Goal: Task Accomplishment & Management: Use online tool/utility

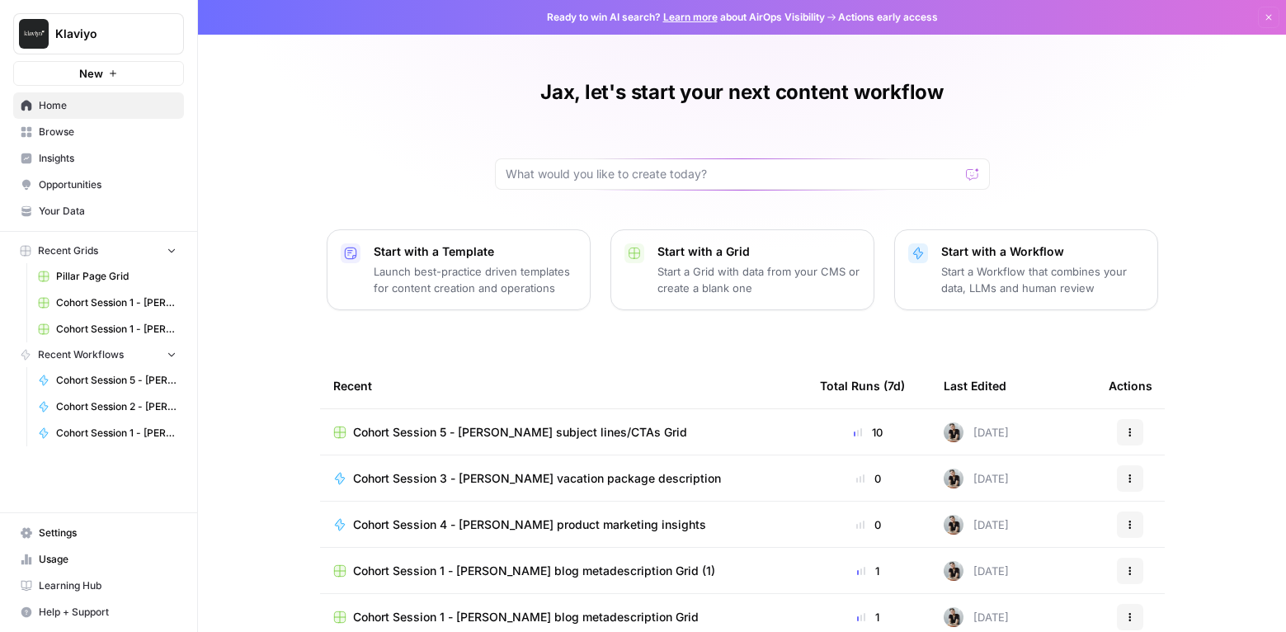
click at [77, 139] on span "Browse" at bounding box center [108, 132] width 138 height 15
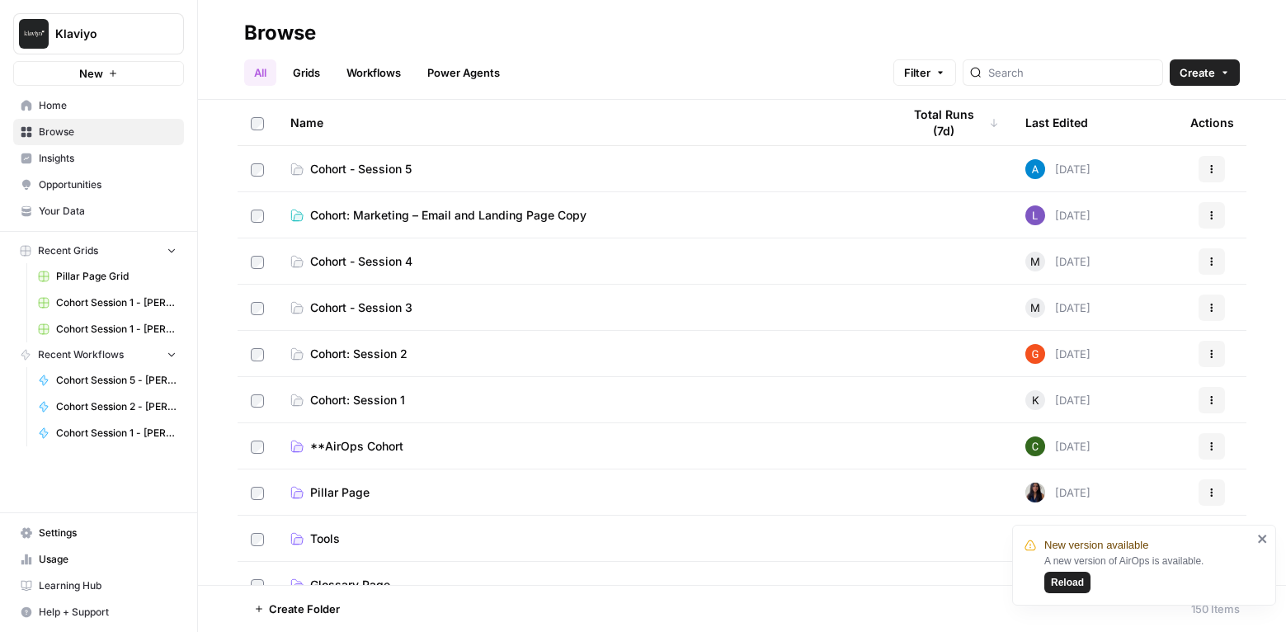
click at [373, 261] on span "Cohort - Session 4" at bounding box center [361, 261] width 102 height 16
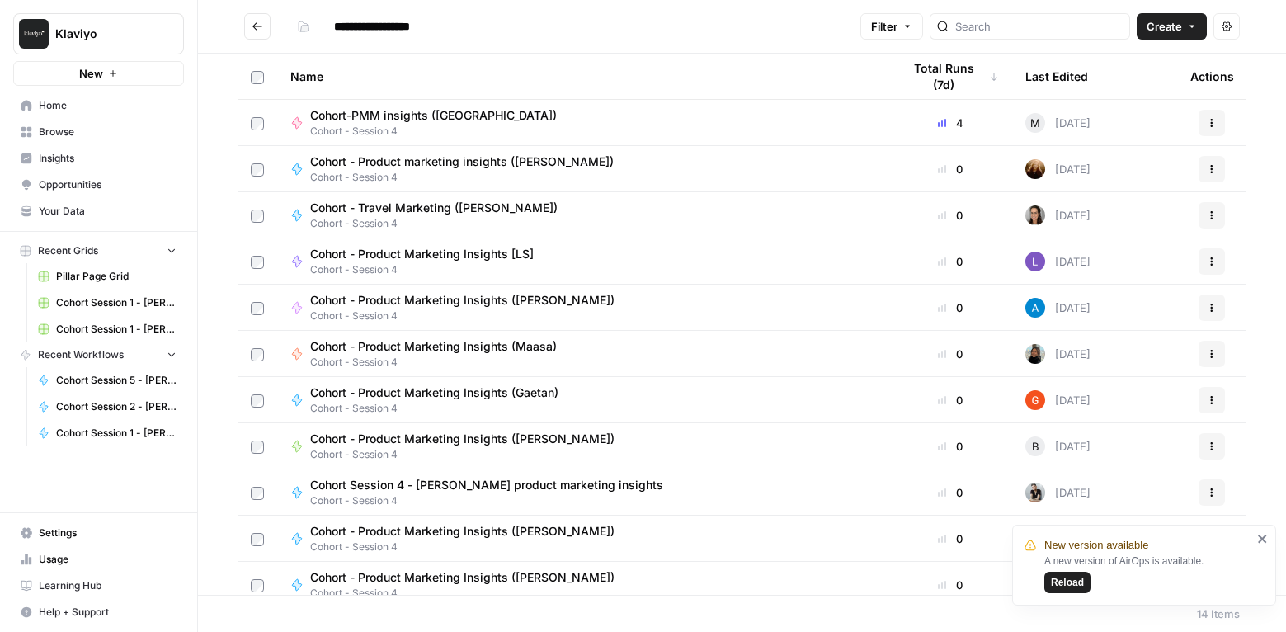
click at [487, 481] on span "Cohort Session 4 - [PERSON_NAME] product marketing insights" at bounding box center [486, 485] width 353 height 16
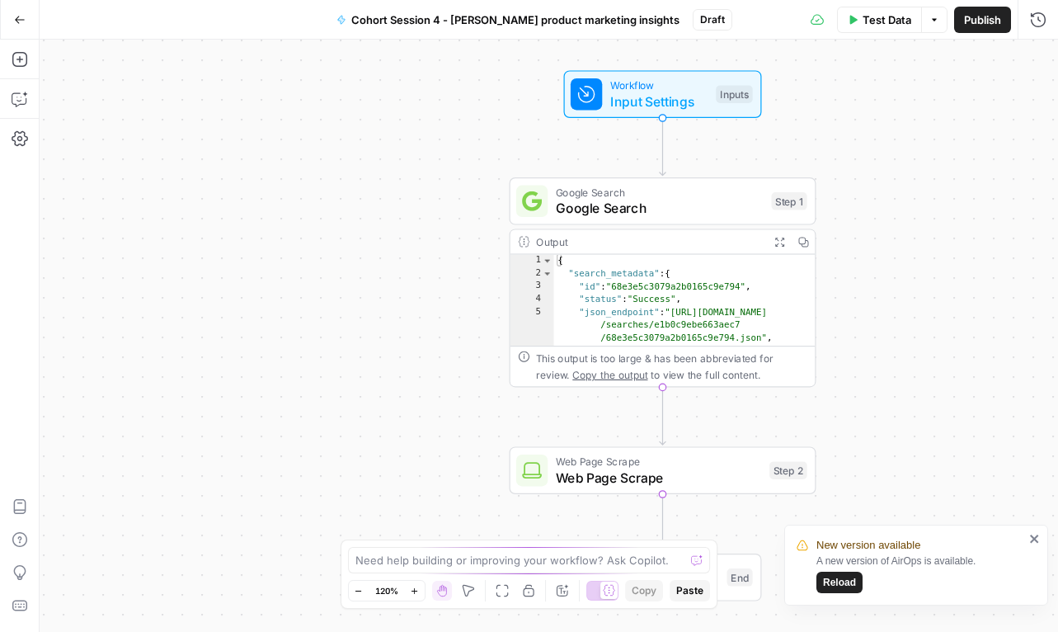
click at [436, 129] on div "Workflow Input Settings Inputs Google Search Google Search Step 1 Output Expand…" at bounding box center [549, 336] width 1019 height 592
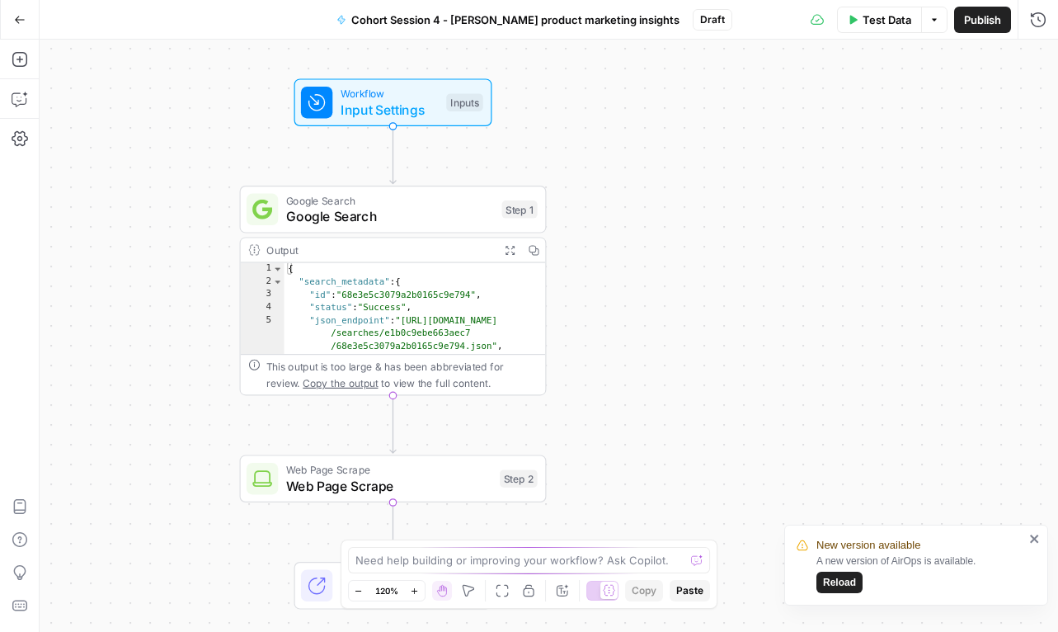
drag, startPoint x: 285, startPoint y: 139, endPoint x: 105, endPoint y: 137, distance: 180.7
click at [105, 137] on div "Workflow Input Settings Inputs Google Search Google Search Step 1 Output Expand…" at bounding box center [549, 336] width 1019 height 592
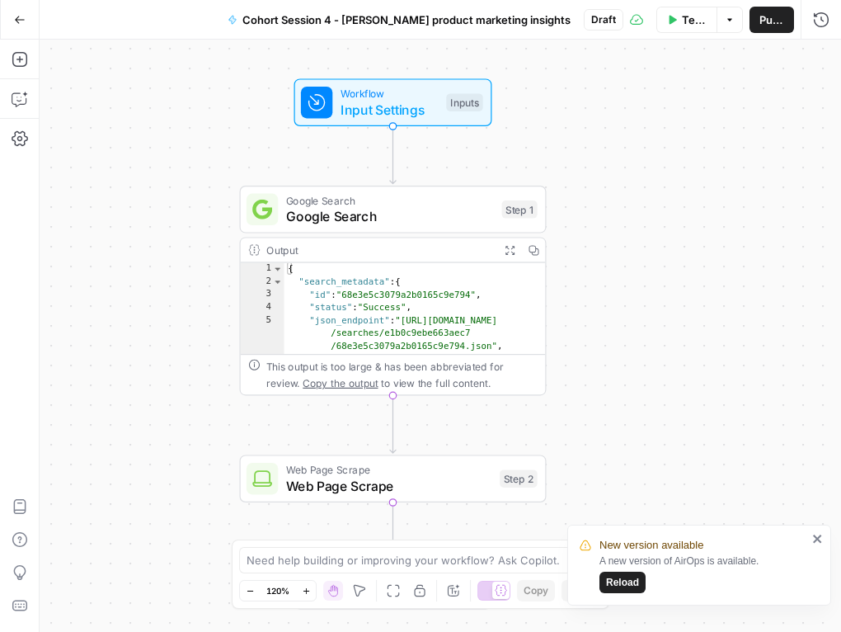
click at [624, 581] on span "Reload" at bounding box center [622, 582] width 33 height 15
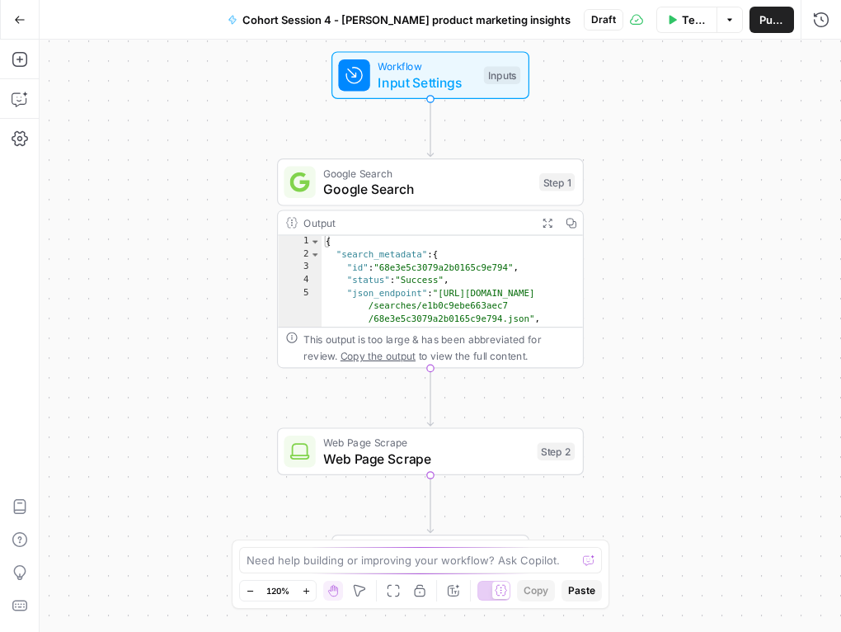
drag, startPoint x: 667, startPoint y: 323, endPoint x: 657, endPoint y: 304, distance: 21.4
click at [657, 304] on div "Workflow Input Settings Inputs Google Search Google Search Step 1 Output Expand…" at bounding box center [441, 336] width 802 height 592
click at [416, 78] on span "Input Settings" at bounding box center [427, 83] width 98 height 20
click at [411, 75] on span "Input Settings" at bounding box center [427, 83] width 98 height 20
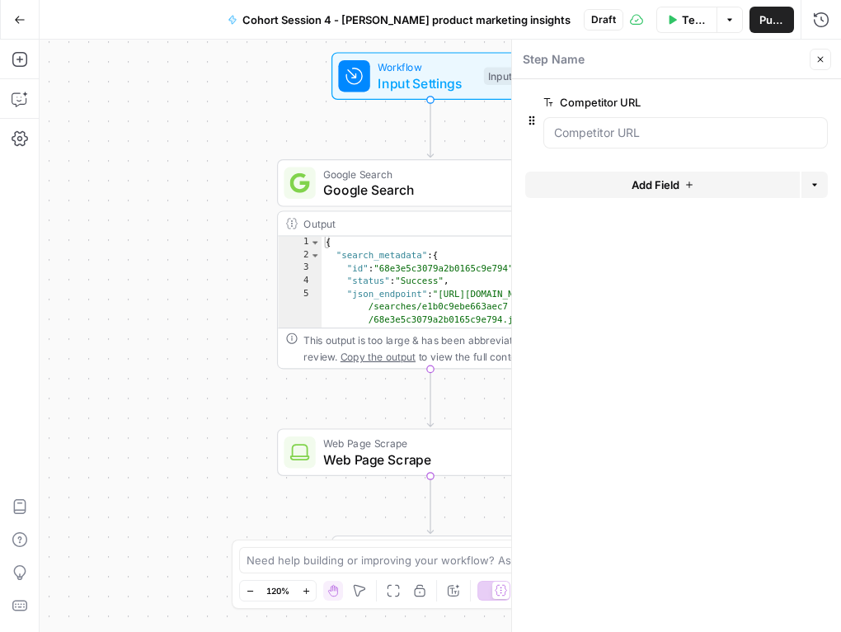
click at [817, 60] on icon "button" at bounding box center [821, 59] width 10 height 10
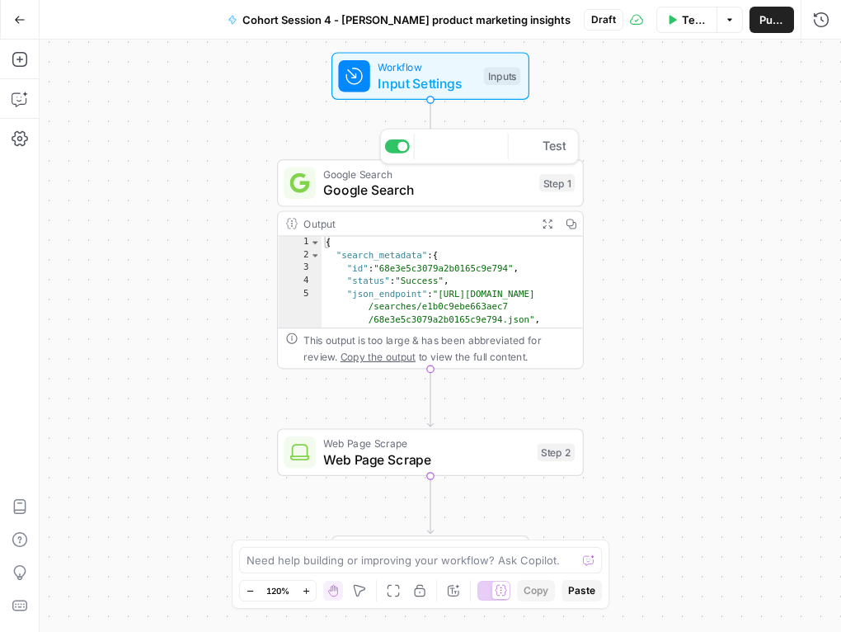
click at [395, 184] on span "Google Search" at bounding box center [427, 190] width 208 height 20
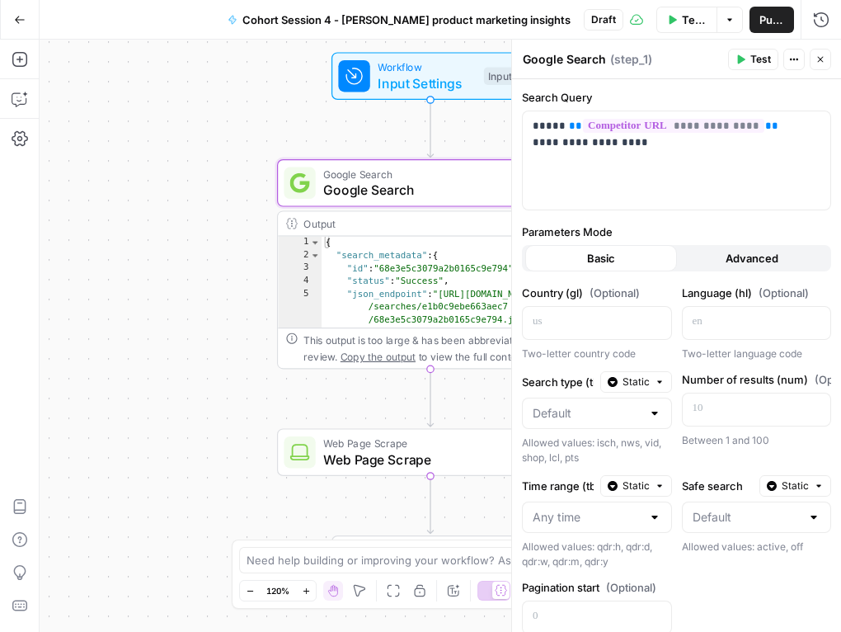
click at [823, 57] on icon "button" at bounding box center [821, 59] width 10 height 10
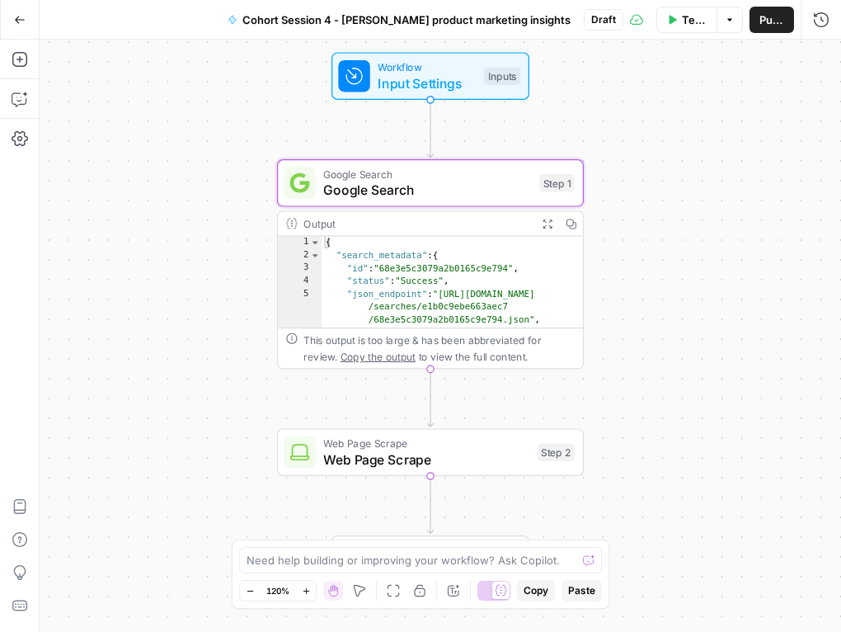
click at [548, 224] on icon "button" at bounding box center [547, 223] width 11 height 11
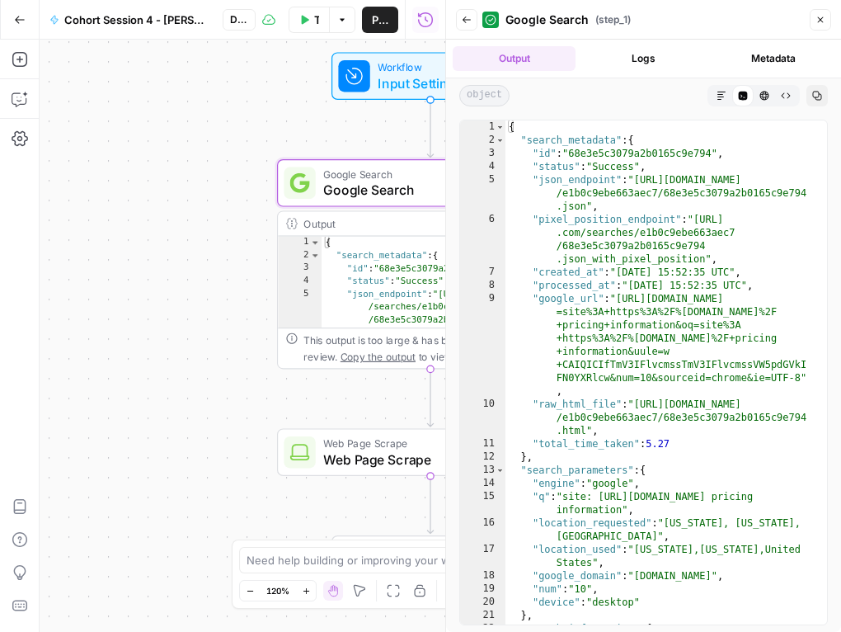
scroll to position [41, 0]
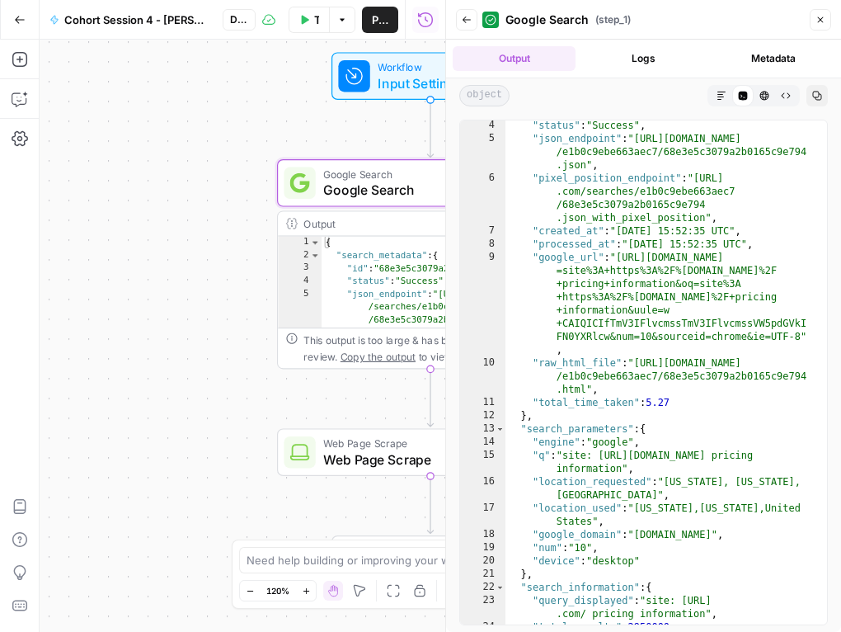
type textarea "**********"
click at [699, 313] on div ""status" : "Success" , "json_endpoint" : "https://serpapi.com/searches /e1b0c9e…" at bounding box center [660, 384] width 309 height 530
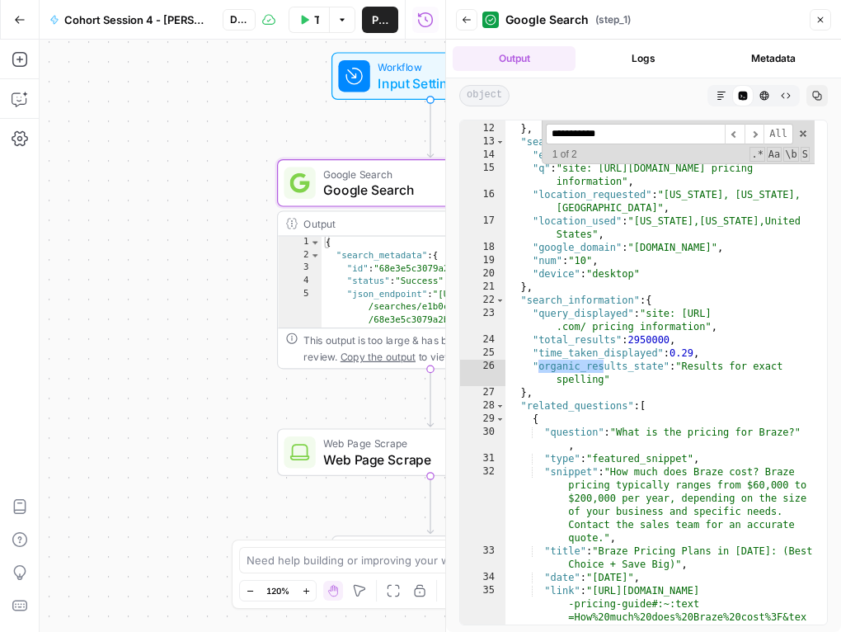
scroll to position [4472, 0]
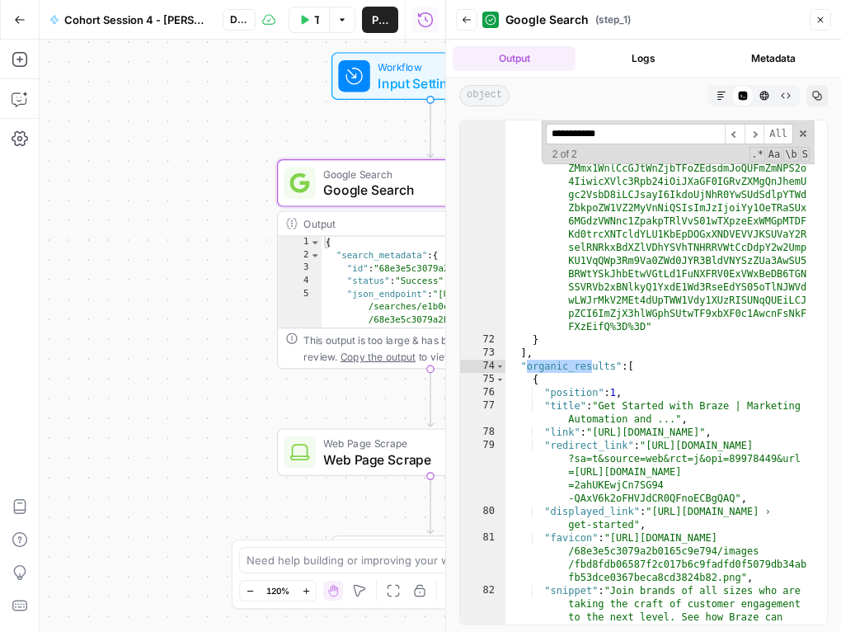
drag, startPoint x: 638, startPoint y: 134, endPoint x: 545, endPoint y: 133, distance: 93.2
click at [546, 133] on input "**********" at bounding box center [635, 134] width 179 height 21
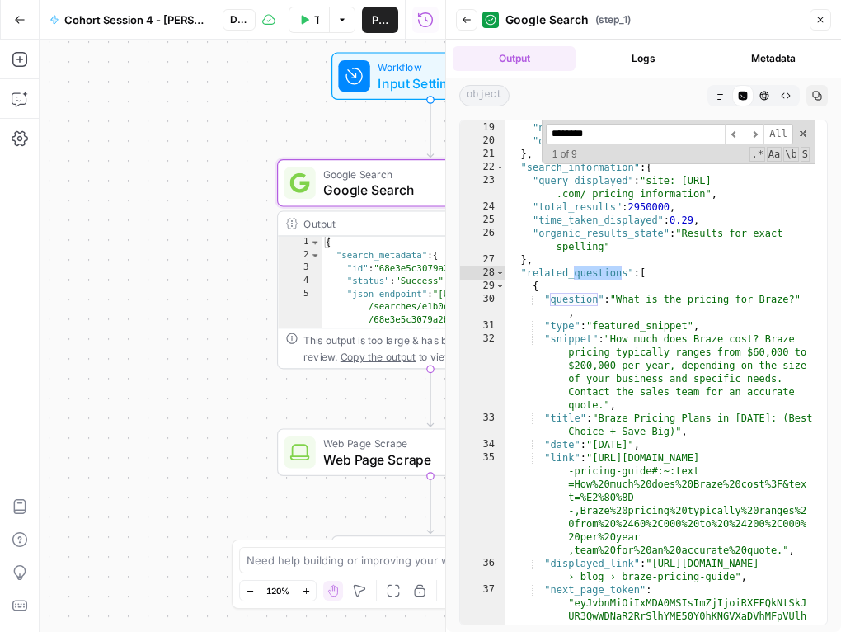
scroll to position [461, 0]
drag, startPoint x: 642, startPoint y: 137, endPoint x: 547, endPoint y: 134, distance: 94.9
click at [547, 134] on input "********" at bounding box center [635, 134] width 179 height 21
type input "********"
click at [822, 23] on icon "button" at bounding box center [821, 20] width 10 height 10
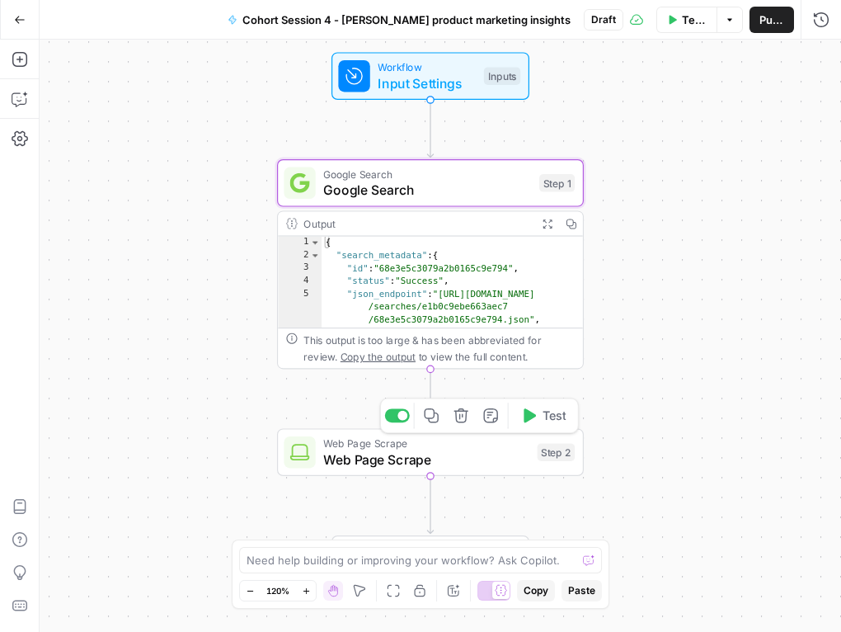
click at [369, 445] on span "Web Page Scrape" at bounding box center [426, 444] width 206 height 16
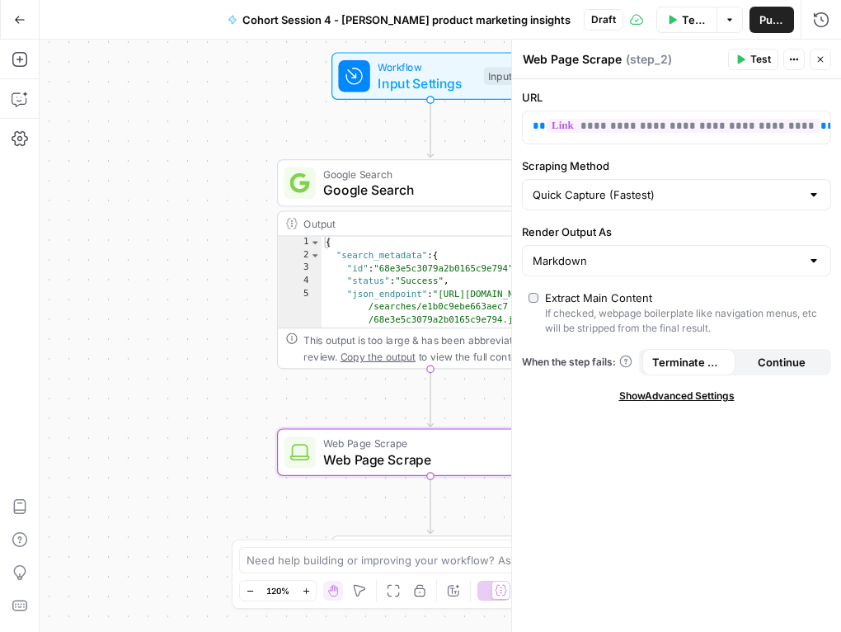
click at [624, 204] on div "Quick Capture (Fastest)" at bounding box center [676, 194] width 309 height 31
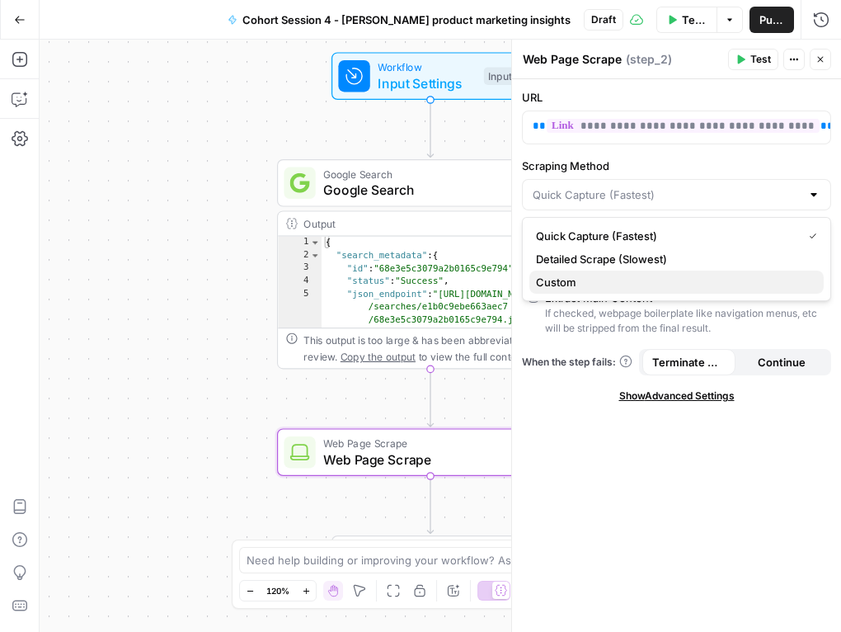
click at [582, 287] on span "Custom" at bounding box center [673, 282] width 275 height 16
type input "Custom"
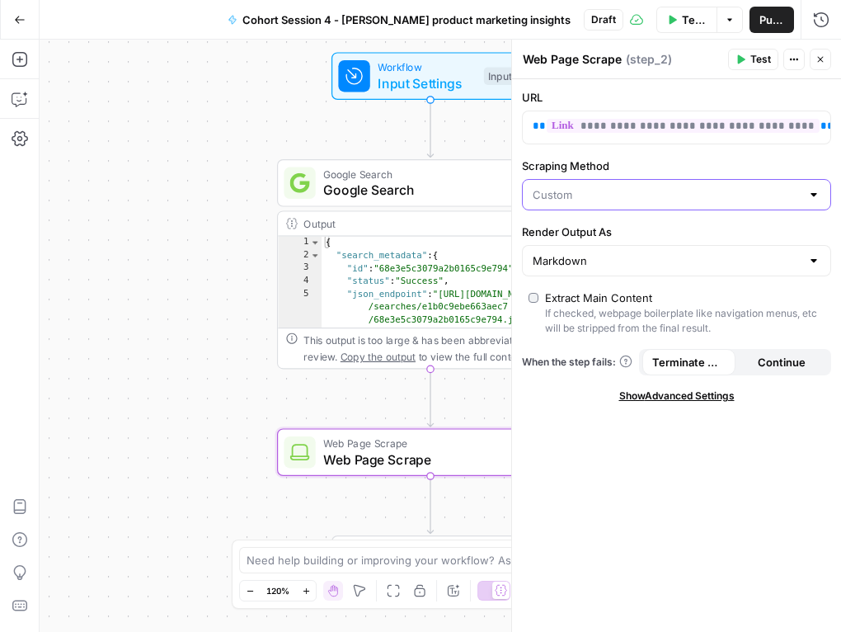
click at [620, 189] on input "Scraping Method" at bounding box center [667, 194] width 268 height 16
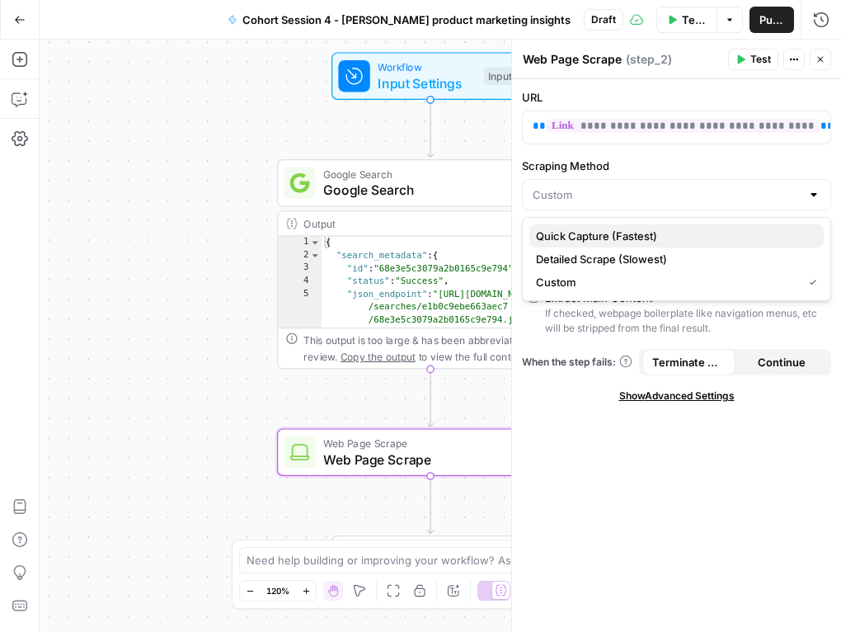
click at [604, 237] on span "Quick Capture (Fastest)" at bounding box center [673, 236] width 275 height 16
type input "Quick Capture (Fastest)"
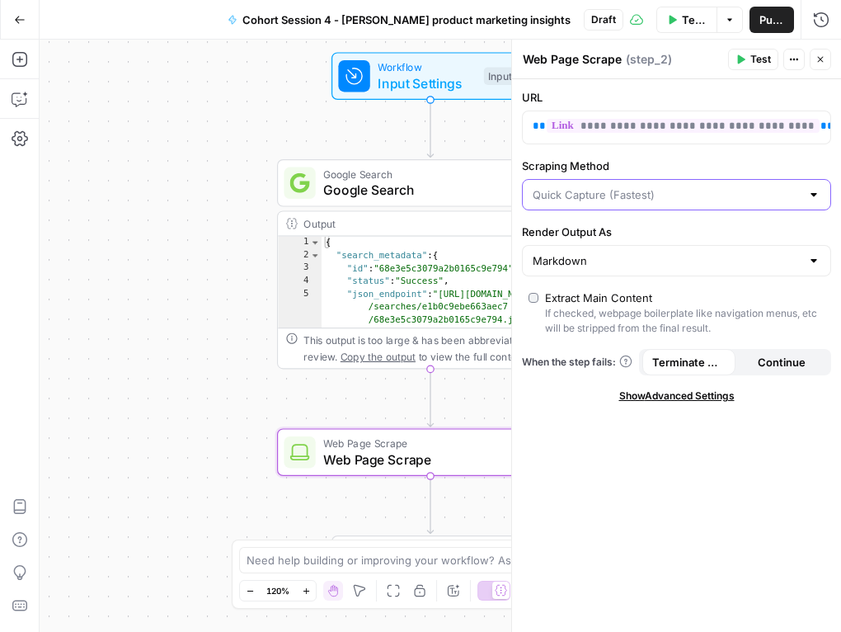
click at [591, 190] on input "Scraping Method" at bounding box center [667, 194] width 268 height 16
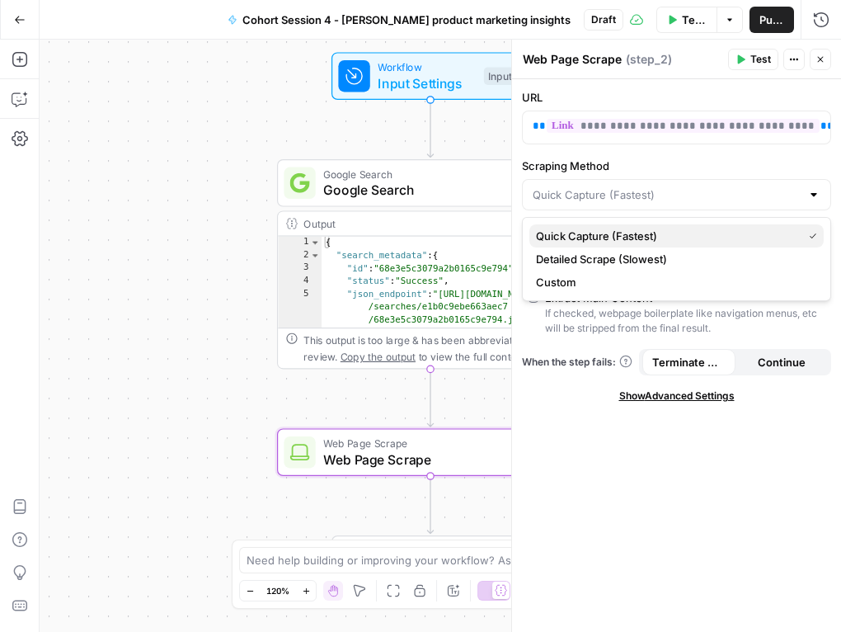
click at [595, 233] on span "Quick Capture (Fastest)" at bounding box center [666, 236] width 260 height 16
type input "Quick Capture (Fastest)"
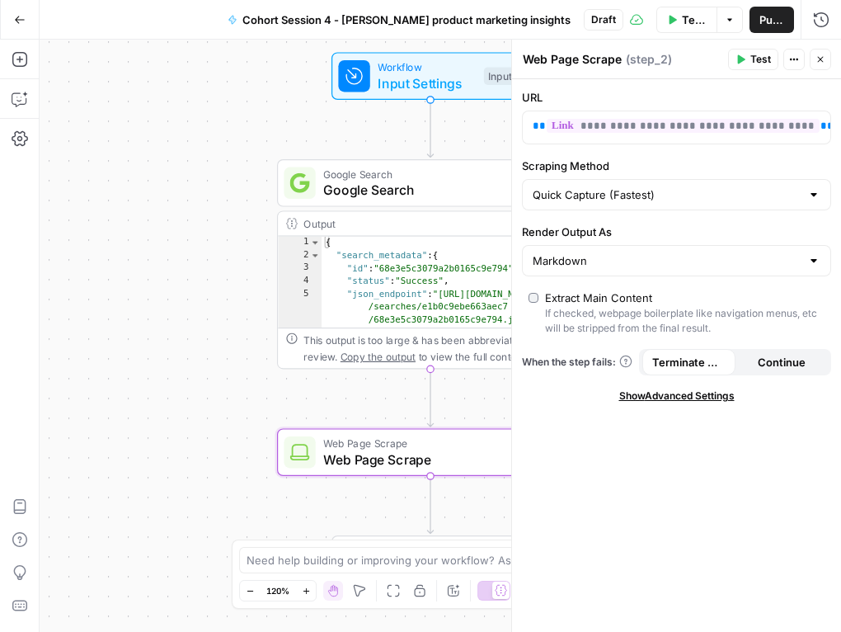
click at [820, 54] on span "E" at bounding box center [817, 55] width 13 height 16
click at [816, 63] on icon "button" at bounding box center [821, 59] width 10 height 10
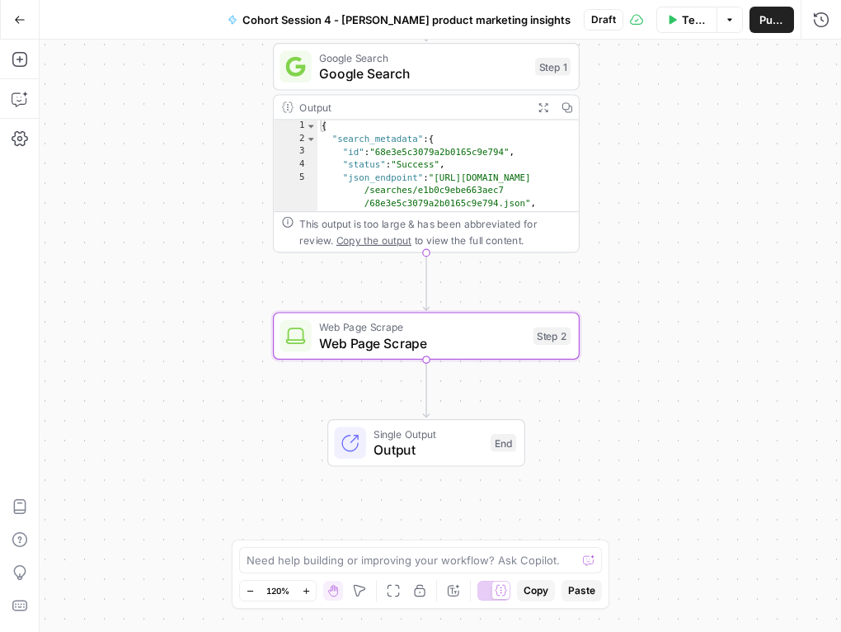
drag, startPoint x: 204, startPoint y: 372, endPoint x: 200, endPoint y: 256, distance: 116.4
click at [200, 256] on div "Workflow Input Settings Inputs Google Search Google Search Step 1 Output Expand…" at bounding box center [441, 336] width 802 height 592
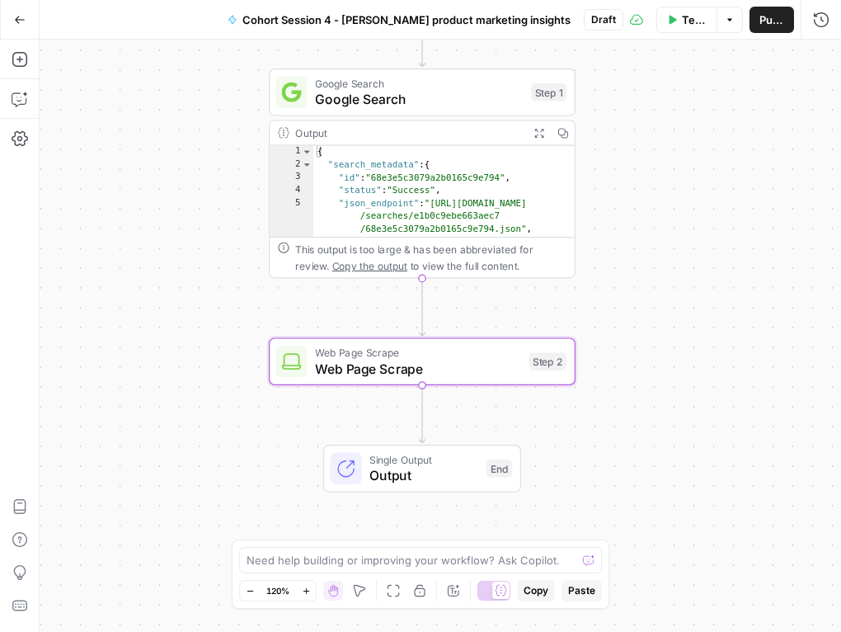
drag, startPoint x: 205, startPoint y: 189, endPoint x: 201, endPoint y: 214, distance: 25.9
click at [201, 214] on div "Workflow Input Settings Inputs Google Search Google Search Step 1 Output Expand…" at bounding box center [441, 336] width 802 height 592
click at [23, 59] on icon "button" at bounding box center [20, 59] width 16 height 16
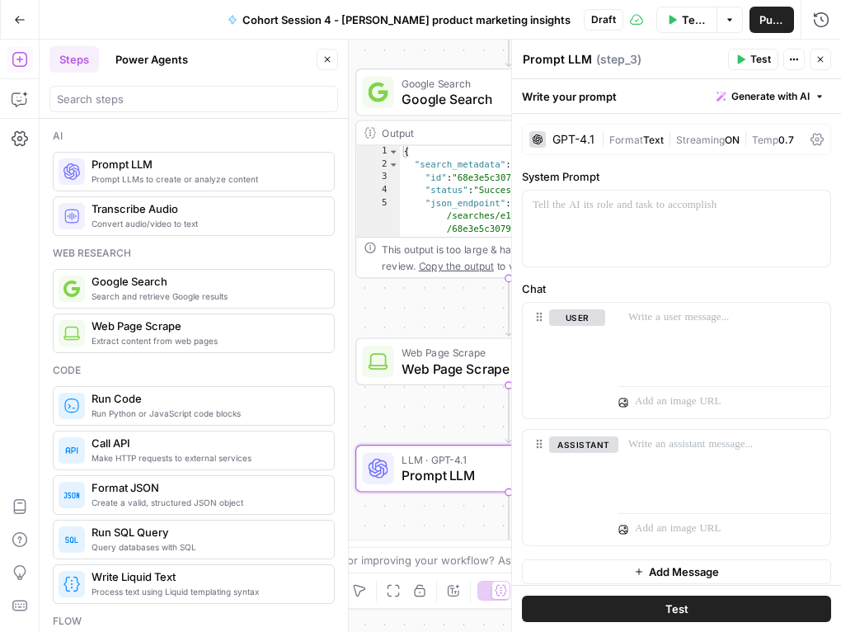
click at [324, 55] on icon "button" at bounding box center [328, 59] width 10 height 10
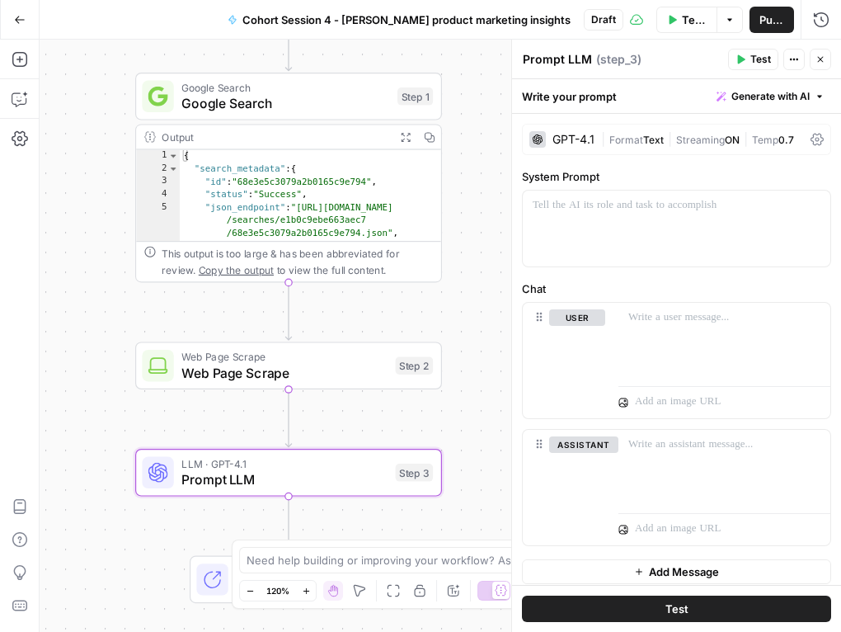
drag, startPoint x: 287, startPoint y: 143, endPoint x: 232, endPoint y: 148, distance: 55.6
click at [67, 147] on div "Workflow Input Settings Inputs Google Search Google Search Step 1 Output Expand…" at bounding box center [441, 336] width 802 height 592
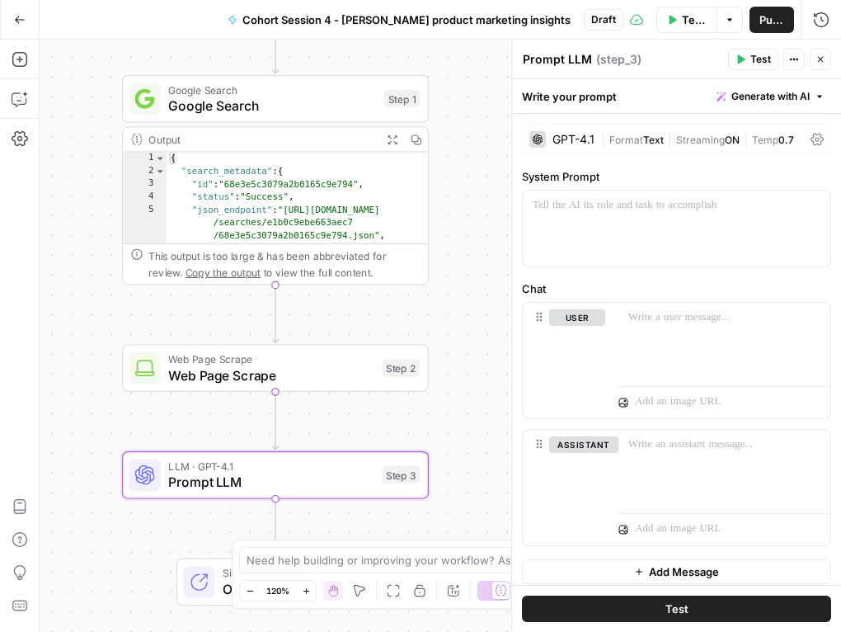
drag, startPoint x: 479, startPoint y: 142, endPoint x: 466, endPoint y: 144, distance: 13.4
click at [466, 144] on div "Workflow Input Settings Inputs Google Search Google Search Step 1 Output Expand…" at bounding box center [441, 336] width 802 height 592
click at [568, 139] on div "GPT-4.1" at bounding box center [574, 140] width 42 height 12
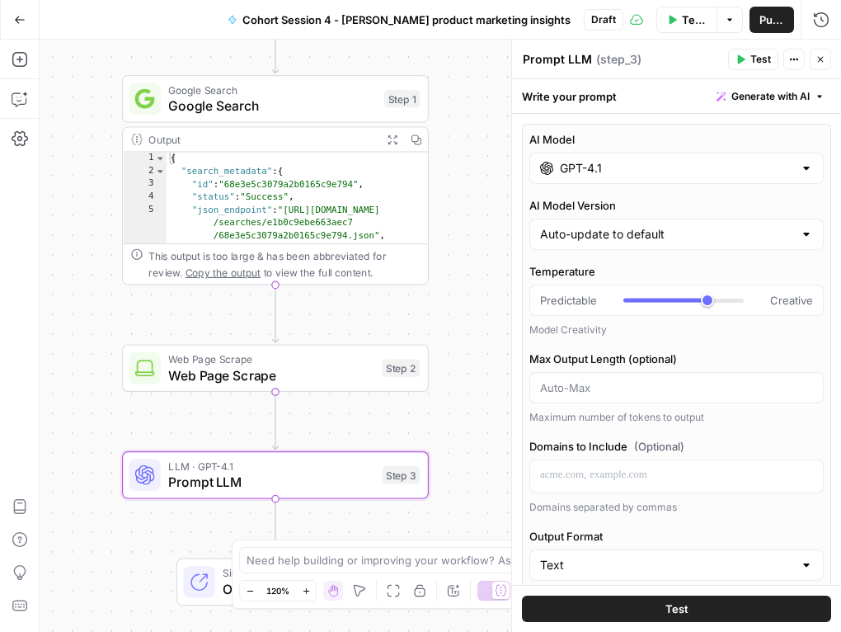
click at [571, 172] on input "GPT-4.1" at bounding box center [676, 168] width 233 height 16
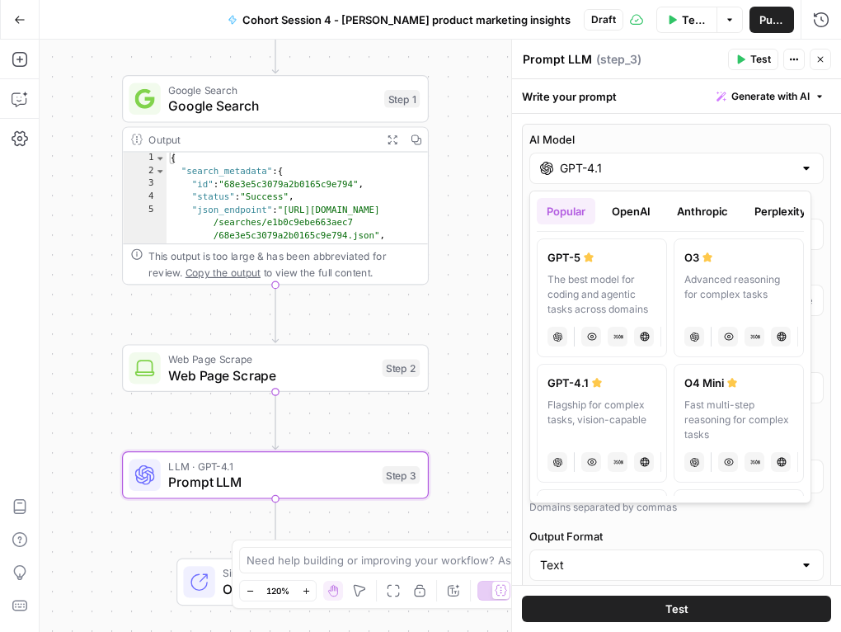
click at [586, 298] on div "The best model for coding and agentic tasks across domains" at bounding box center [602, 294] width 109 height 45
type input "GPT-5"
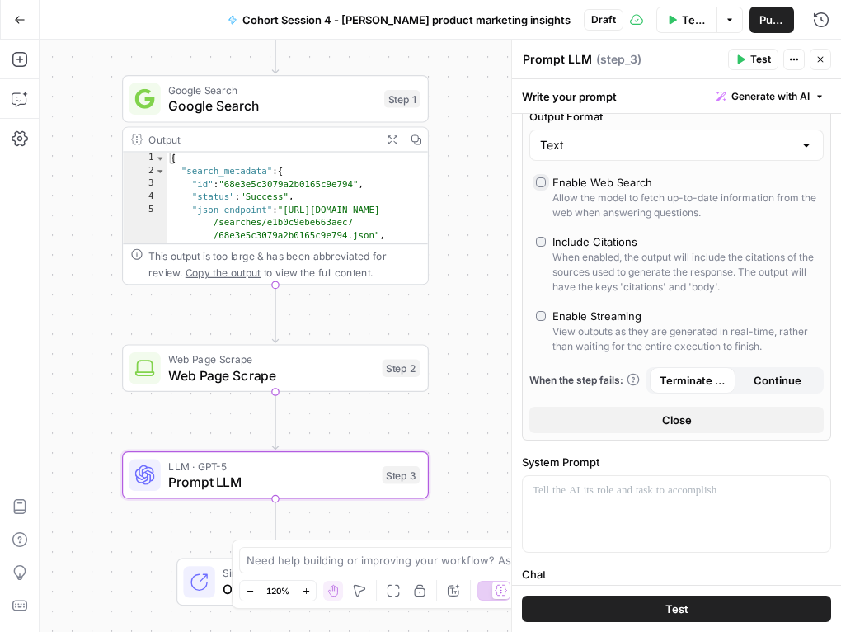
scroll to position [435, 0]
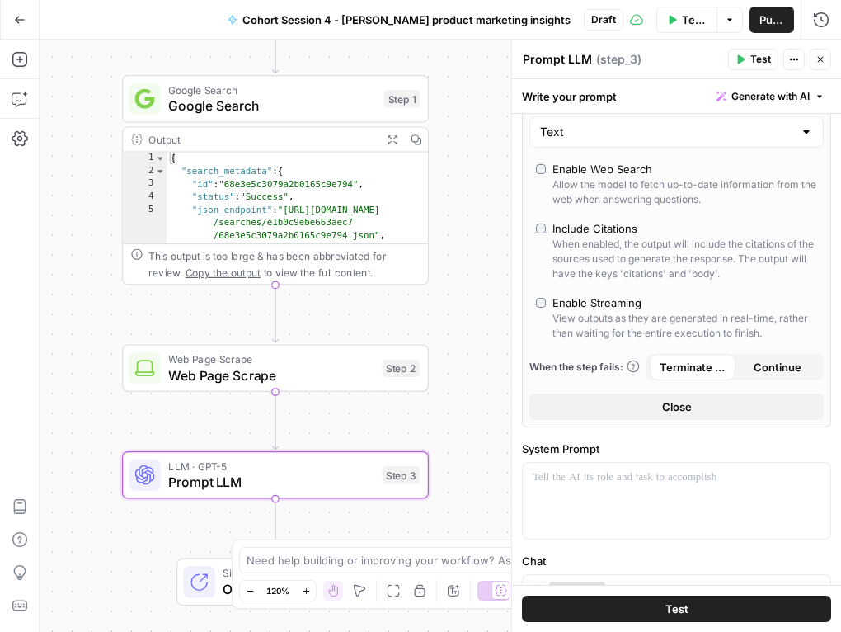
click at [644, 403] on button "Close" at bounding box center [677, 406] width 294 height 26
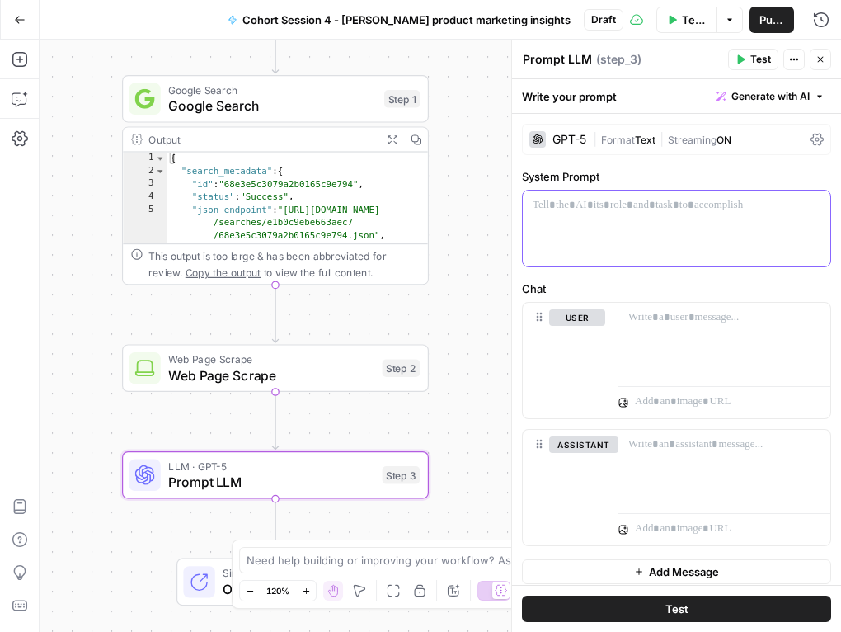
click at [605, 233] on div at bounding box center [677, 229] width 308 height 76
click at [743, 92] on span "Generate with AI" at bounding box center [771, 96] width 78 height 15
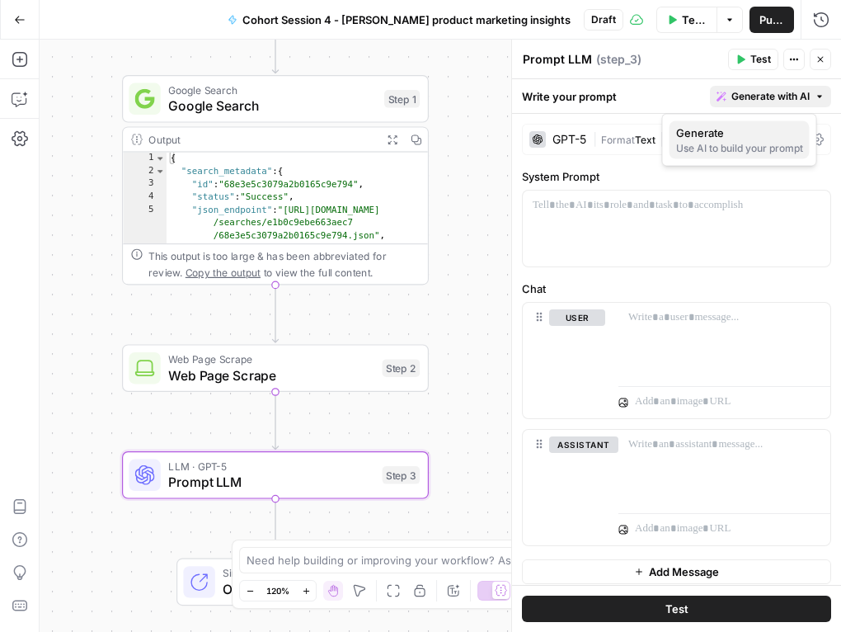
click at [730, 139] on span "Generate" at bounding box center [736, 133] width 120 height 16
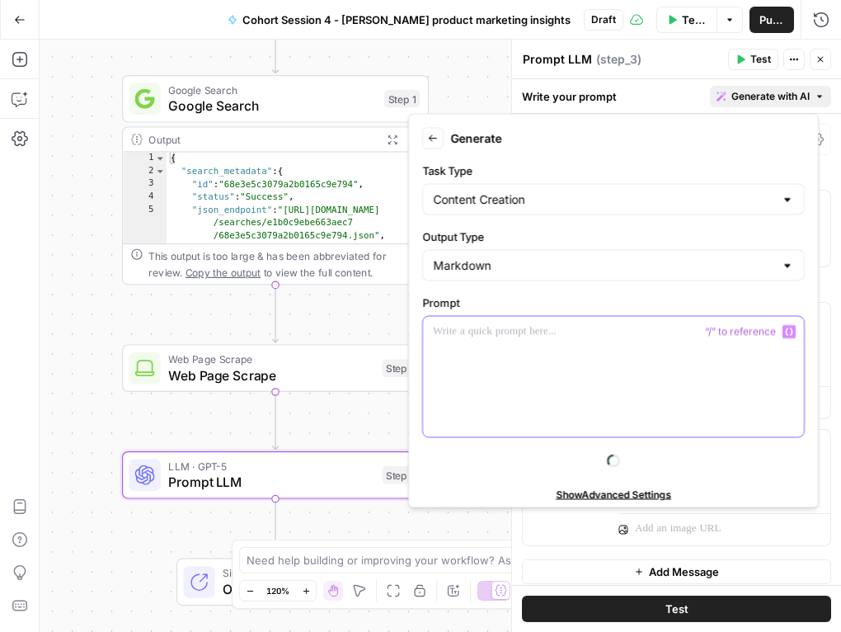
click at [506, 379] on div at bounding box center [613, 377] width 381 height 120
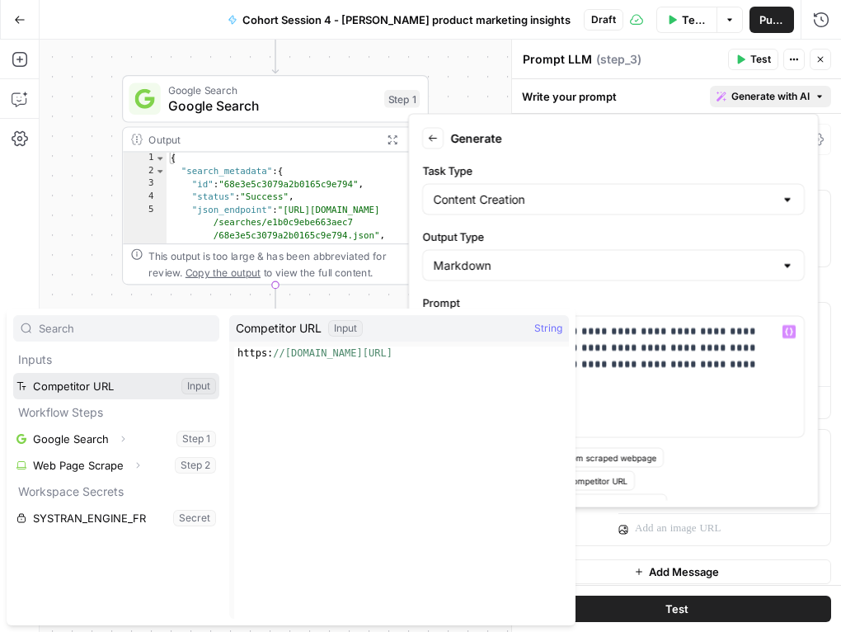
click at [54, 381] on button "Select variable Competitor URL" at bounding box center [116, 386] width 206 height 26
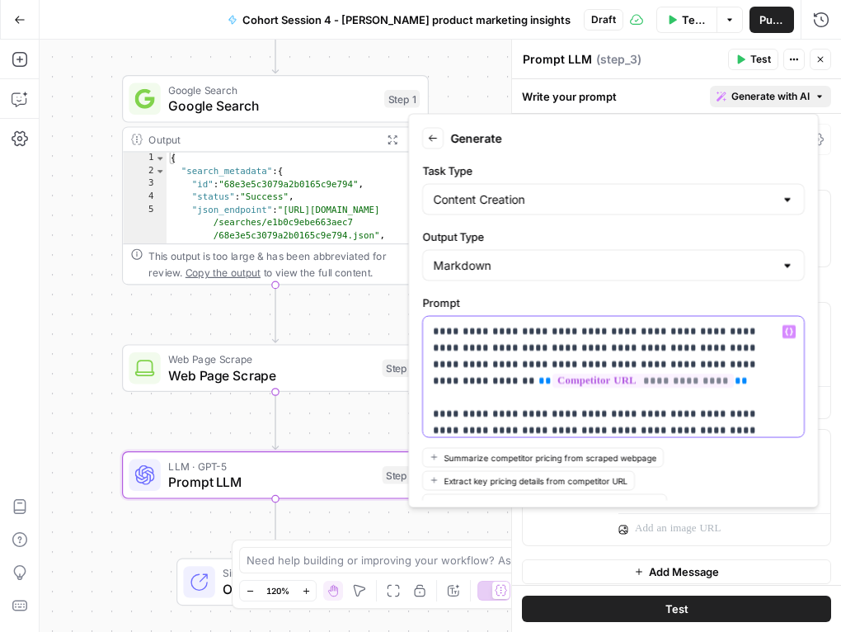
click at [669, 430] on p "**********" at bounding box center [601, 380] width 337 height 115
click at [716, 434] on p "**********" at bounding box center [601, 380] width 337 height 115
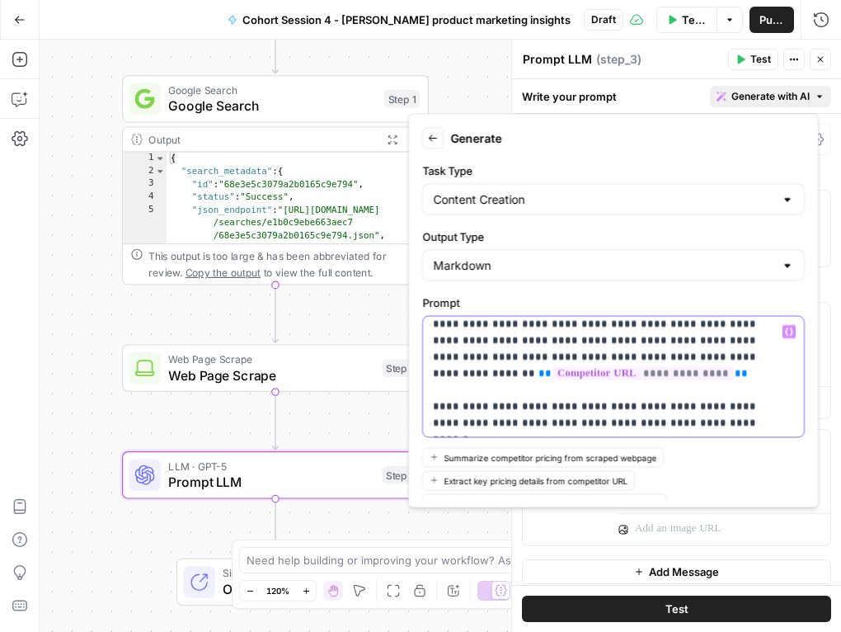
scroll to position [8, 0]
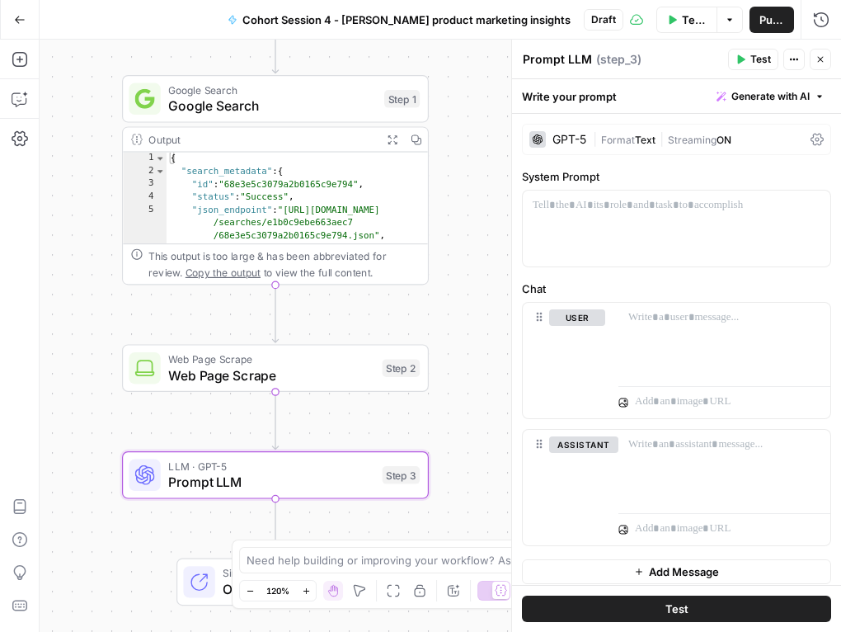
click at [822, 56] on icon "button" at bounding box center [821, 59] width 10 height 10
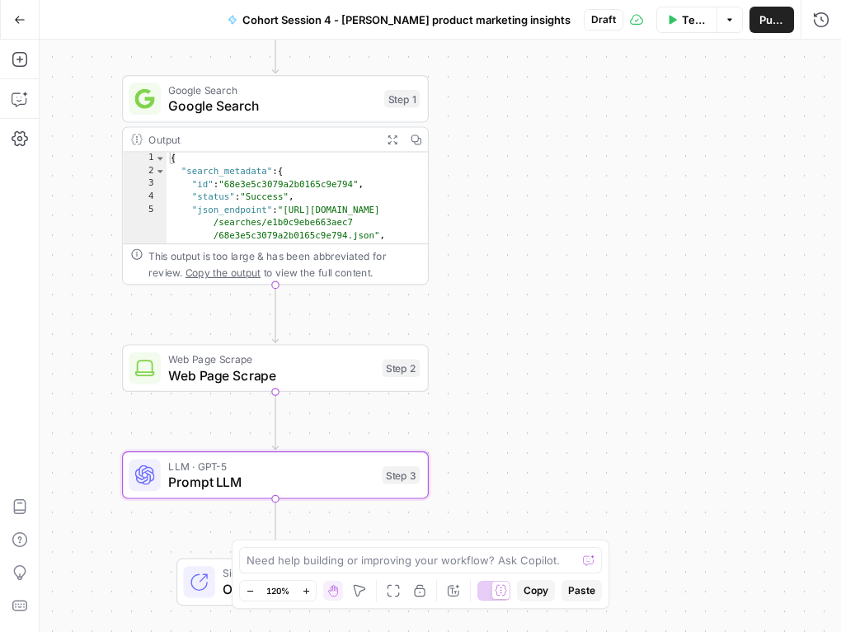
drag, startPoint x: 473, startPoint y: 118, endPoint x: 494, endPoint y: 258, distance: 141.7
click at [473, 120] on div "Workflow Input Settings Inputs Google Search Google Search Step 1 Output Expand…" at bounding box center [441, 336] width 802 height 592
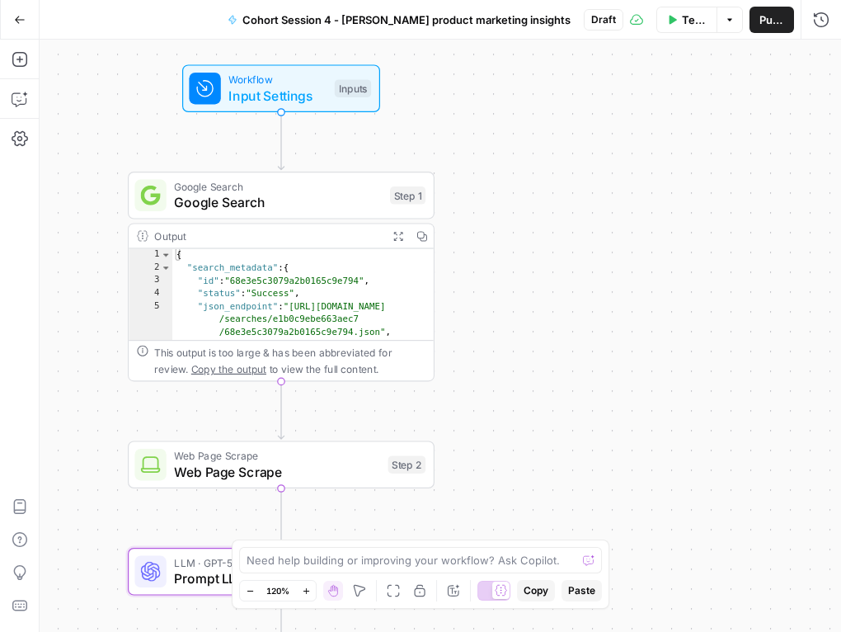
drag, startPoint x: 510, startPoint y: 350, endPoint x: 514, endPoint y: 422, distance: 72.7
click at [514, 422] on div "Workflow Input Settings Inputs Google Search Google Search Step 1 Output Expand…" at bounding box center [441, 336] width 802 height 592
click at [237, 78] on span "Workflow" at bounding box center [277, 80] width 98 height 16
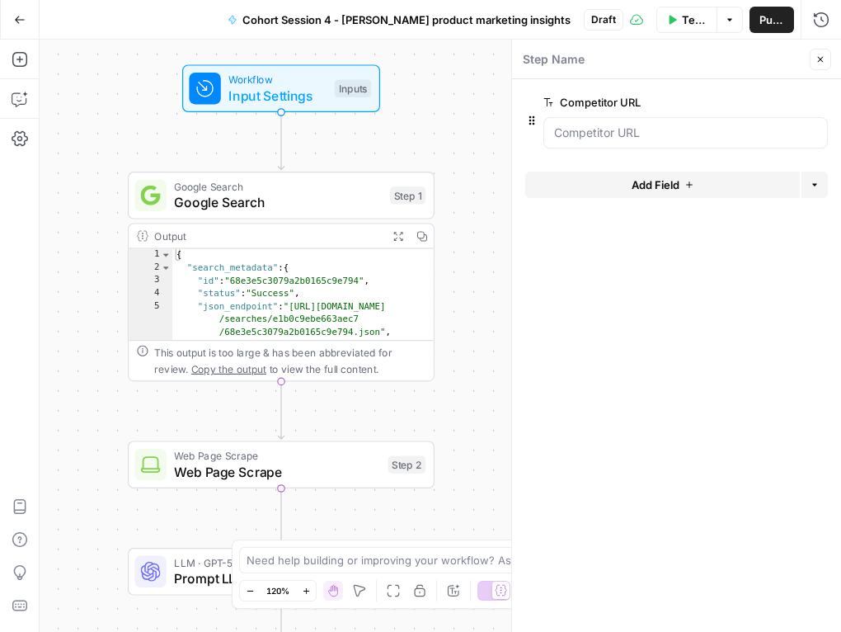
click at [650, 190] on span "Add Field" at bounding box center [656, 185] width 48 height 16
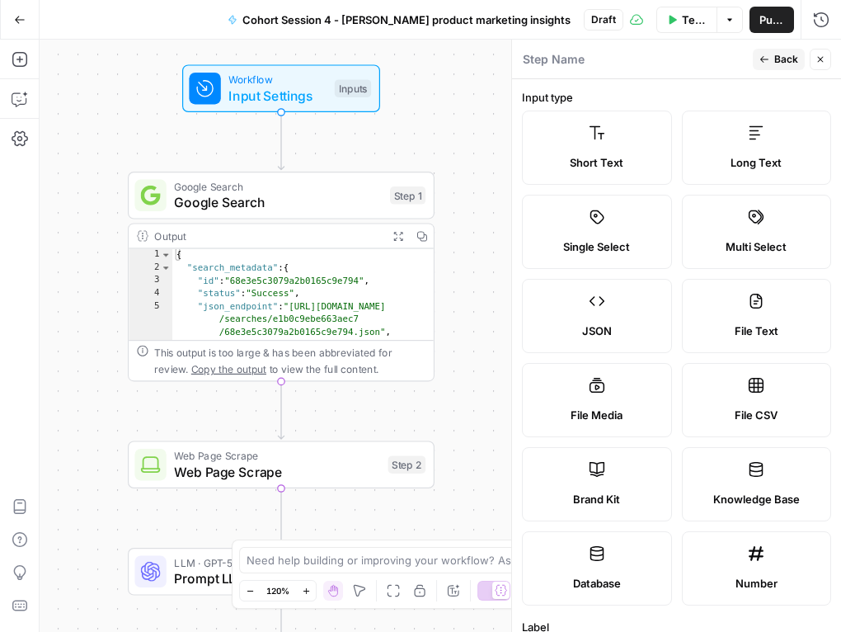
click at [596, 476] on icon at bounding box center [597, 469] width 16 height 16
type input "Brand Kit"
type input "brand_kit"
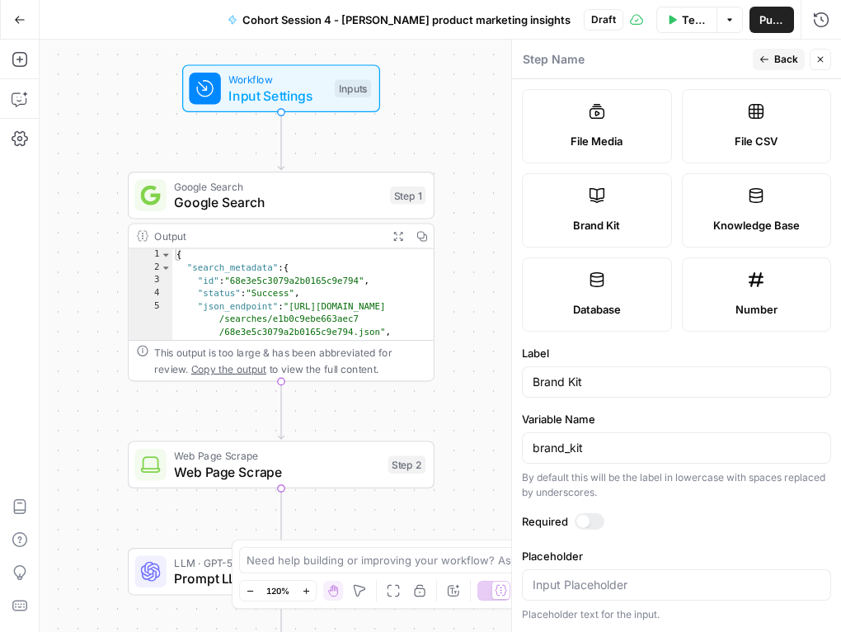
click at [594, 516] on div at bounding box center [590, 521] width 30 height 16
click at [789, 58] on span "Back" at bounding box center [787, 59] width 24 height 15
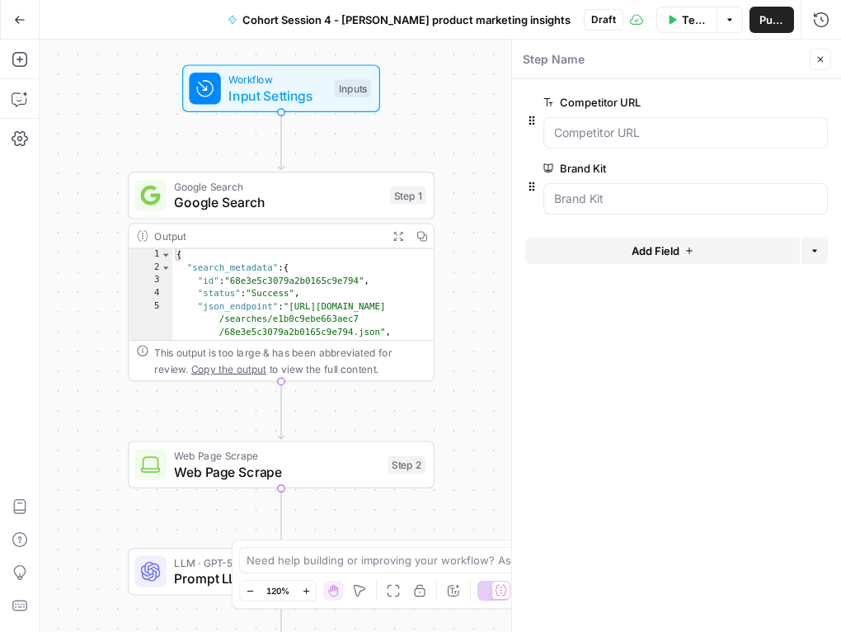
click at [826, 59] on button "Close" at bounding box center [820, 59] width 21 height 21
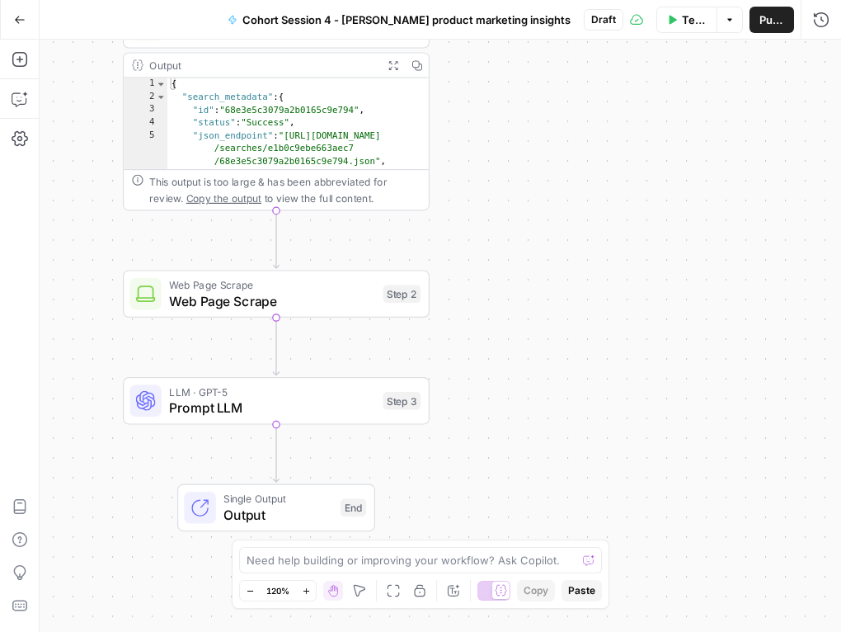
drag, startPoint x: 525, startPoint y: 329, endPoint x: 520, endPoint y: 158, distance: 170.8
click at [520, 158] on div "Workflow Input Settings Inputs Google Search Google Search Step 1 Output Expand…" at bounding box center [441, 336] width 802 height 592
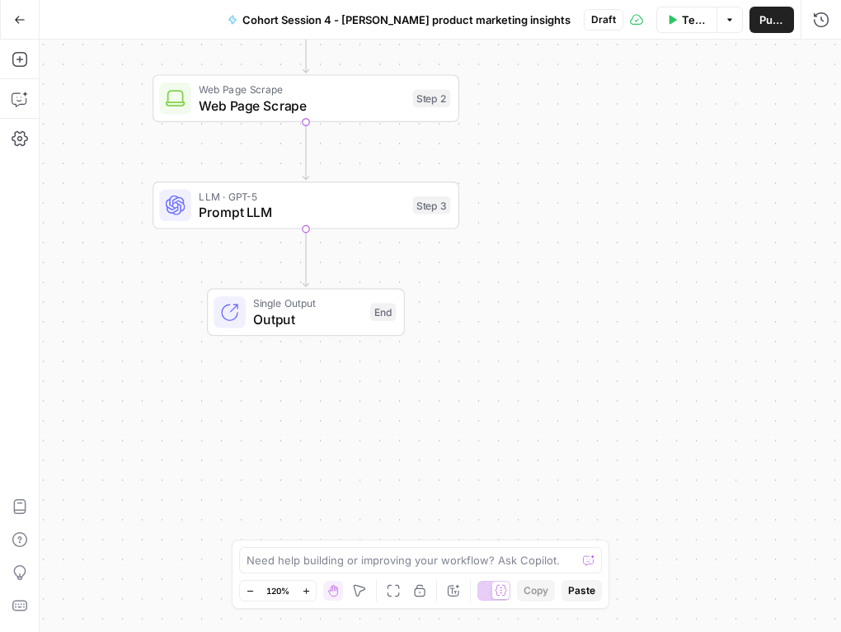
drag, startPoint x: 506, startPoint y: 332, endPoint x: 535, endPoint y: 136, distance: 197.7
click at [535, 136] on div "Workflow Input Settings Inputs Google Search Google Search Step 1 Output Expand…" at bounding box center [441, 336] width 802 height 592
click at [265, 204] on span "Prompt LLM" at bounding box center [302, 212] width 206 height 20
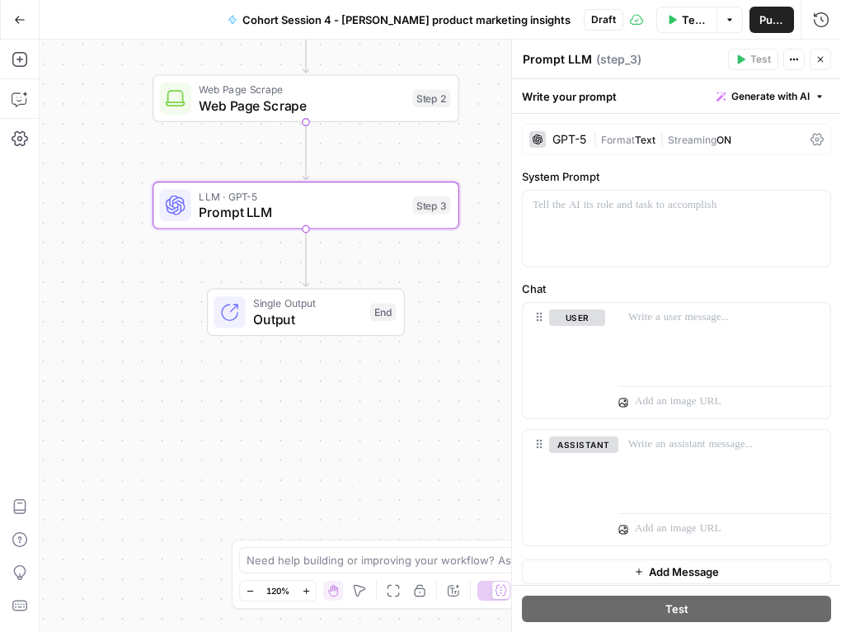
drag, startPoint x: 587, startPoint y: 60, endPoint x: 517, endPoint y: 51, distance: 70.7
click at [517, 51] on div "Prompt LLM Prompt LLM ( step_3 ) Test Actions Close Write your prompt Generate …" at bounding box center [676, 336] width 330 height 592
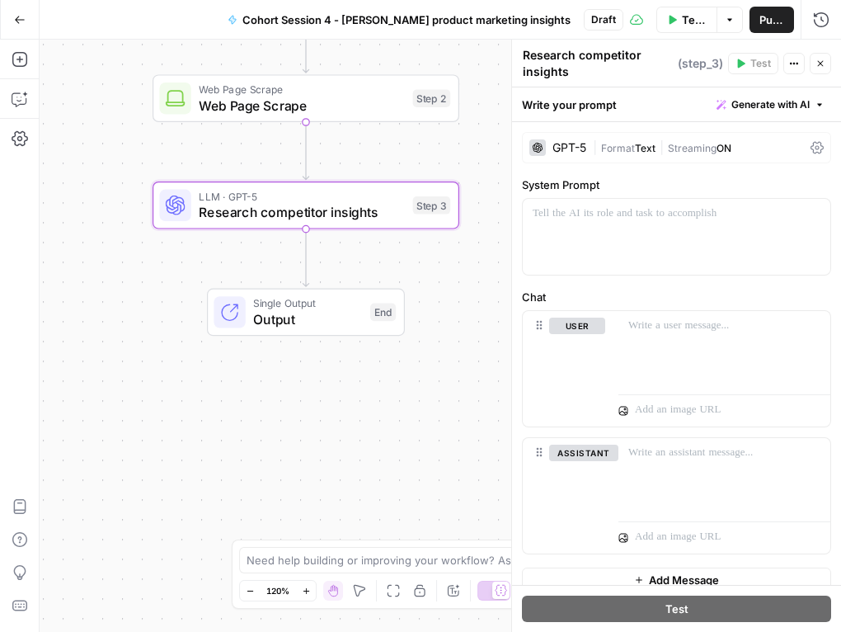
type textarea "Research competitor insights"
click at [639, 226] on div at bounding box center [677, 237] width 308 height 76
click at [778, 105] on span "Generate with AI" at bounding box center [771, 104] width 78 height 15
click at [749, 150] on div "Use AI to build your prompt" at bounding box center [739, 156] width 127 height 15
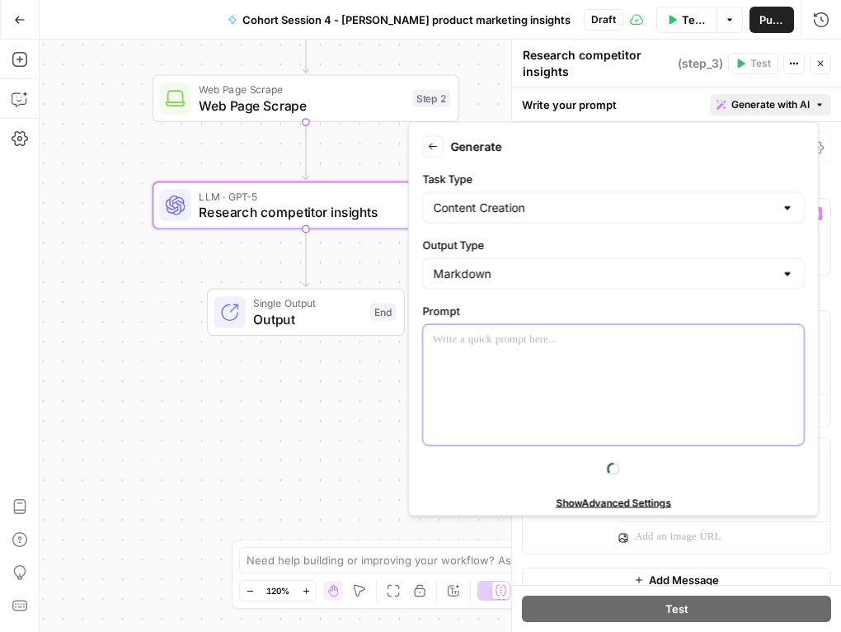
click at [535, 359] on div at bounding box center [613, 385] width 381 height 120
click at [511, 361] on div at bounding box center [613, 385] width 381 height 120
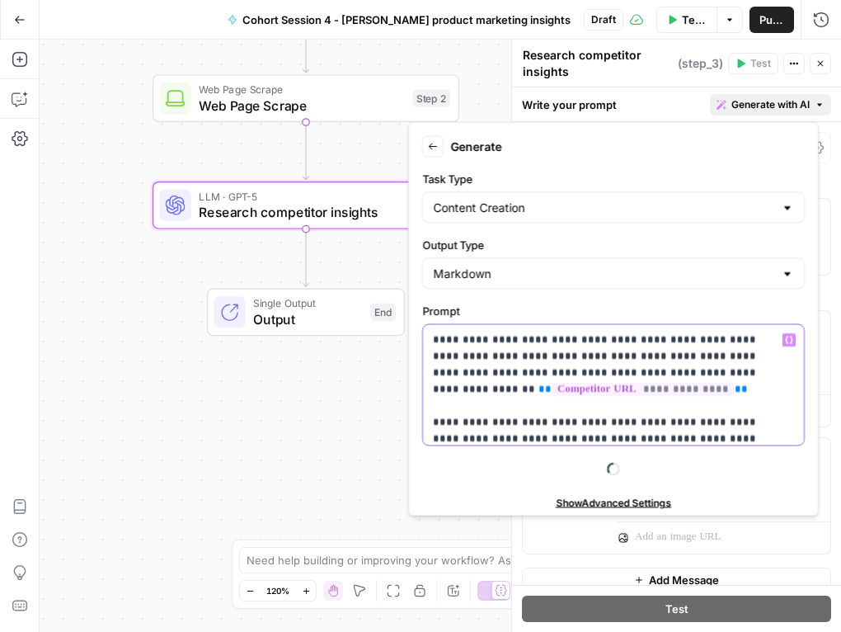
click at [676, 386] on p "**********" at bounding box center [601, 389] width 337 height 115
click at [682, 433] on p "**********" at bounding box center [601, 389] width 337 height 115
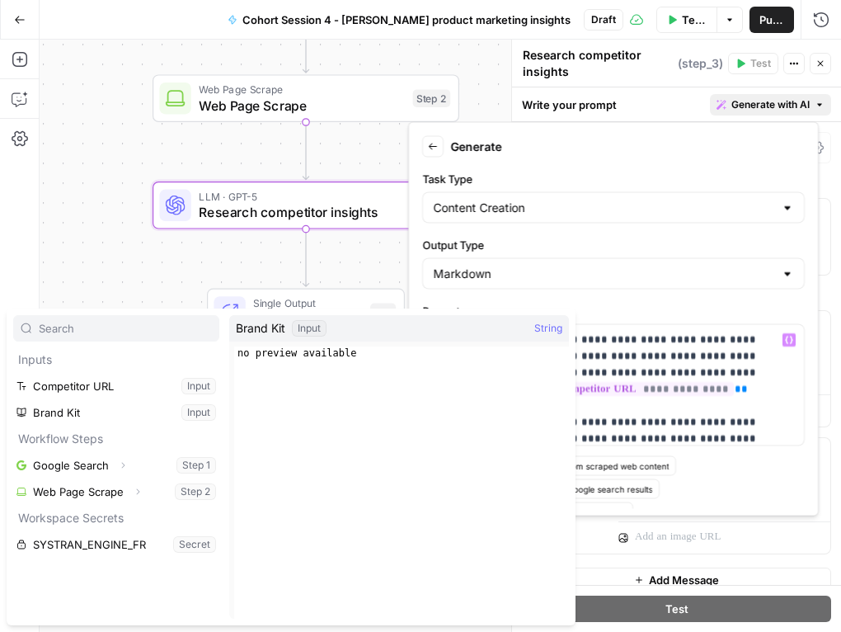
click at [688, 18] on span "Test Data" at bounding box center [694, 20] width 25 height 16
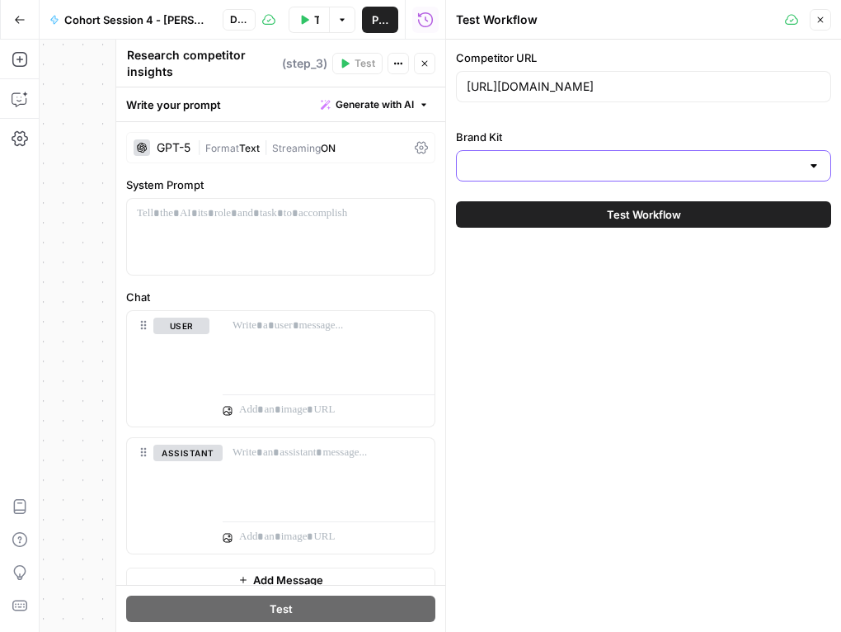
click at [503, 169] on input "Brand Kit" at bounding box center [634, 166] width 334 height 16
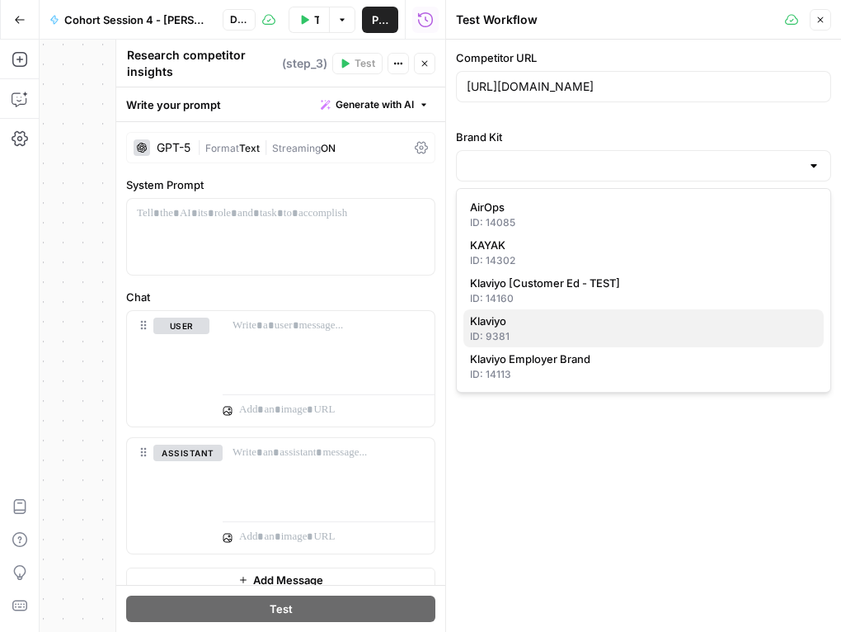
click at [519, 318] on span "Klaviyo" at bounding box center [640, 321] width 341 height 16
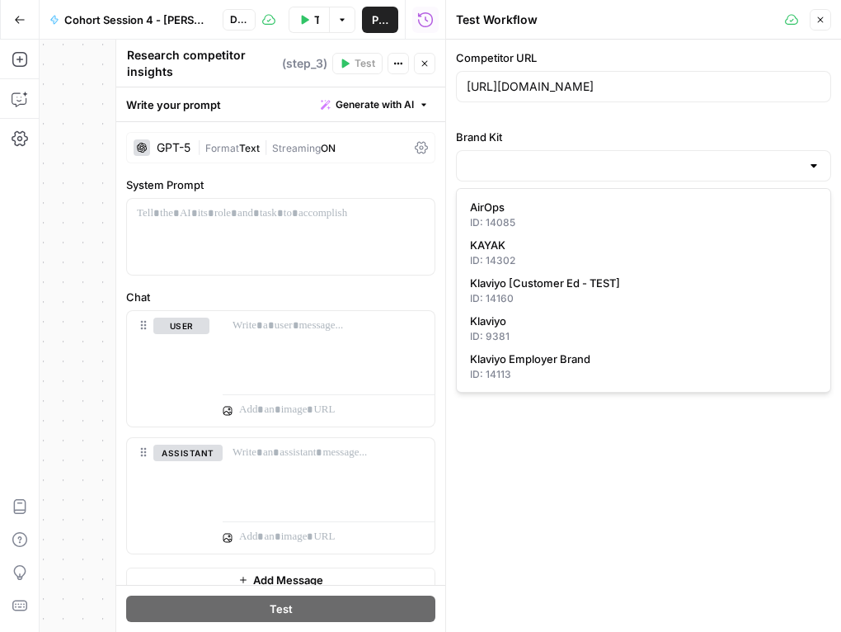
type input "Klaviyo"
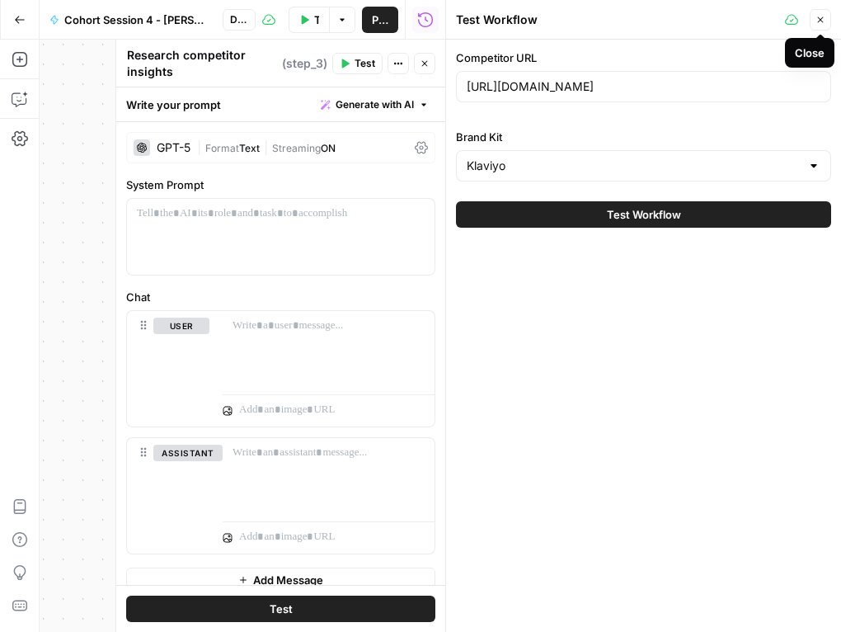
click at [821, 22] on icon "button" at bounding box center [821, 20] width 10 height 10
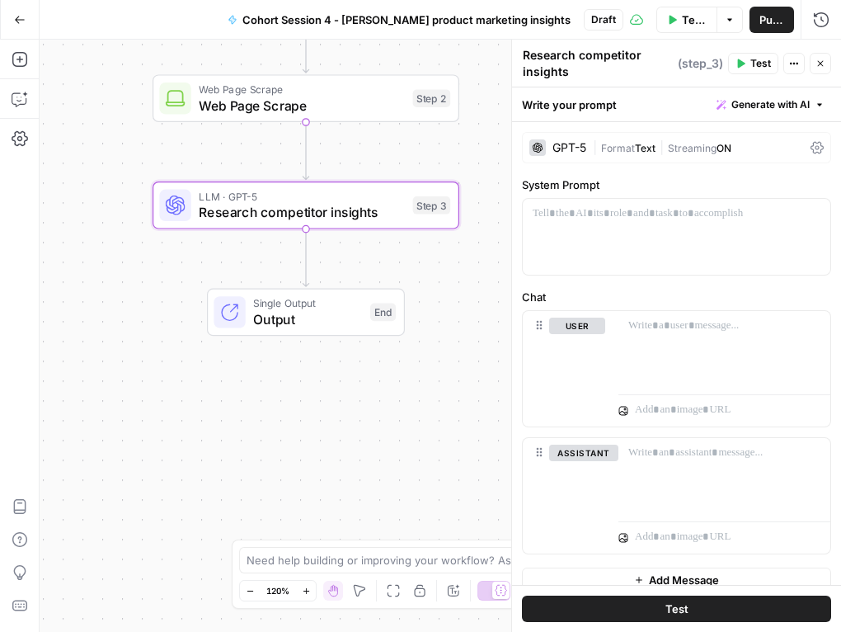
click at [792, 97] on span "Generate with AI" at bounding box center [771, 104] width 78 height 15
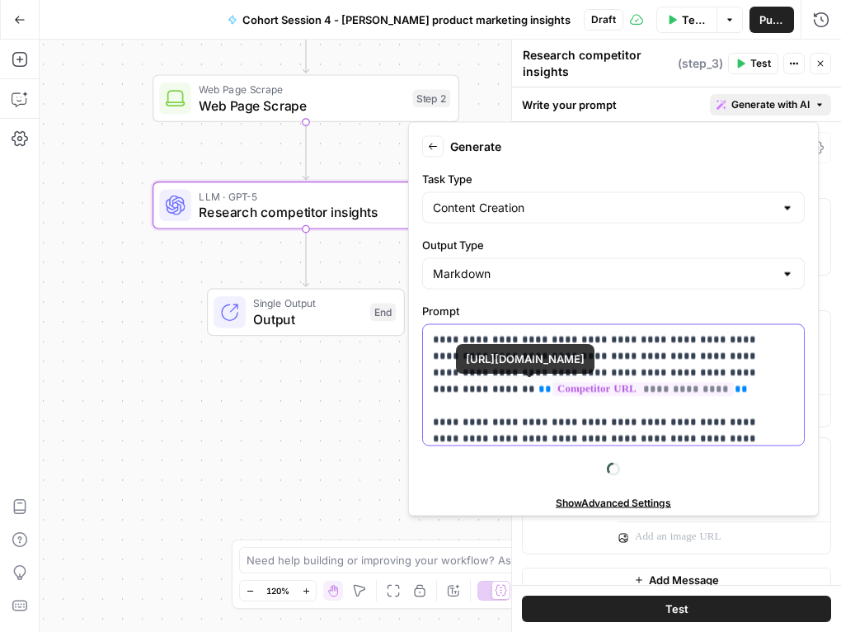
click at [652, 349] on p "**********" at bounding box center [601, 389] width 337 height 115
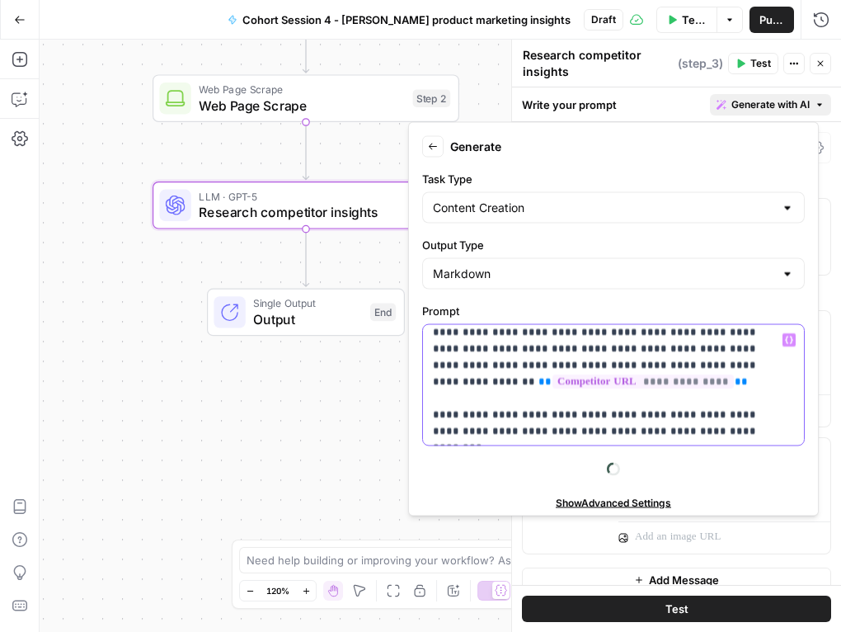
scroll to position [8, 0]
click at [700, 431] on p "**********" at bounding box center [601, 380] width 337 height 115
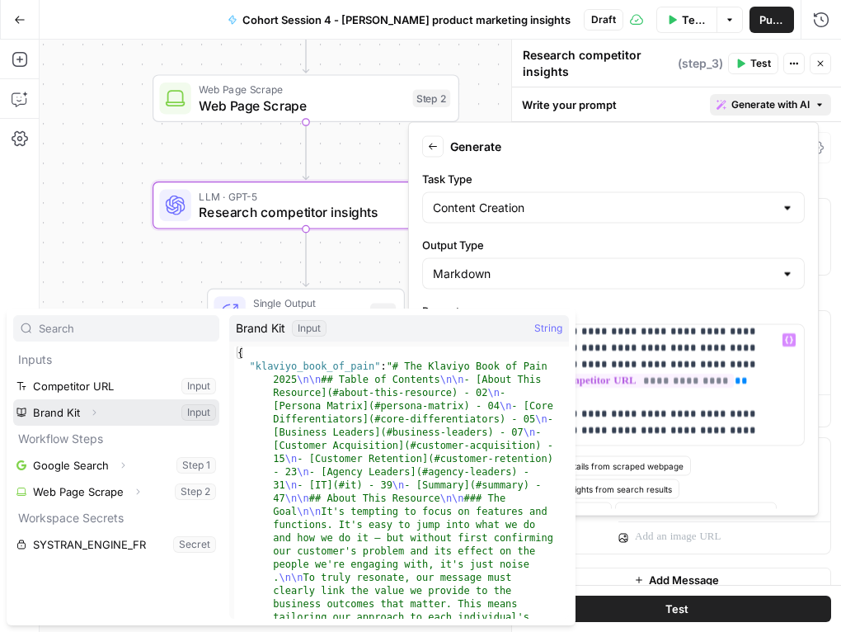
click at [87, 409] on button "Expand" at bounding box center [93, 412] width 21 height 21
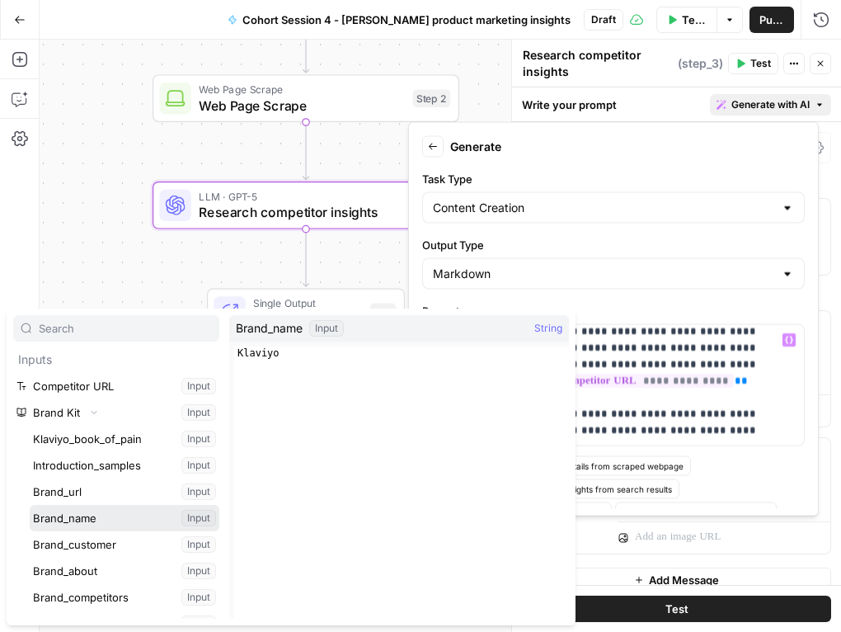
click at [80, 521] on button "Select variable Brand_name" at bounding box center [125, 518] width 190 height 26
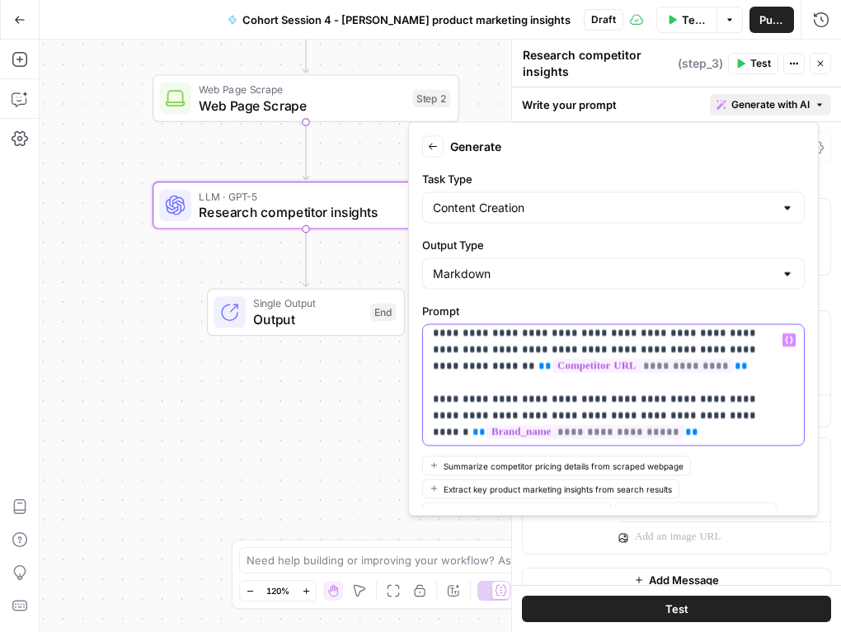
scroll to position [25, 0]
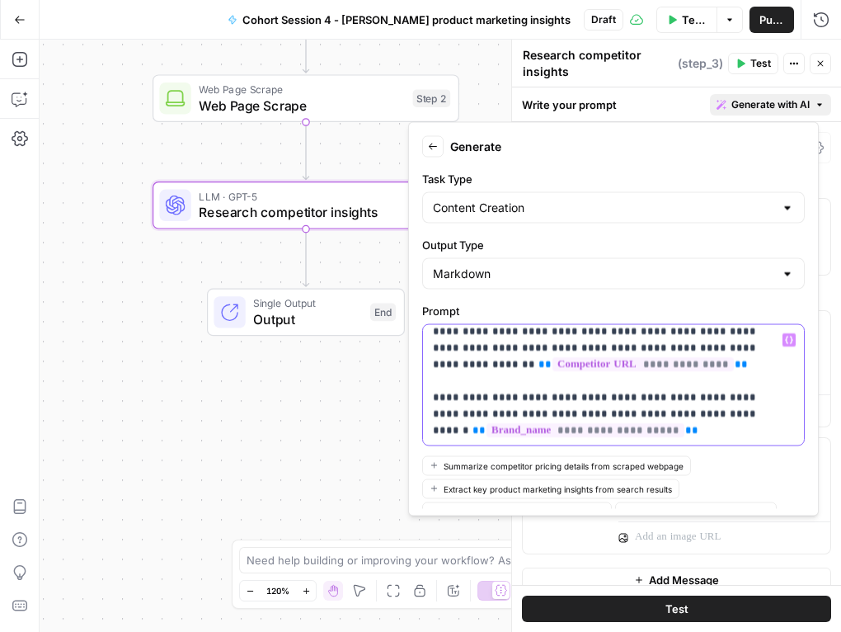
click at [674, 427] on p "**********" at bounding box center [601, 373] width 337 height 132
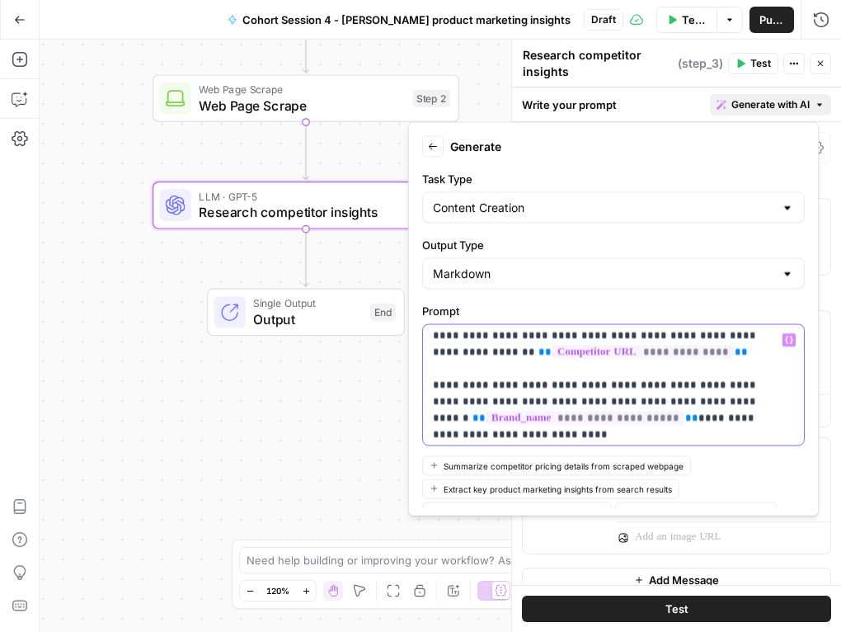
click at [652, 422] on p "**********" at bounding box center [601, 368] width 337 height 148
click at [670, 400] on p "**********" at bounding box center [601, 368] width 337 height 148
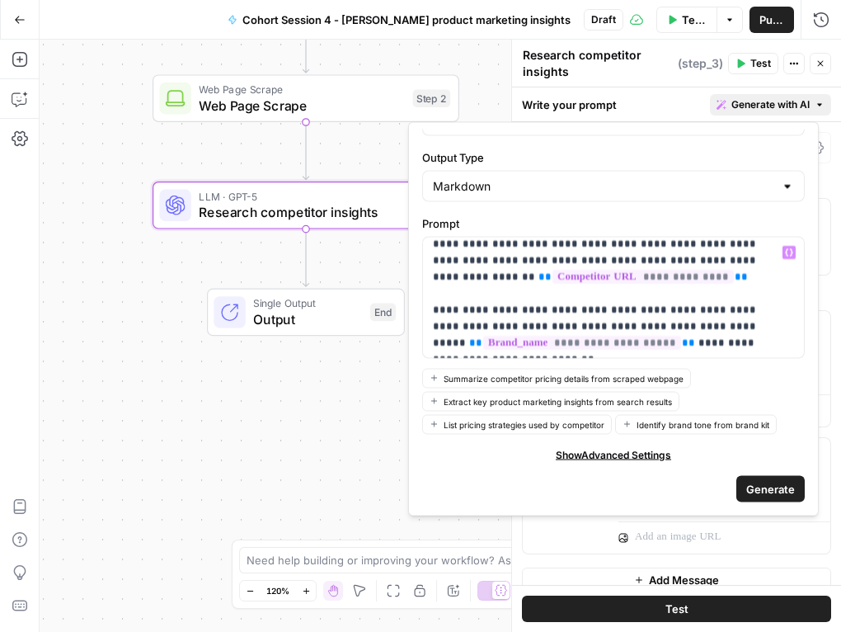
scroll to position [41, 0]
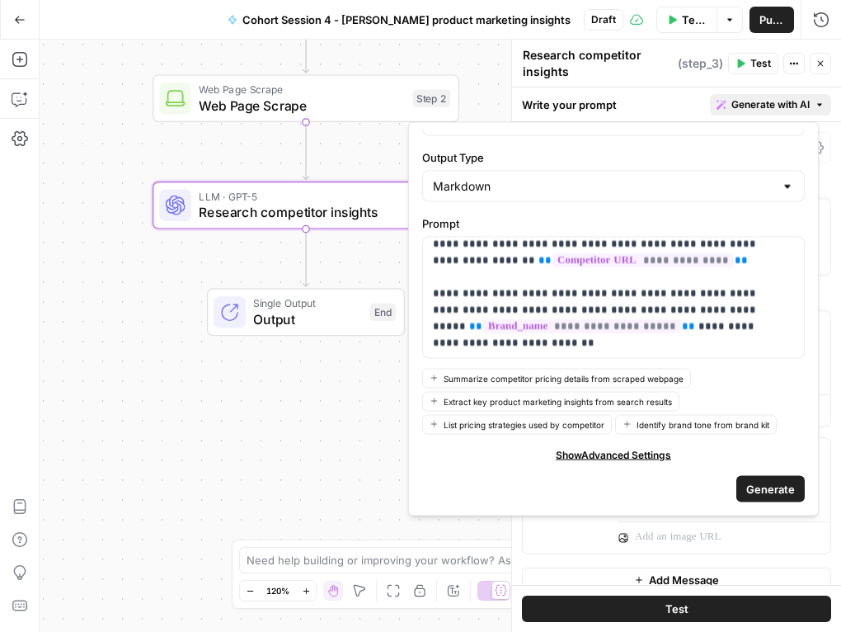
click at [747, 487] on span "Generate" at bounding box center [771, 488] width 49 height 16
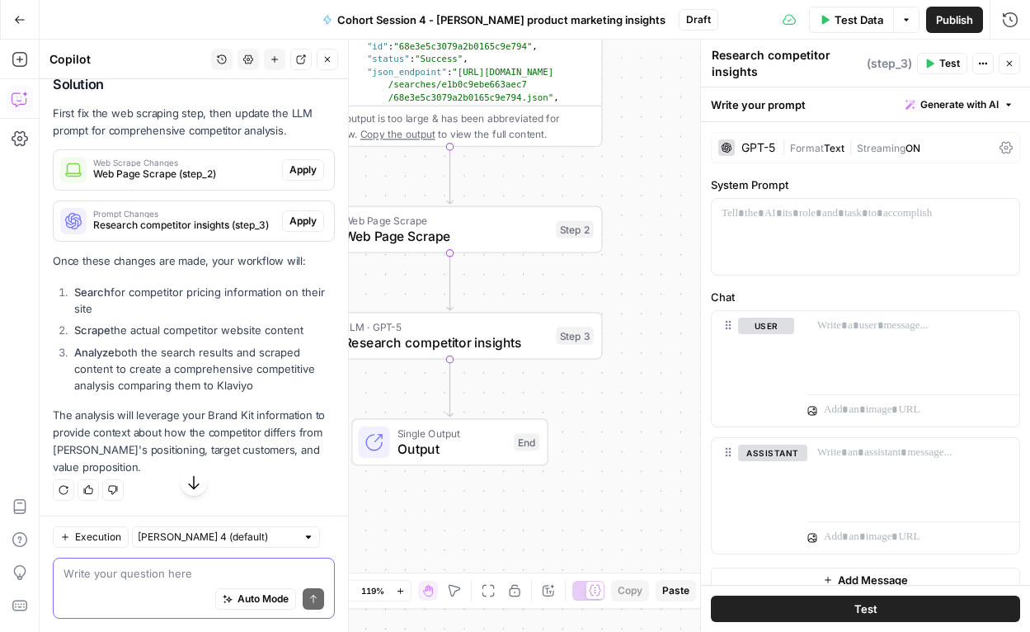
scroll to position [755, 0]
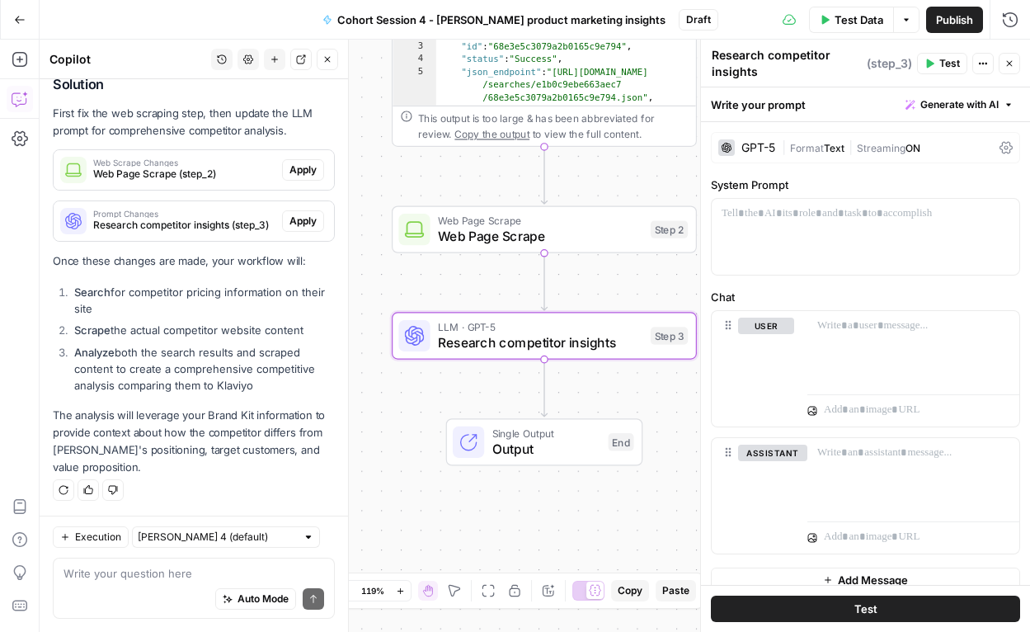
click at [294, 223] on span "Apply" at bounding box center [303, 221] width 27 height 15
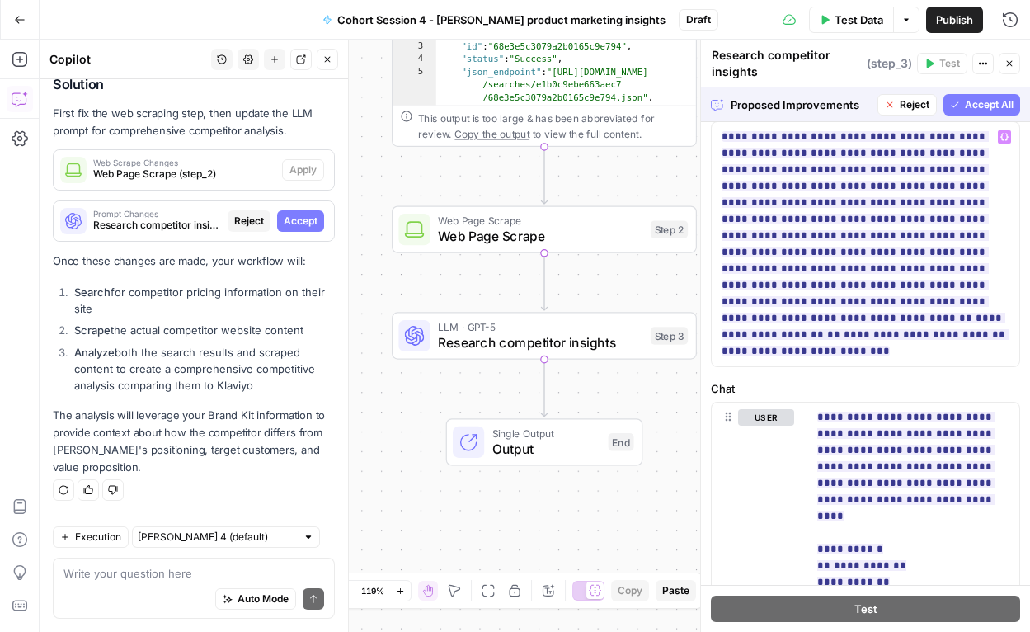
scroll to position [751, 0]
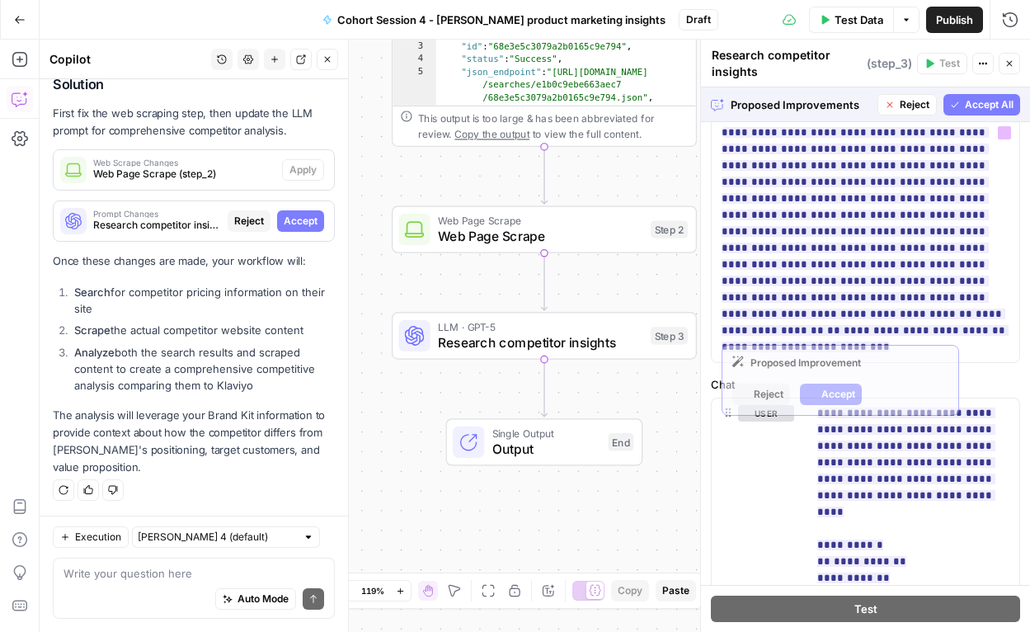
drag, startPoint x: 963, startPoint y: 111, endPoint x: 951, endPoint y: 164, distance: 54.8
click at [841, 111] on span "Accept All" at bounding box center [989, 104] width 49 height 15
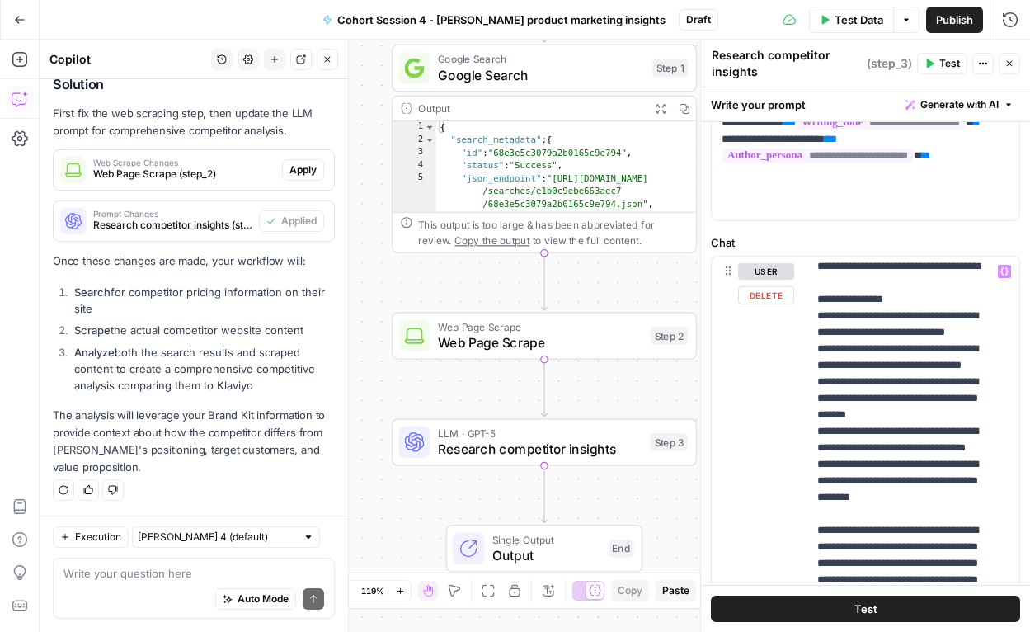
scroll to position [525, 0]
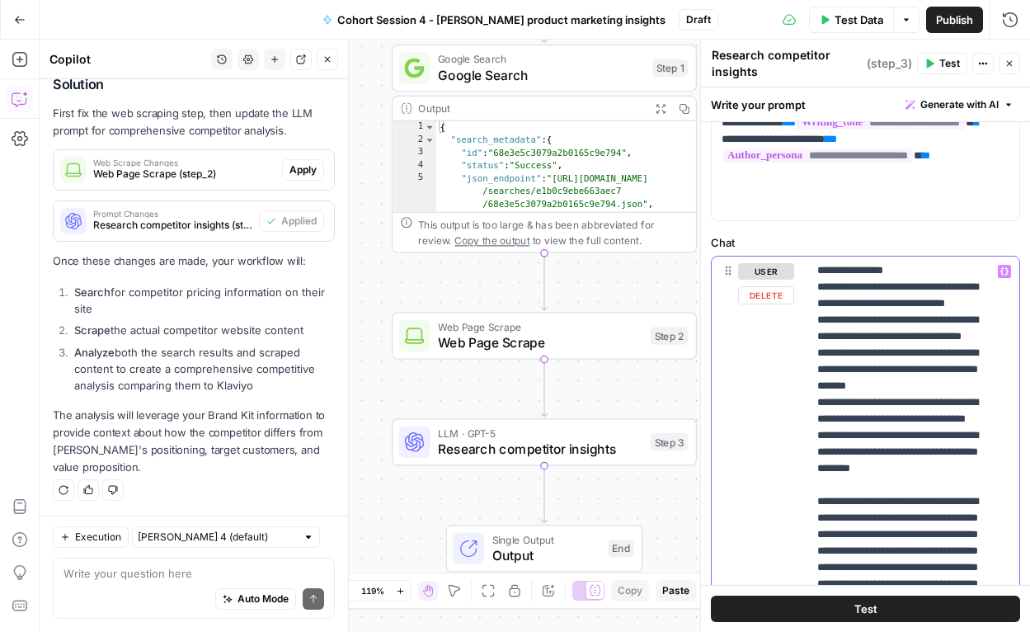
click at [841, 373] on p "**********" at bounding box center [900, 336] width 167 height 1171
click at [841, 422] on p "**********" at bounding box center [900, 336] width 167 height 1171
click at [841, 473] on p "**********" at bounding box center [900, 336] width 167 height 1171
click at [818, 490] on p "**********" at bounding box center [900, 336] width 167 height 1171
click at [841, 535] on p "**********" at bounding box center [900, 336] width 167 height 1171
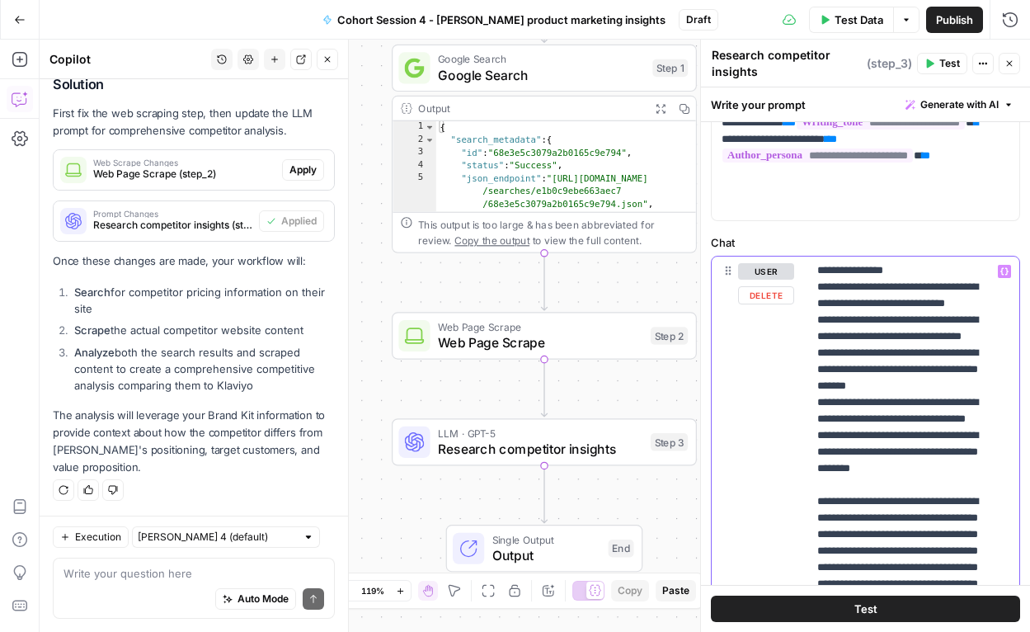
click at [841, 534] on p "**********" at bounding box center [900, 336] width 167 height 1171
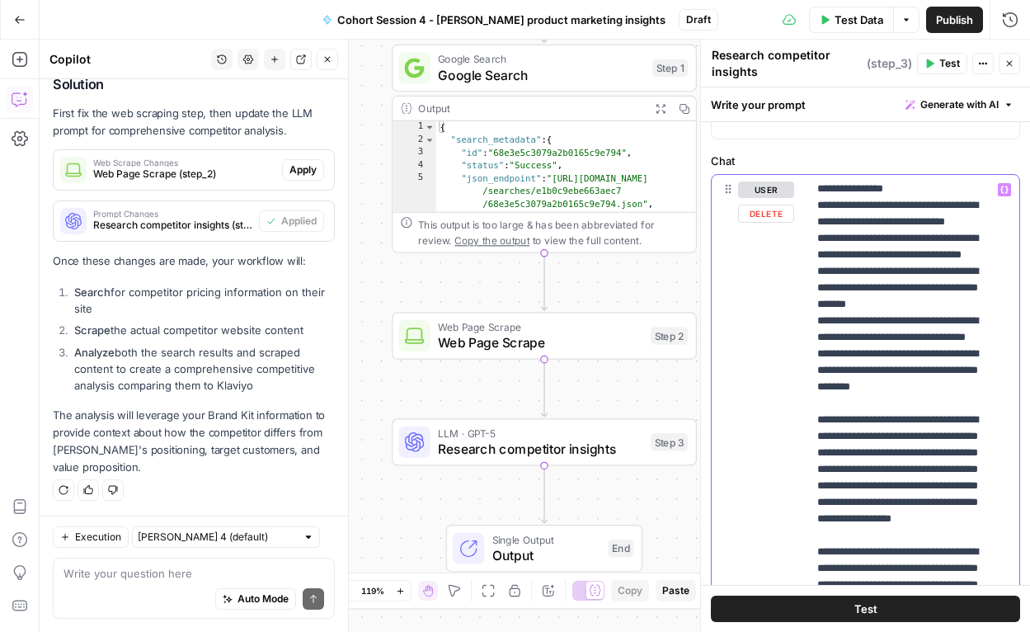
scroll to position [321, 0]
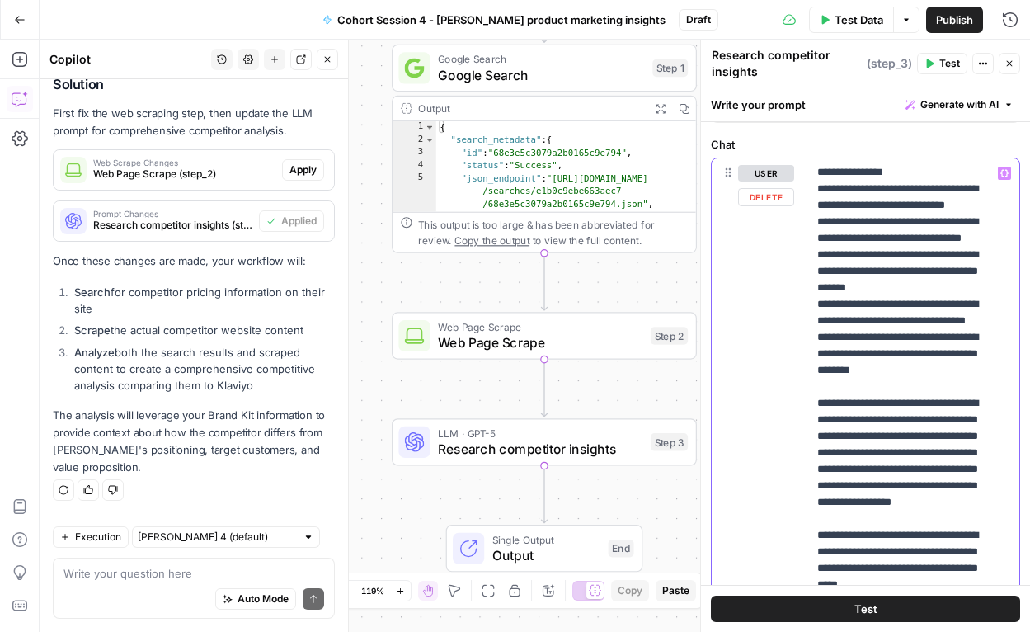
click at [818, 505] on p "**********" at bounding box center [900, 238] width 167 height 1171
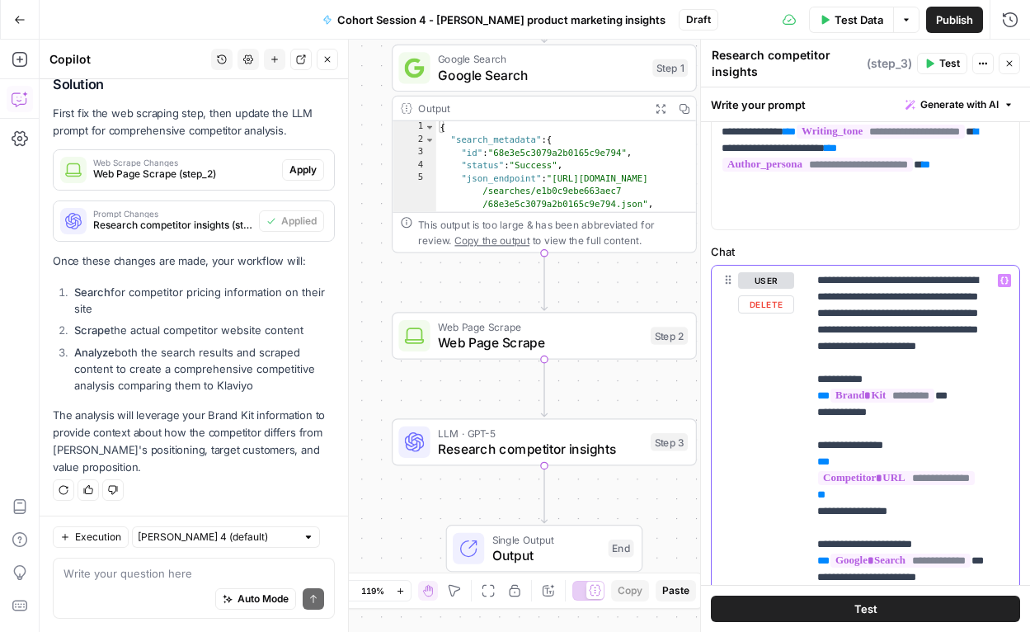
scroll to position [213, 0]
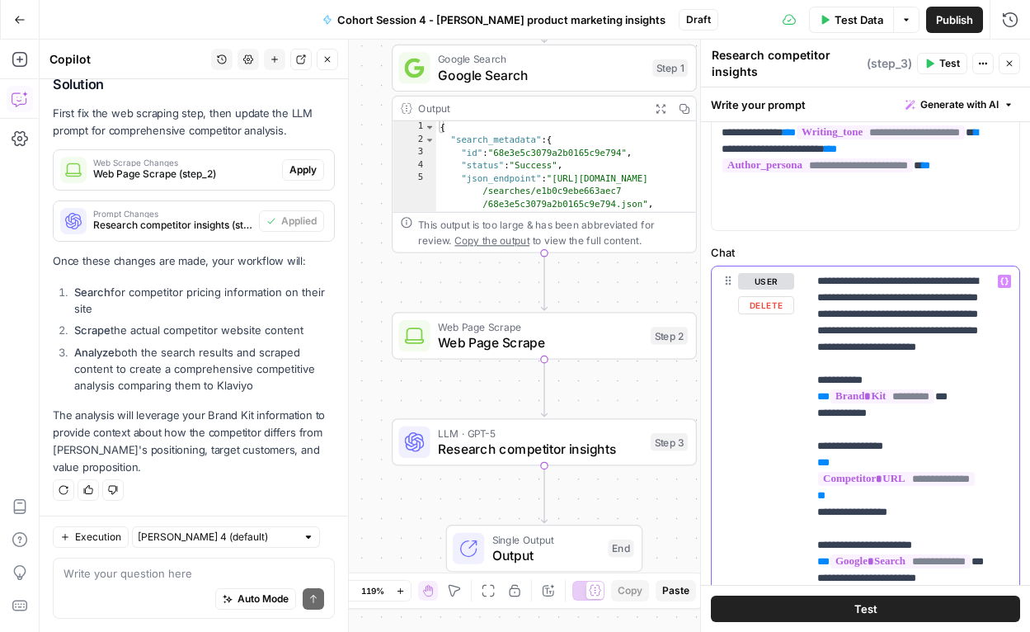
drag, startPoint x: 883, startPoint y: 431, endPoint x: 872, endPoint y: 431, distance: 10.7
click at [841, 403] on span "*********" at bounding box center [883, 396] width 104 height 14
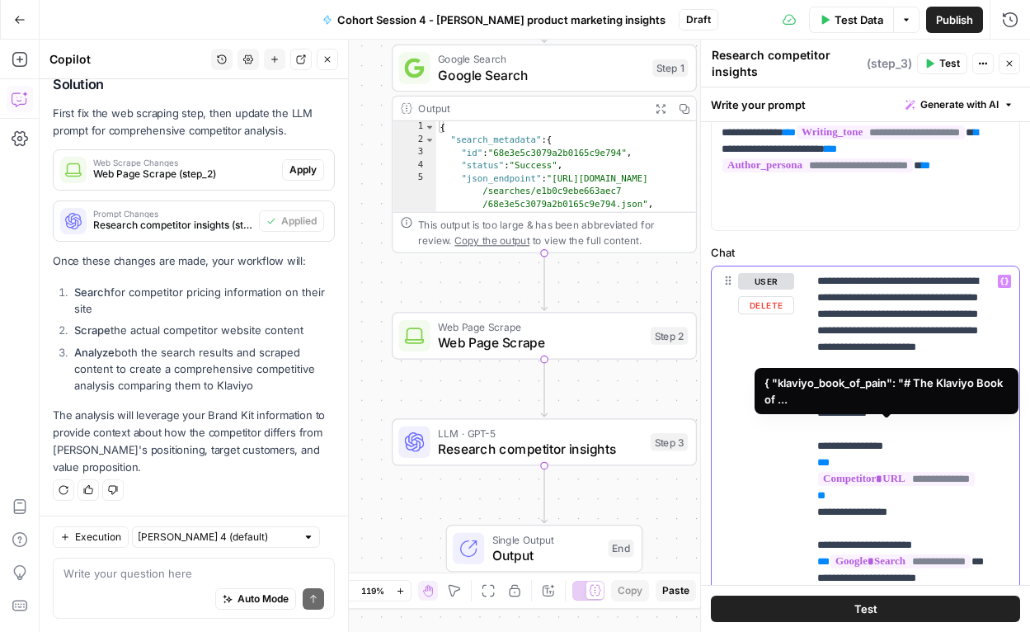
drag, startPoint x: 836, startPoint y: 430, endPoint x: 821, endPoint y: 425, distance: 15.7
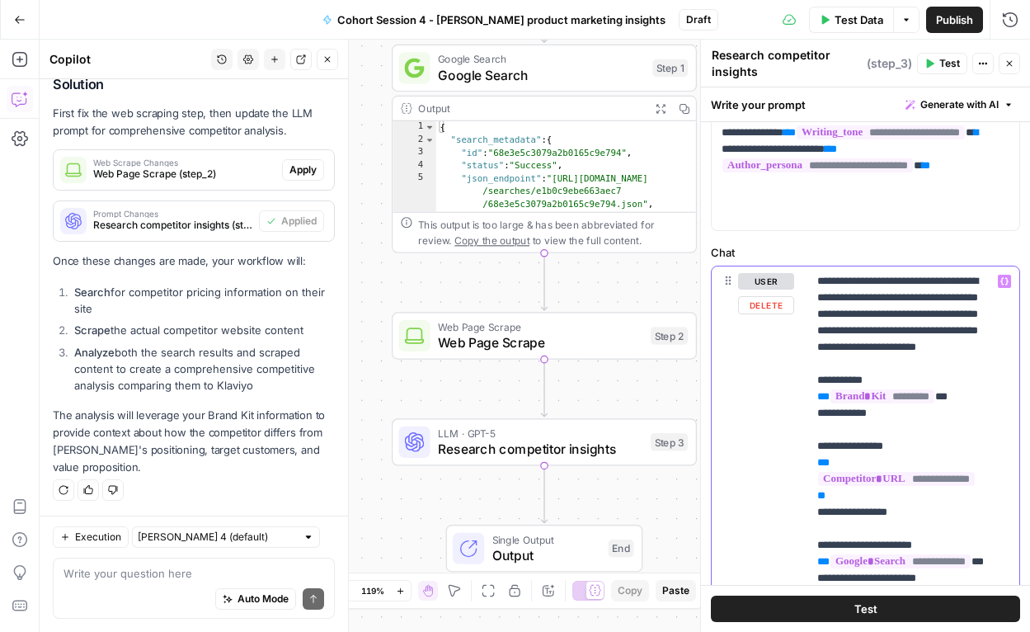
click at [811, 429] on div "**********" at bounding box center [908, 602] width 200 height 672
drag, startPoint x: 807, startPoint y: 427, endPoint x: 963, endPoint y: 424, distance: 156.8
click at [841, 424] on div "**********" at bounding box center [908, 602] width 200 height 672
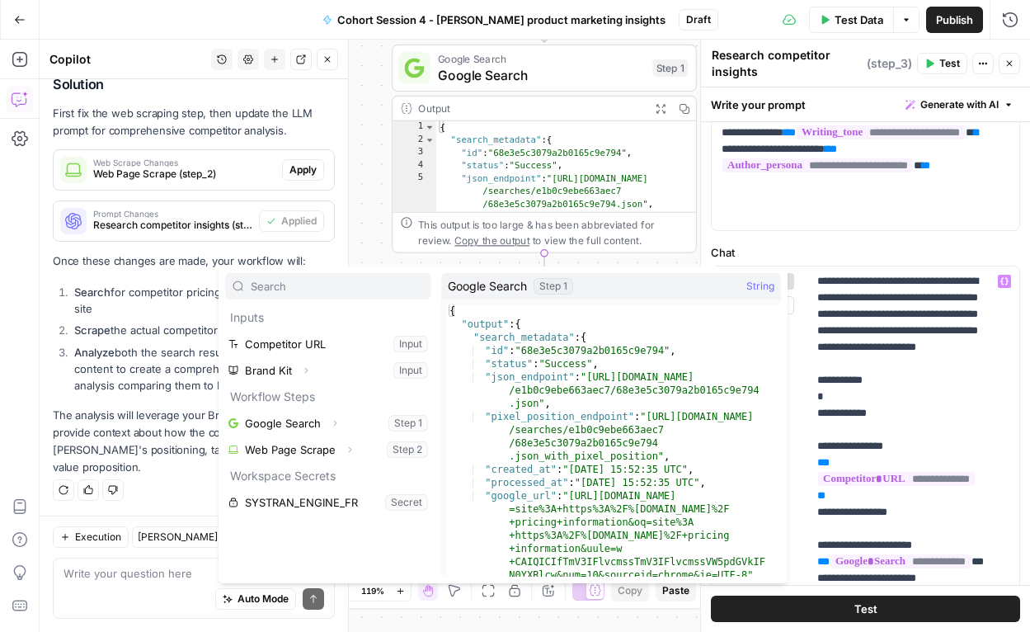
click at [304, 375] on button "Expand" at bounding box center [305, 370] width 21 height 21
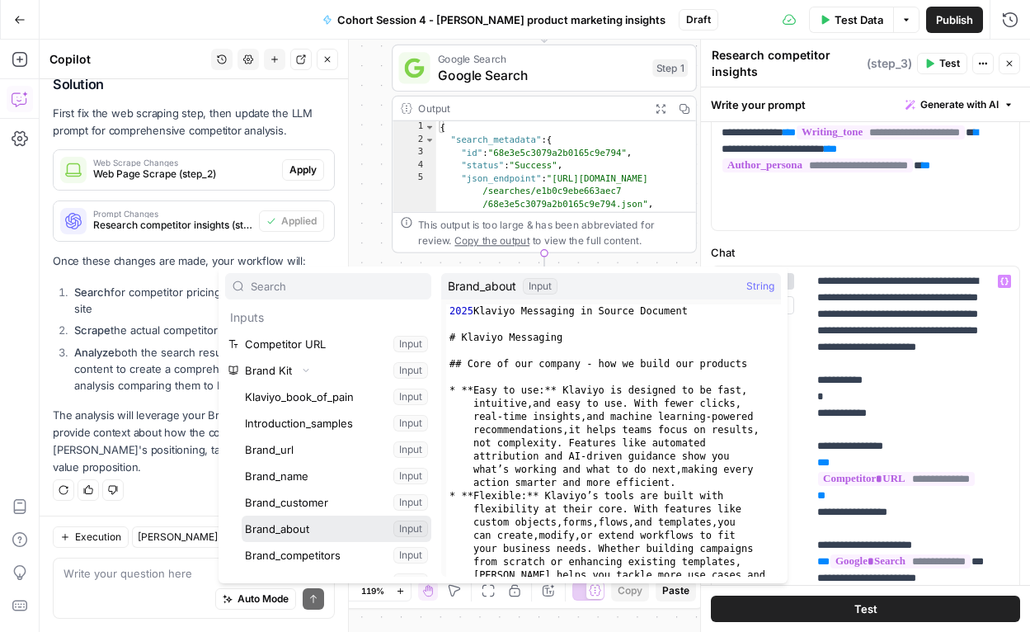
click at [308, 528] on button "Select variable Brand_about" at bounding box center [337, 529] width 190 height 26
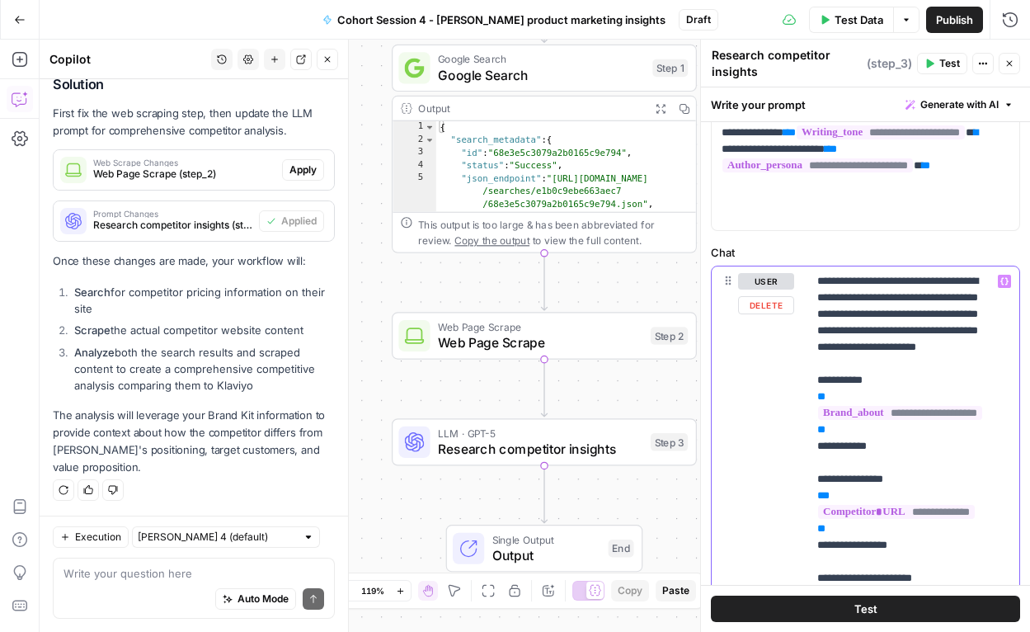
click at [811, 429] on div "**********" at bounding box center [908, 602] width 200 height 672
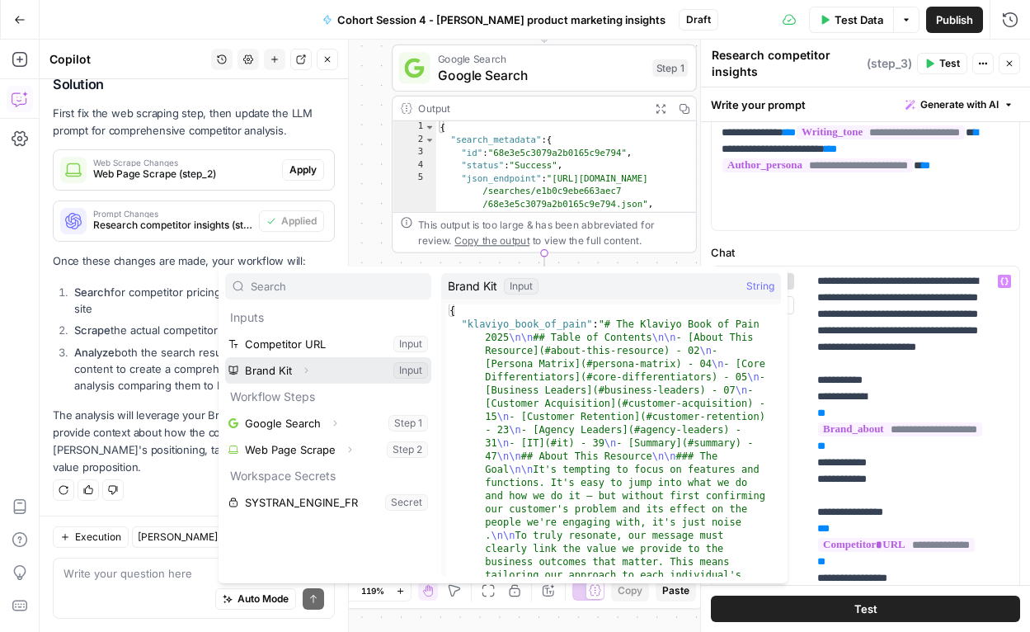
click at [306, 370] on icon "button" at bounding box center [306, 370] width 10 height 10
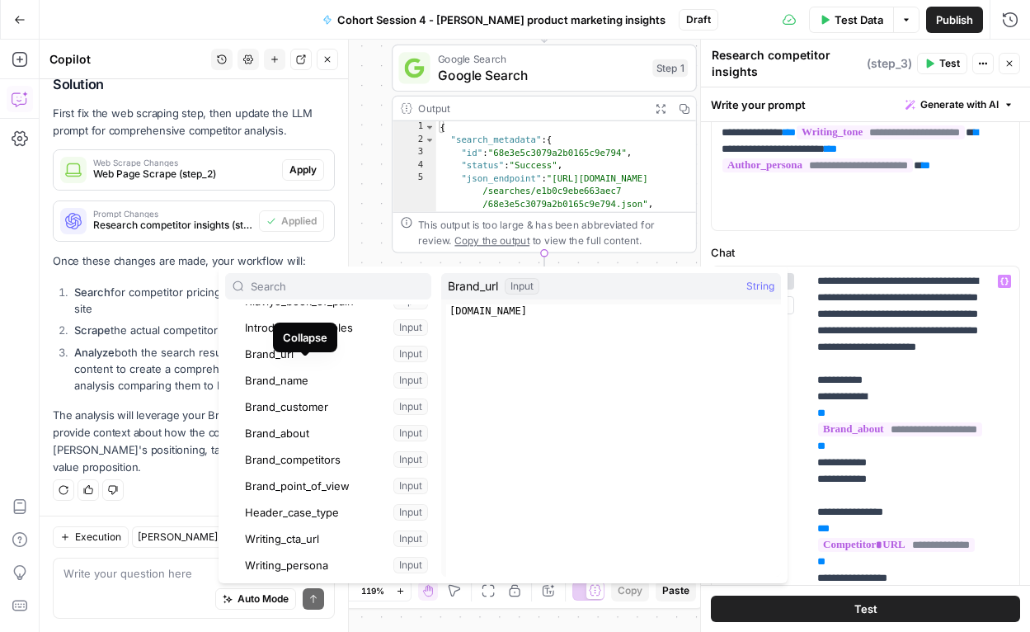
scroll to position [115, 0]
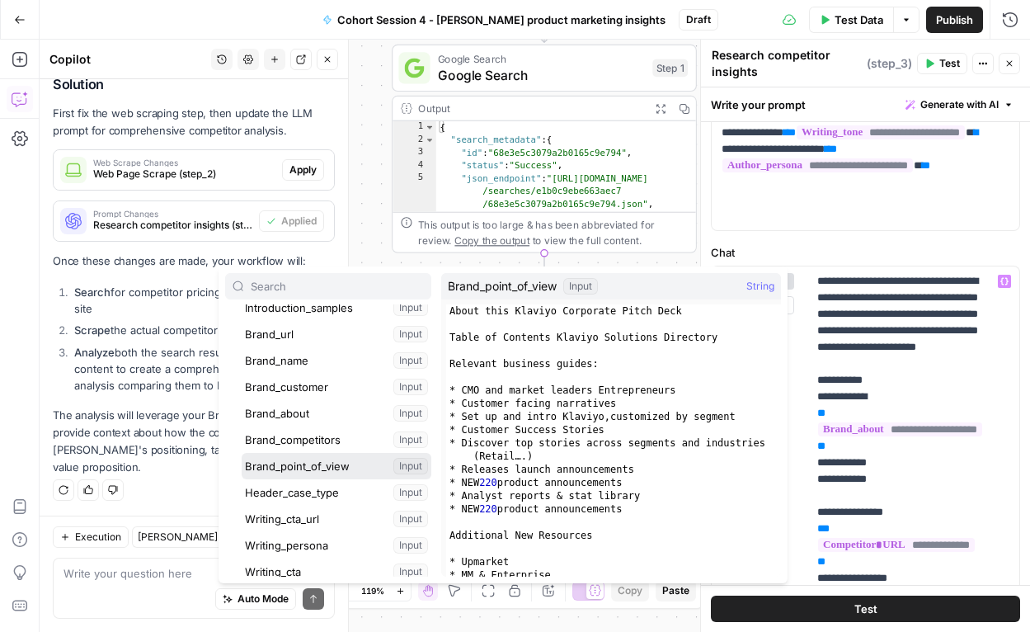
click at [319, 468] on button "Select variable Brand_point_of_view" at bounding box center [337, 466] width 190 height 26
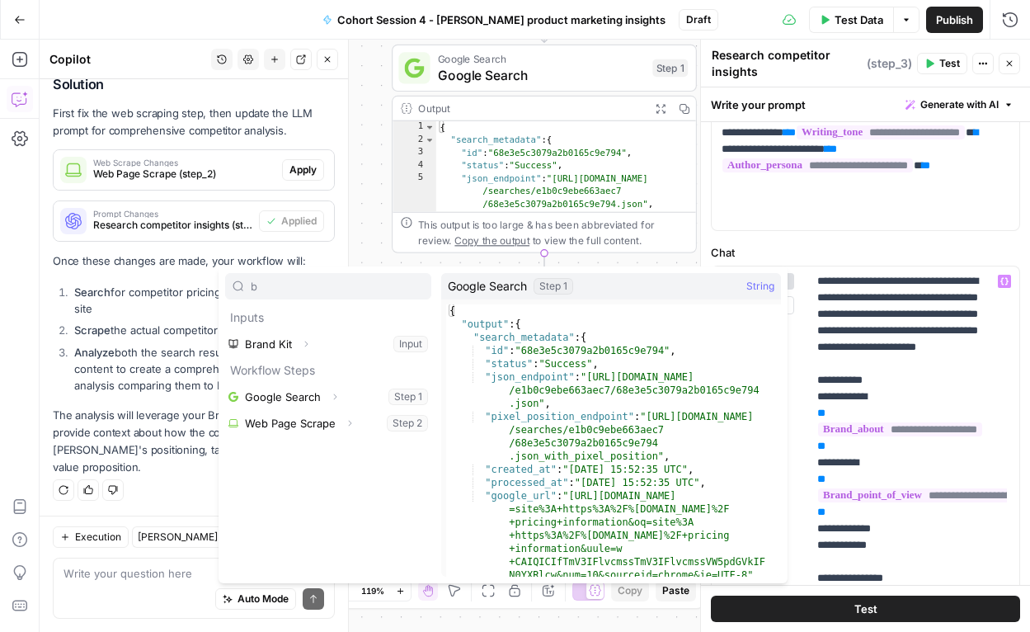
type input "b"
click at [309, 341] on icon "button" at bounding box center [306, 344] width 10 height 10
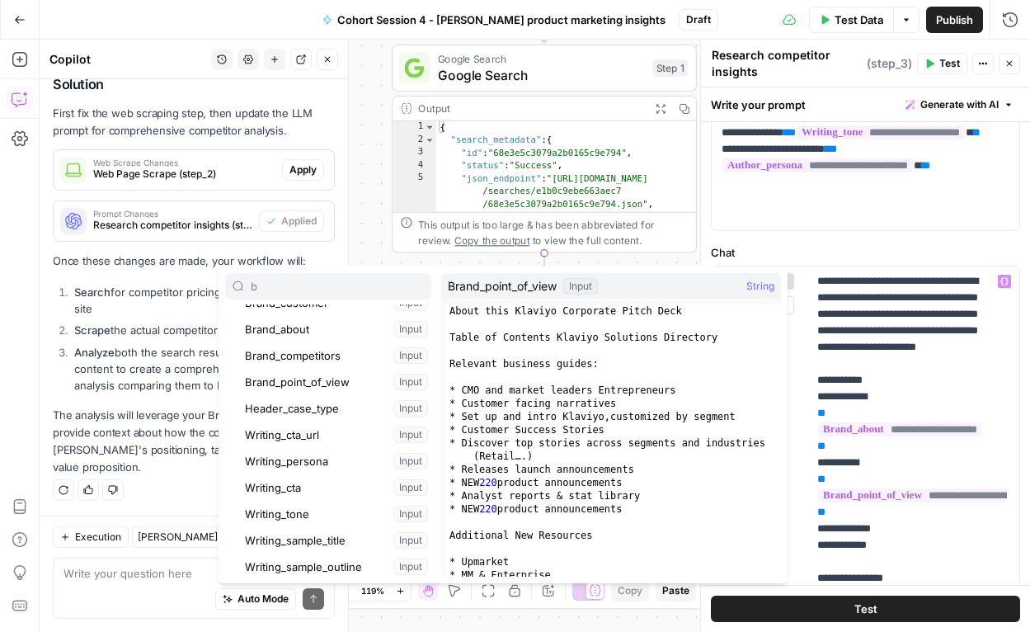
scroll to position [217, 0]
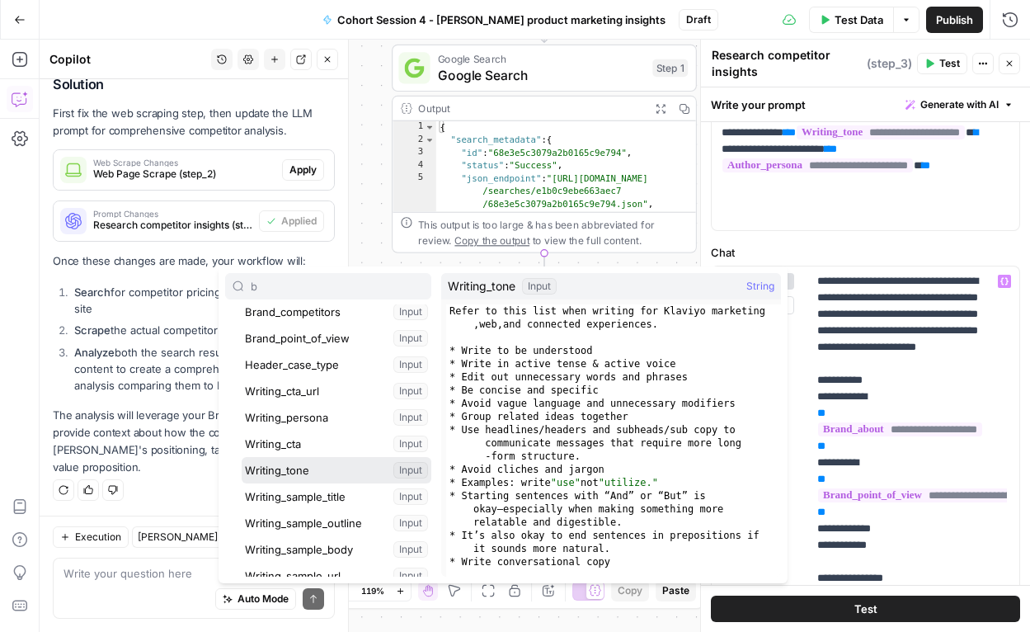
click at [285, 467] on button "Select variable Writing_tone" at bounding box center [337, 470] width 190 height 26
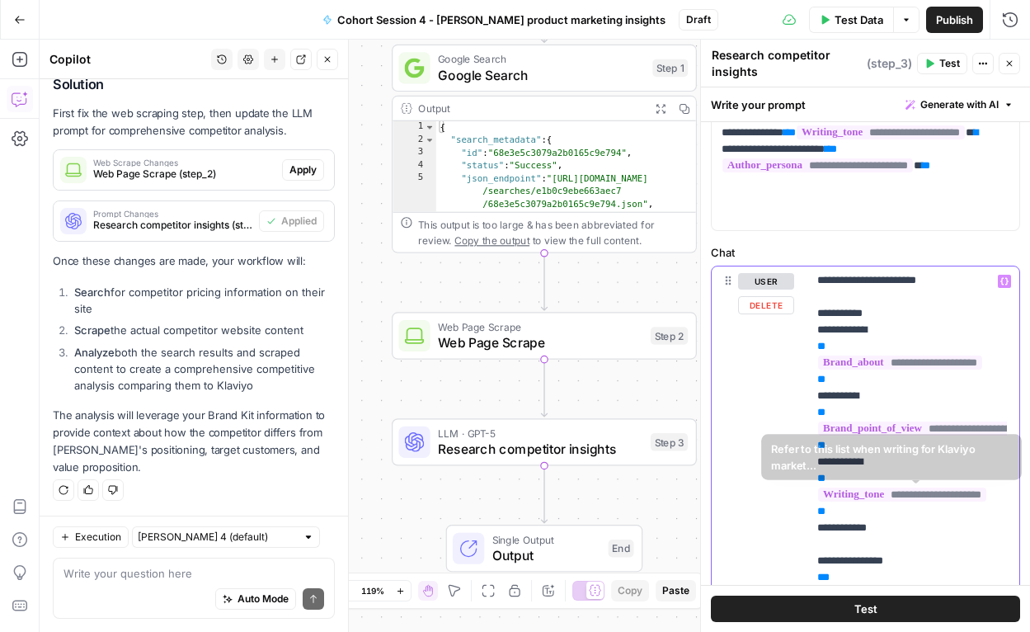
scroll to position [102, 0]
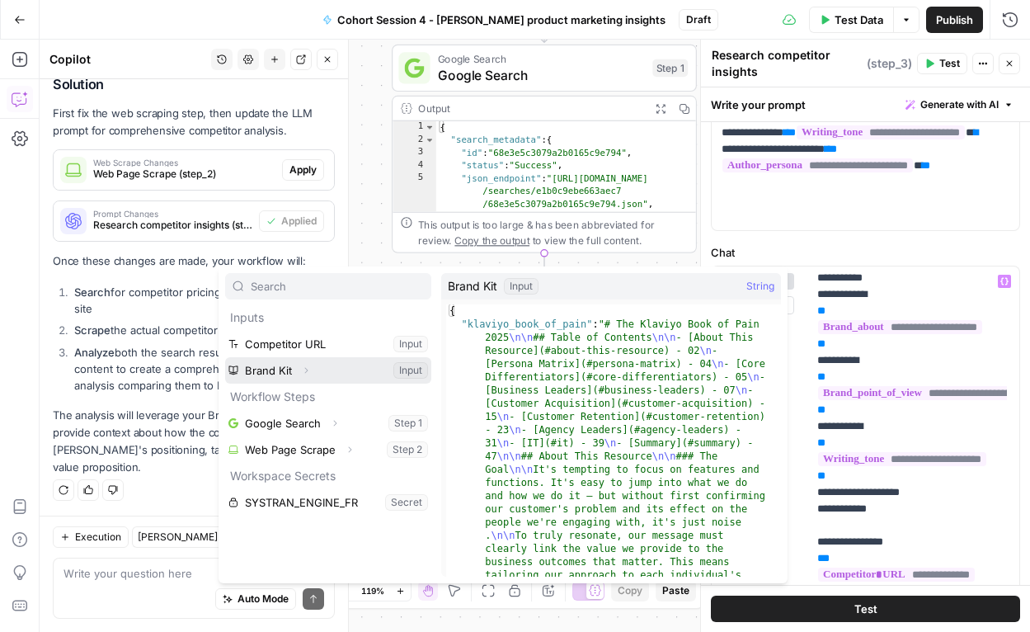
click at [307, 372] on icon "button" at bounding box center [306, 370] width 10 height 10
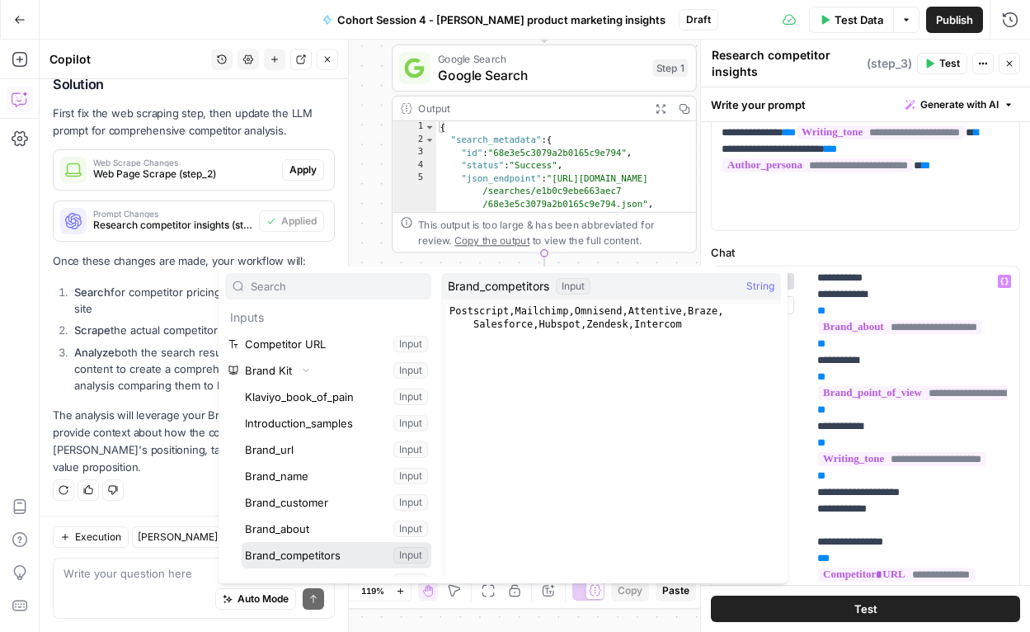
click at [287, 546] on button "Select variable Brand_competitors" at bounding box center [337, 555] width 190 height 26
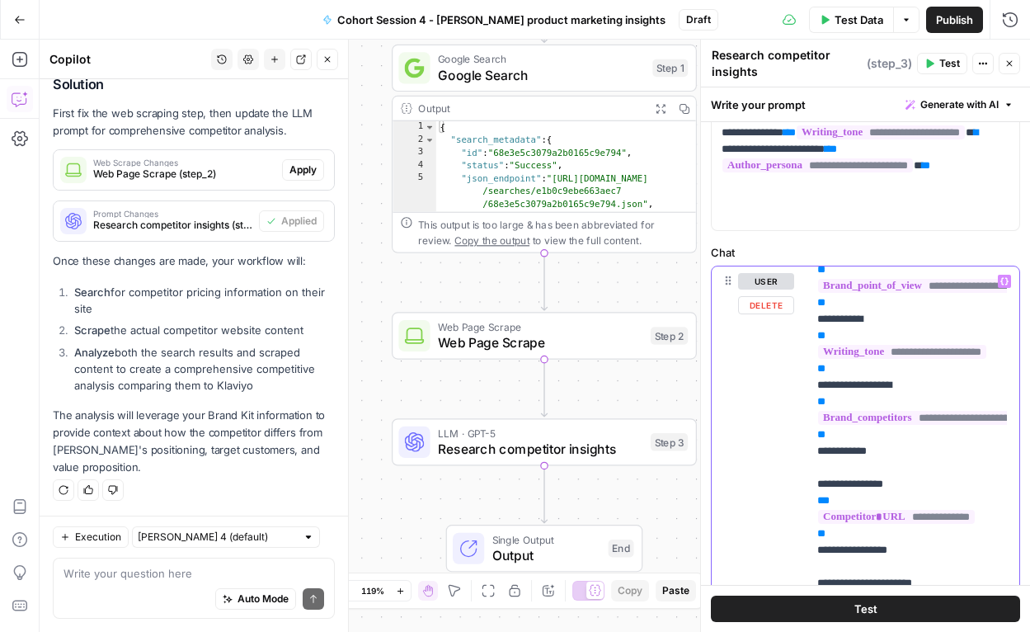
scroll to position [211, 0]
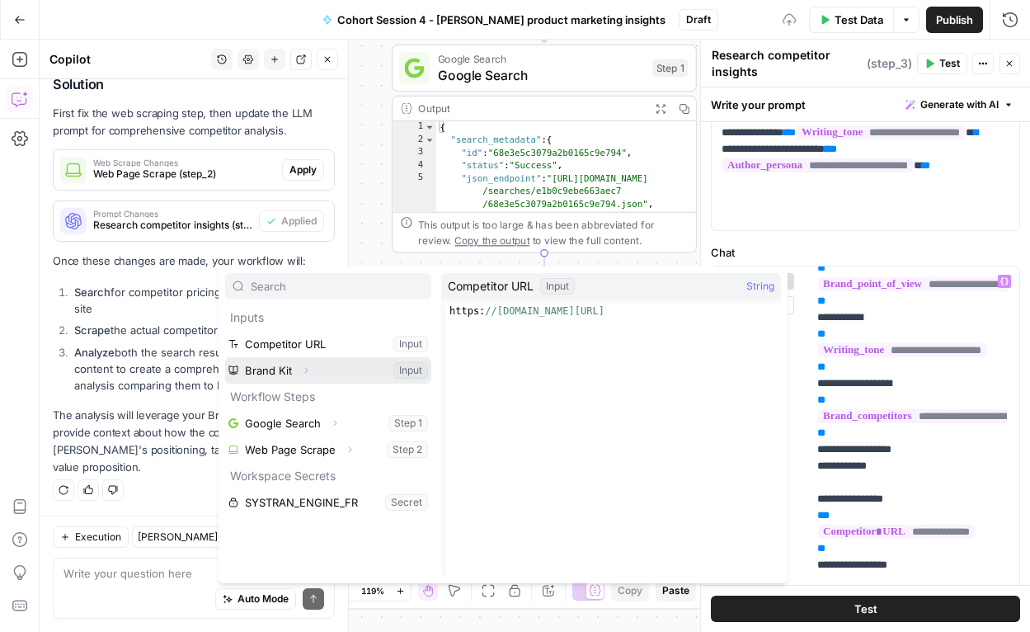
click at [304, 366] on icon "button" at bounding box center [306, 370] width 10 height 10
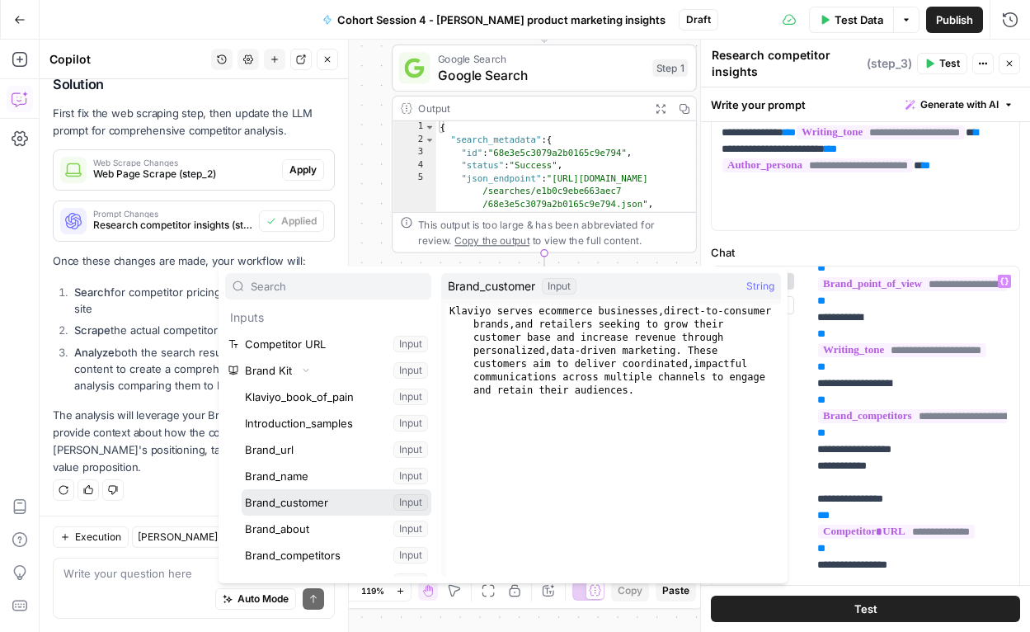
click at [280, 502] on button "Select variable Brand_customer" at bounding box center [337, 502] width 190 height 26
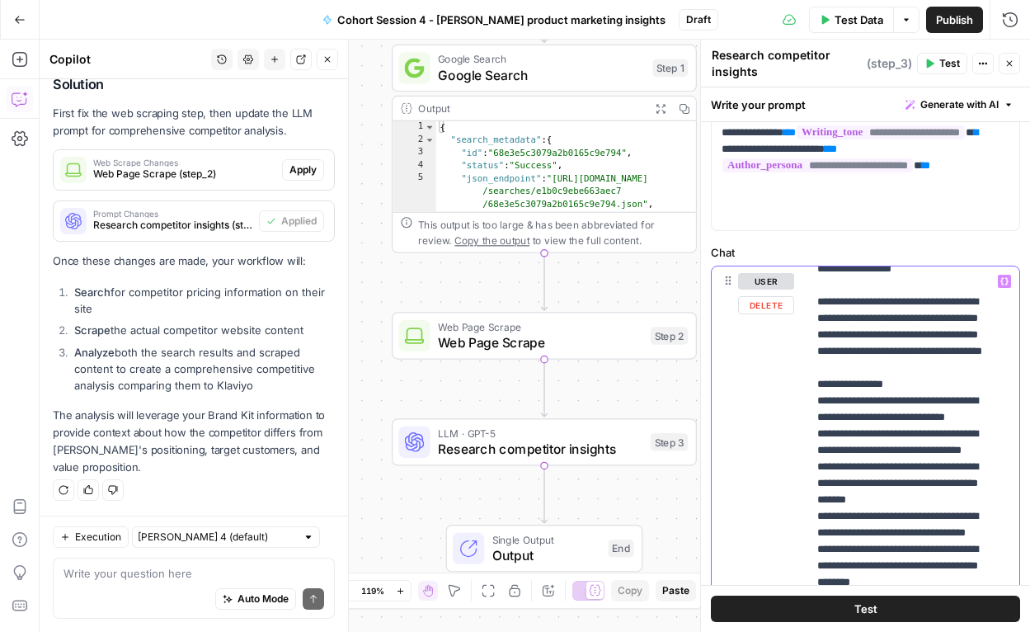
scroll to position [723, 0]
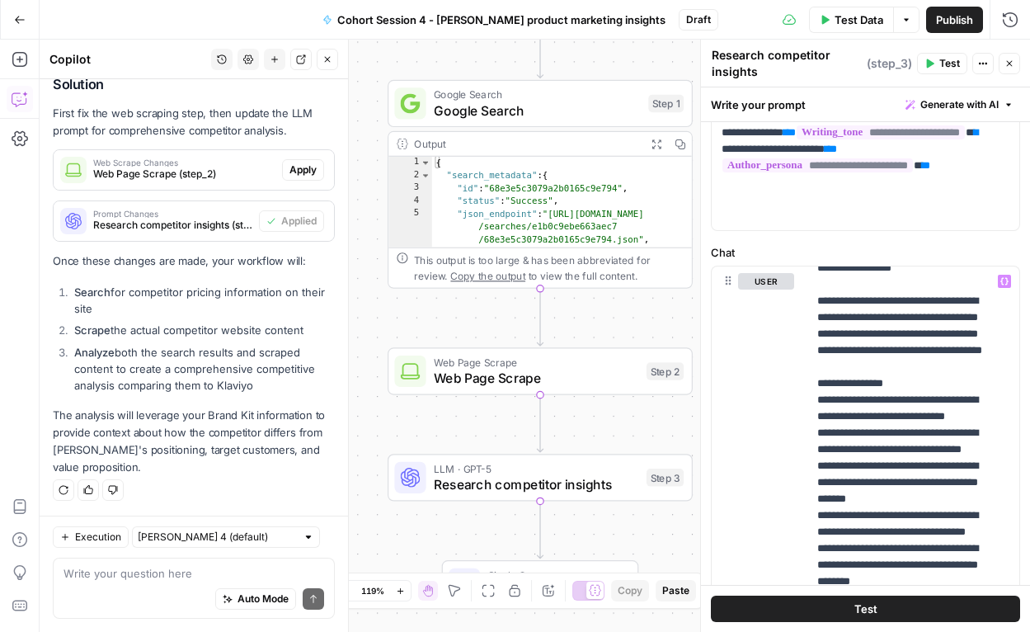
drag, startPoint x: 379, startPoint y: 279, endPoint x: 374, endPoint y: 316, distance: 37.4
click at [374, 316] on div "Workflow Input Settings Inputs Google Search Google Search Step 1 Output Expand…" at bounding box center [535, 336] width 991 height 592
click at [503, 67] on div at bounding box center [506, 69] width 25 height 14
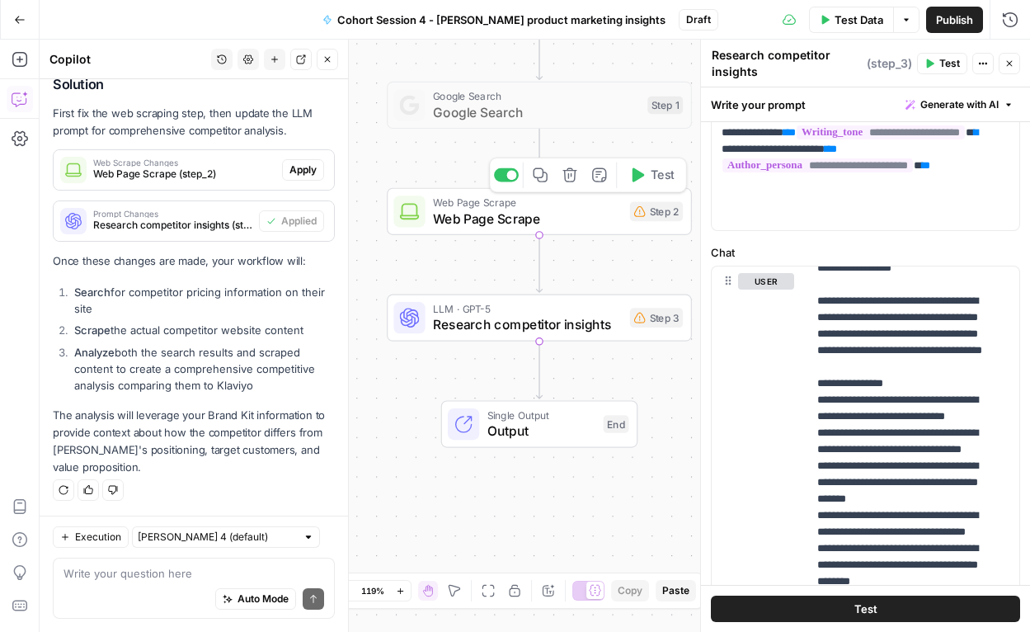
click at [503, 177] on div at bounding box center [506, 175] width 25 height 14
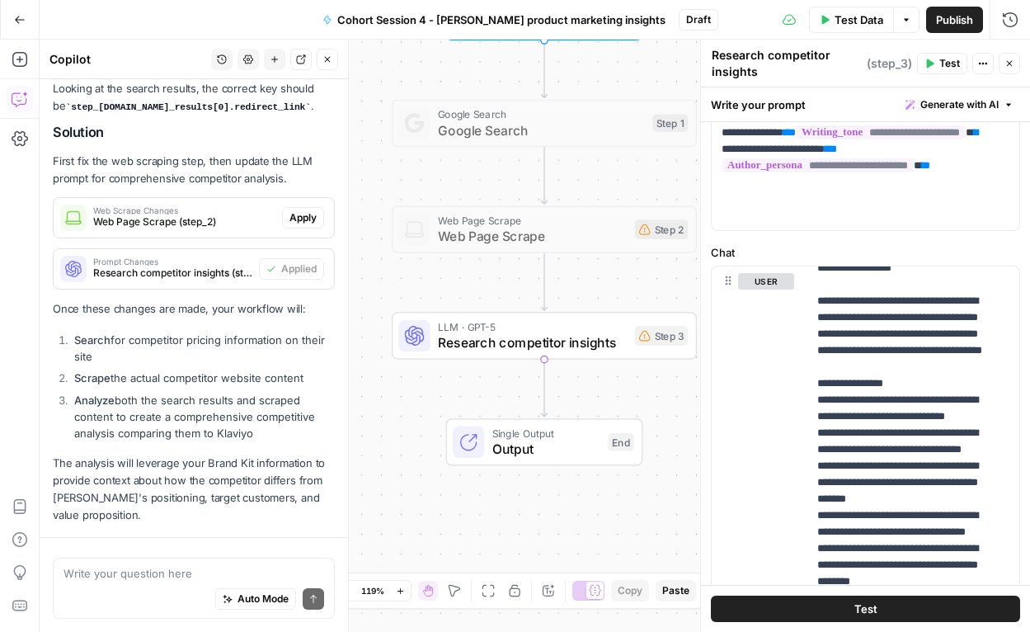
scroll to position [781, 0]
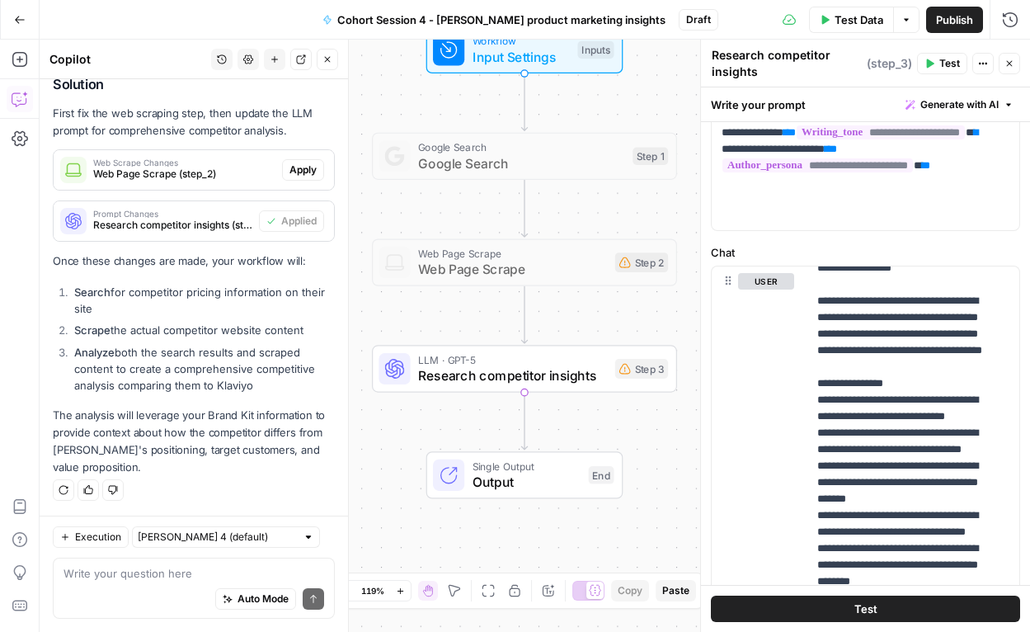
drag, startPoint x: 379, startPoint y: 178, endPoint x: 360, endPoint y: 210, distance: 37.8
click at [360, 210] on div "Workflow Input Settings Inputs Google Search Google Search Step 1 Web Page Scra…" at bounding box center [535, 336] width 991 height 592
click at [841, 331] on p "**********" at bounding box center [900, 292] width 167 height 1485
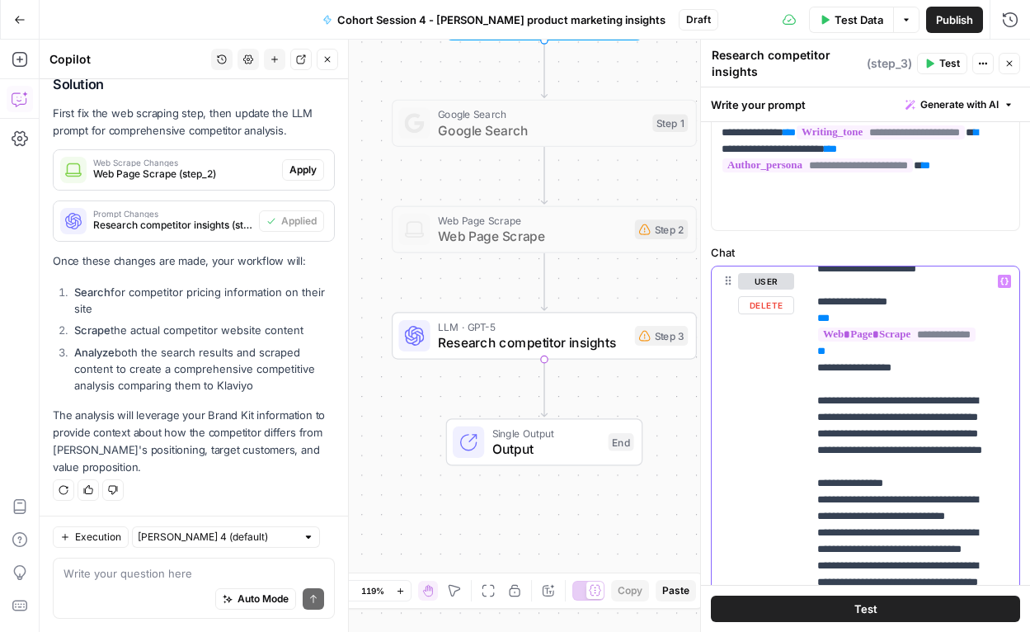
scroll to position [622, 0]
drag, startPoint x: 924, startPoint y: 433, endPoint x: 817, endPoint y: 365, distance: 126.1
click at [817, 365] on p "**********" at bounding box center [900, 393] width 167 height 1485
click at [841, 368] on p "**********" at bounding box center [900, 393] width 167 height 1485
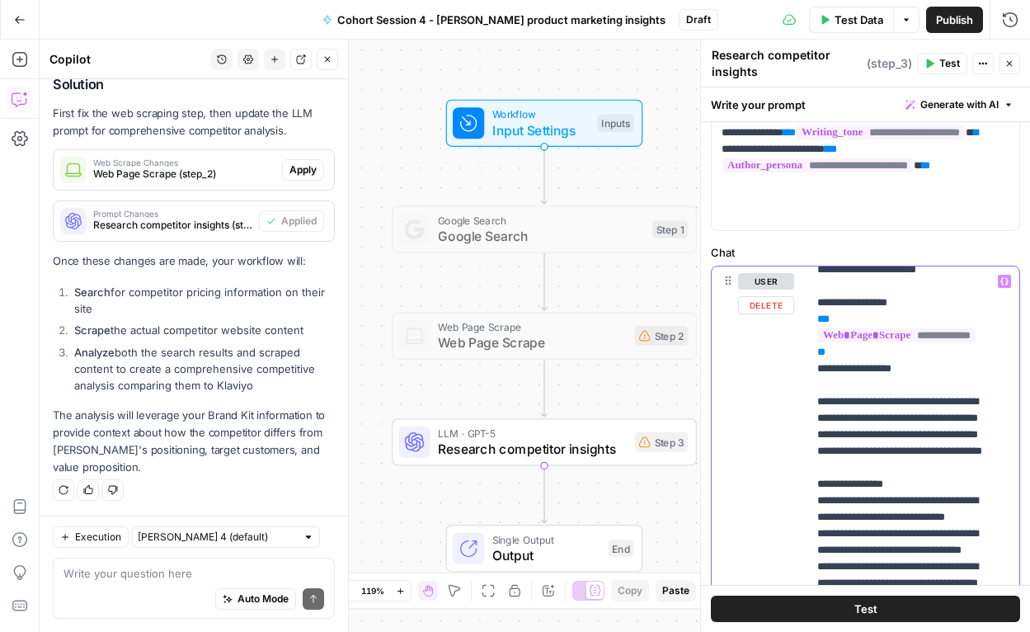
drag, startPoint x: 926, startPoint y: 434, endPoint x: 818, endPoint y: 361, distance: 130.2
click at [818, 361] on p "**********" at bounding box center [900, 393] width 167 height 1485
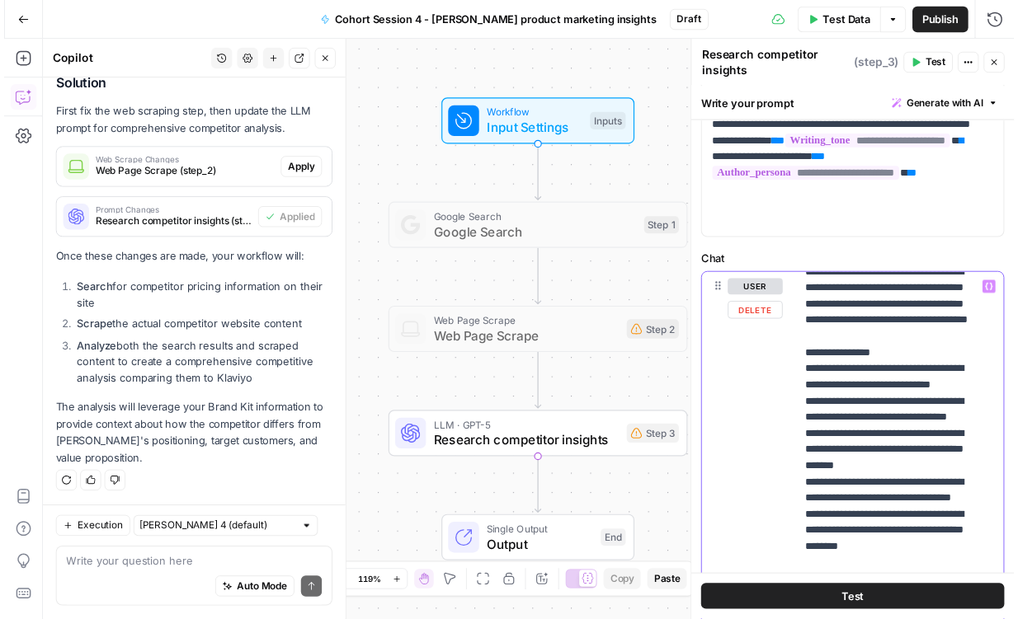
scroll to position [0, 0]
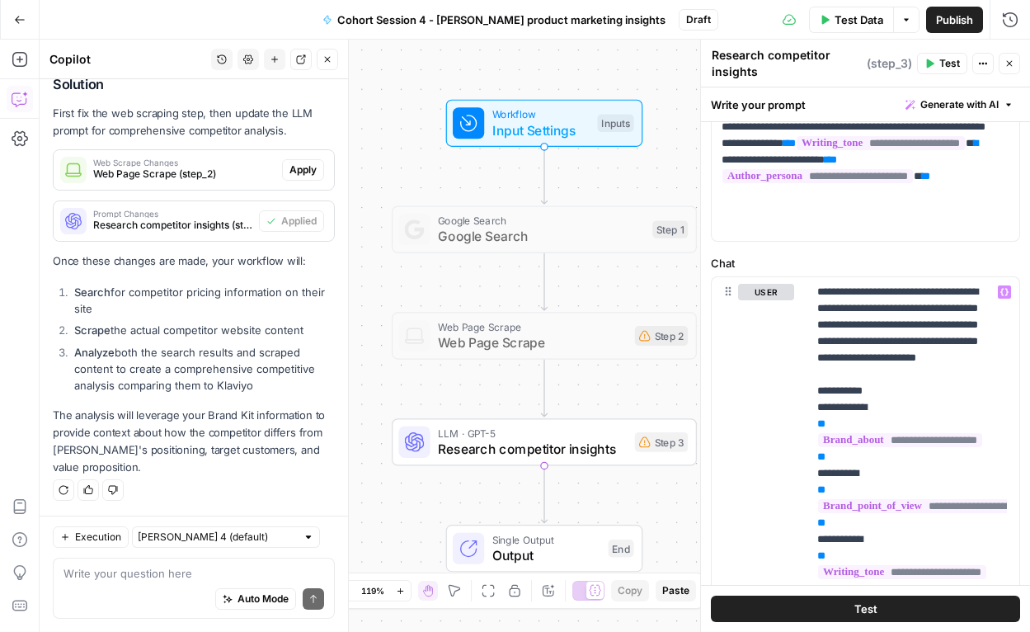
click at [841, 54] on button "Test" at bounding box center [942, 63] width 50 height 21
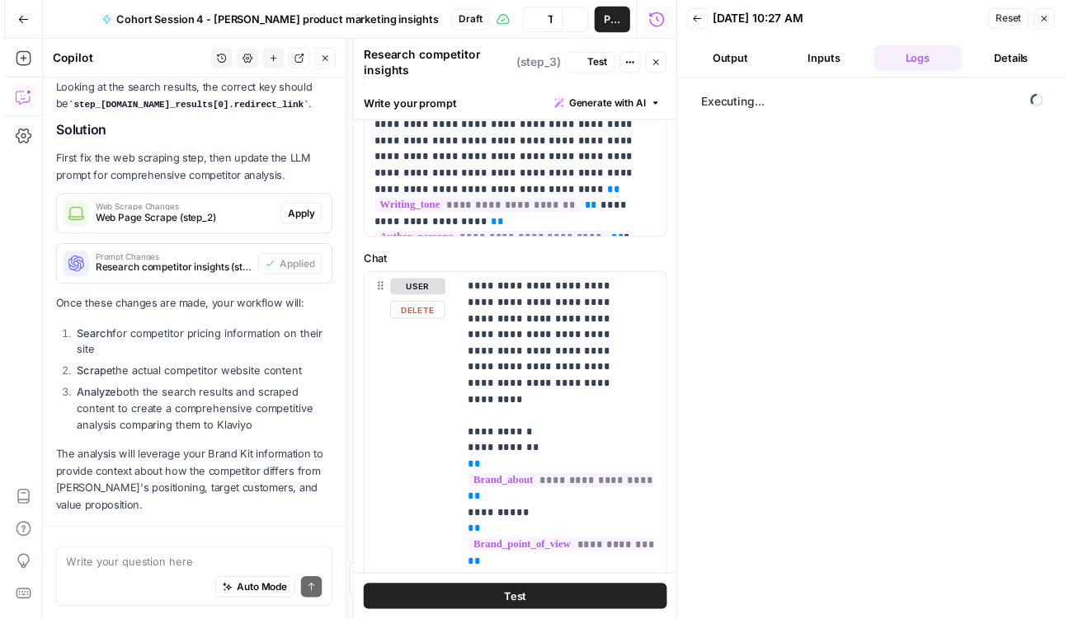
scroll to position [781, 0]
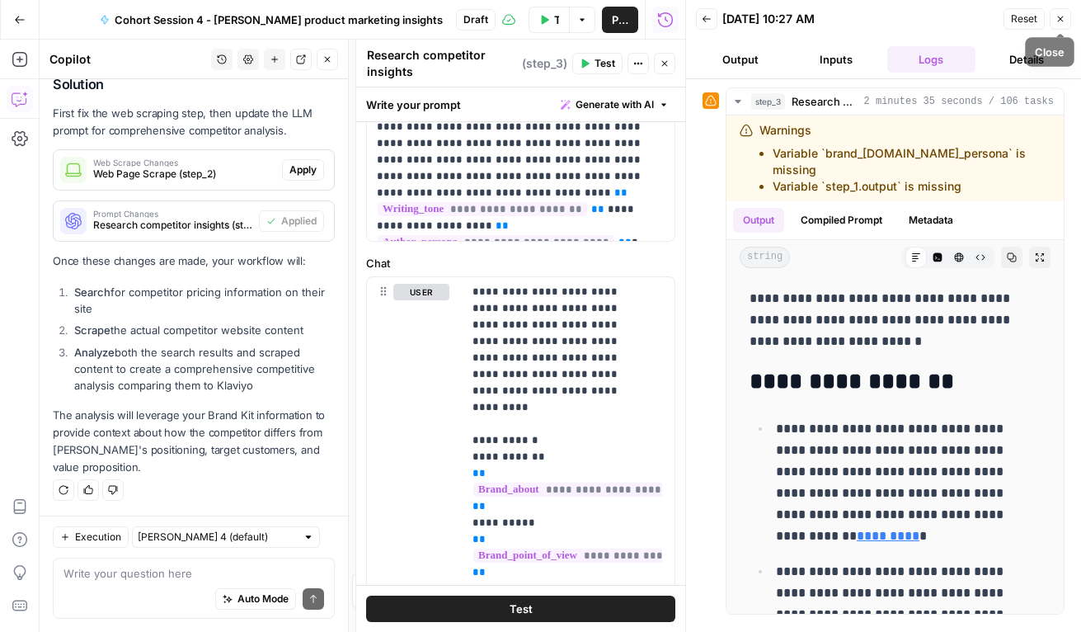
click at [841, 18] on icon "button" at bounding box center [1061, 19] width 10 height 10
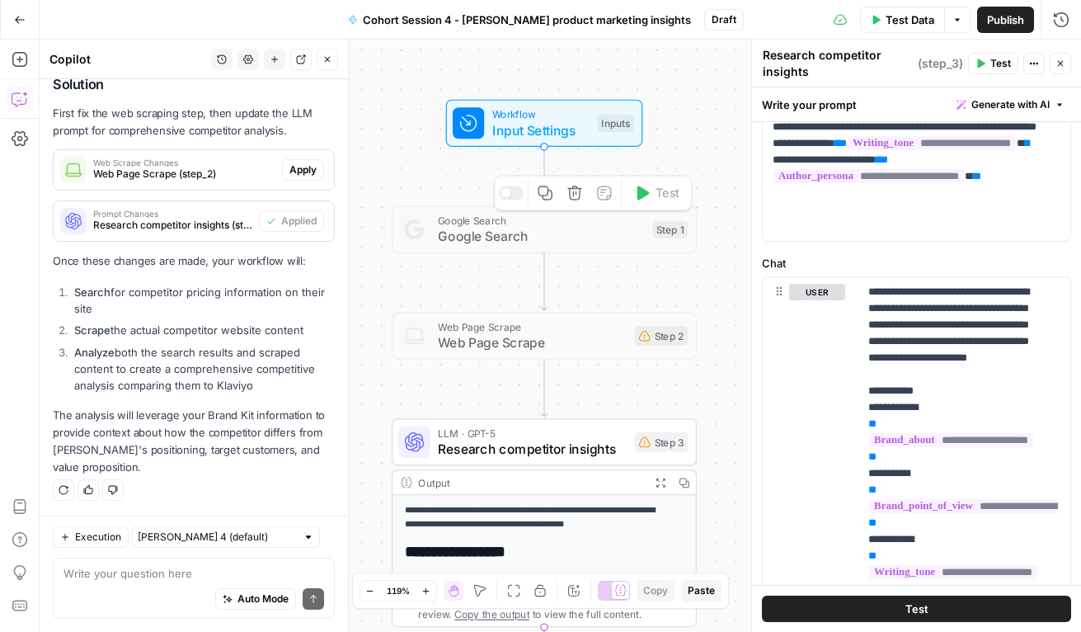
click at [518, 195] on div at bounding box center [511, 193] width 25 height 14
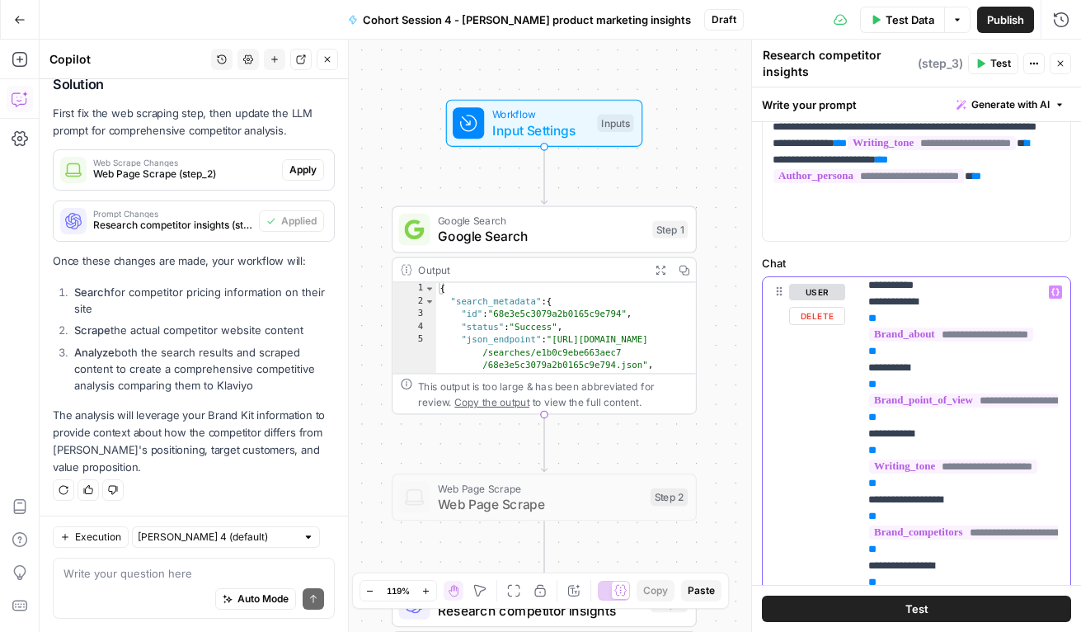
scroll to position [103, 0]
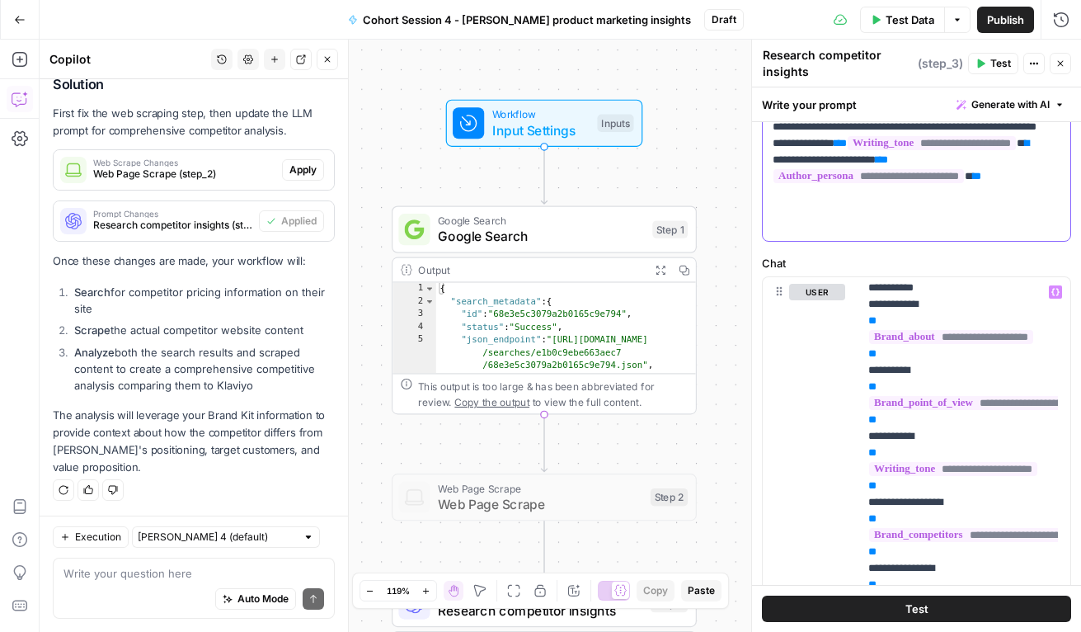
click at [841, 224] on p "**********" at bounding box center [911, 118] width 276 height 231
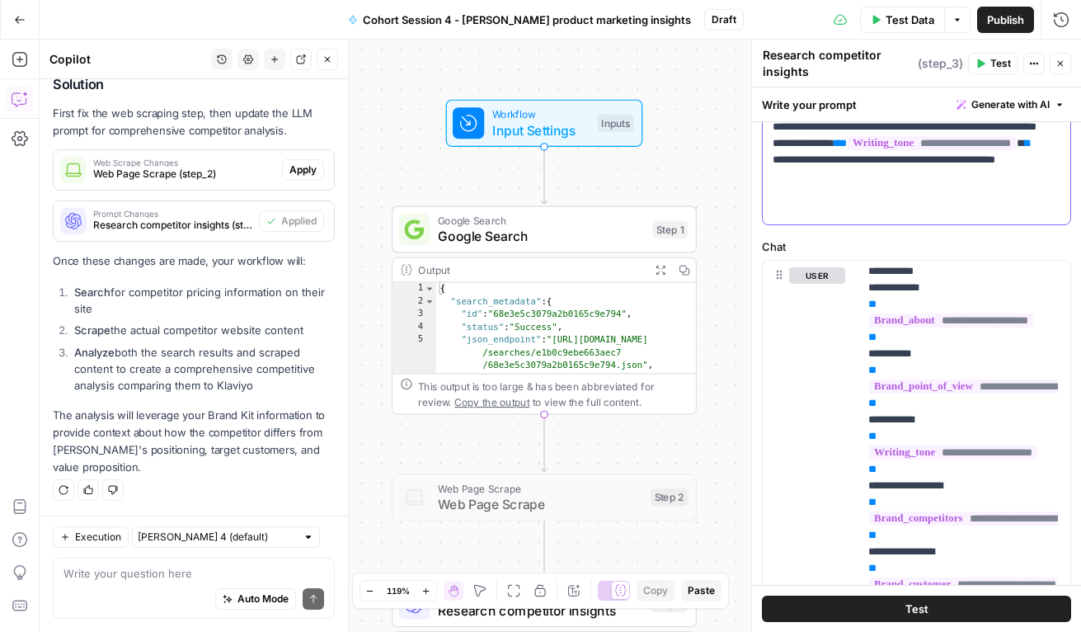
drag, startPoint x: 1035, startPoint y: 212, endPoint x: 850, endPoint y: 216, distance: 185.6
click at [841, 216] on p "**********" at bounding box center [911, 110] width 276 height 214
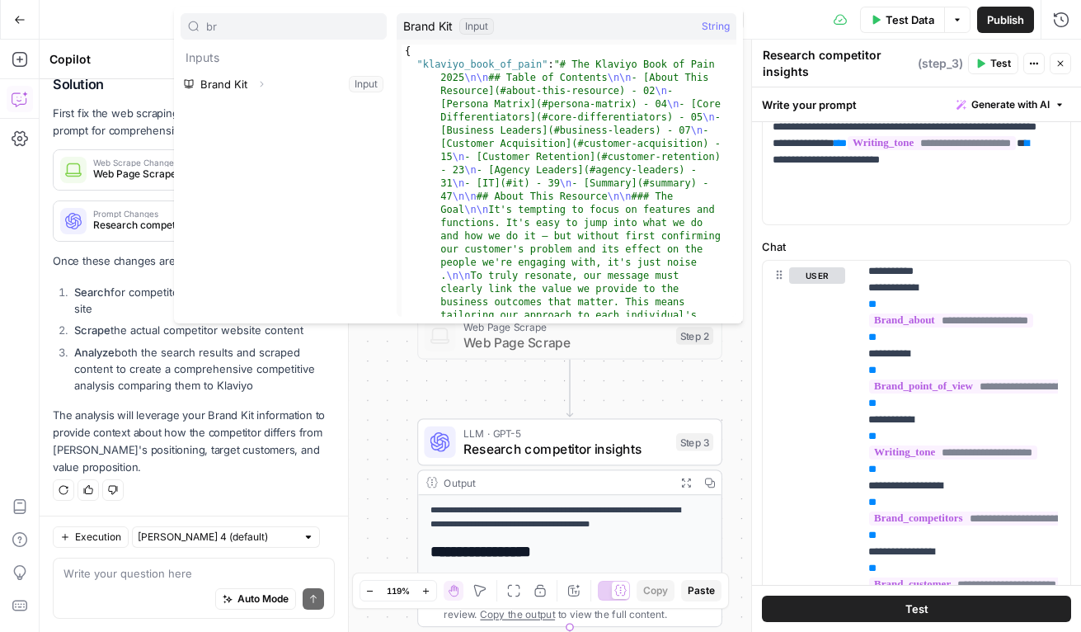
type input "br"
click at [259, 83] on icon "button" at bounding box center [262, 84] width 10 height 10
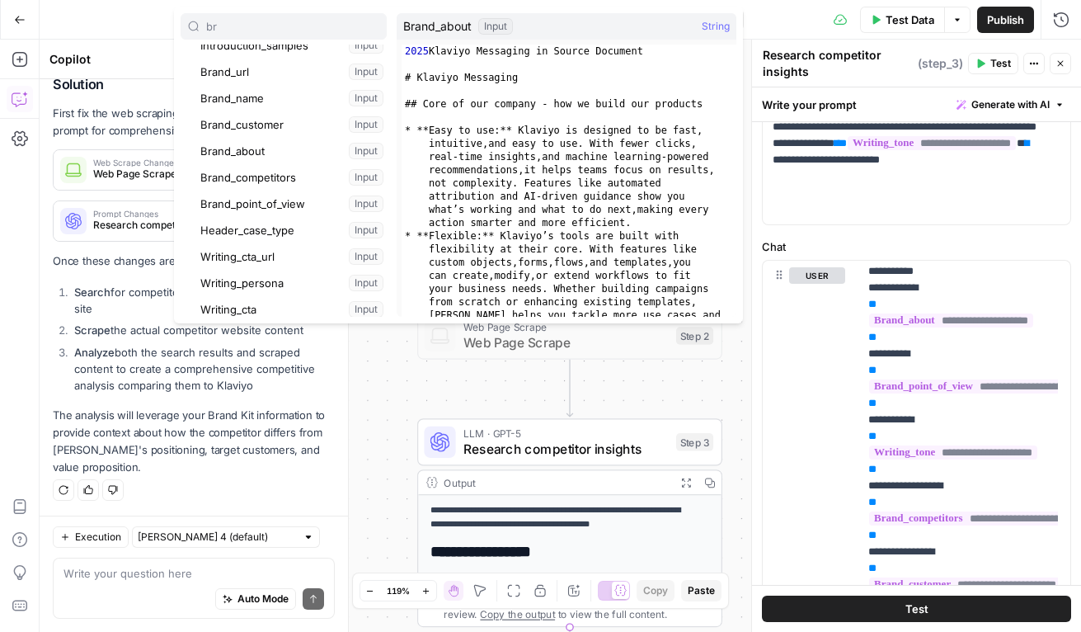
scroll to position [141, 0]
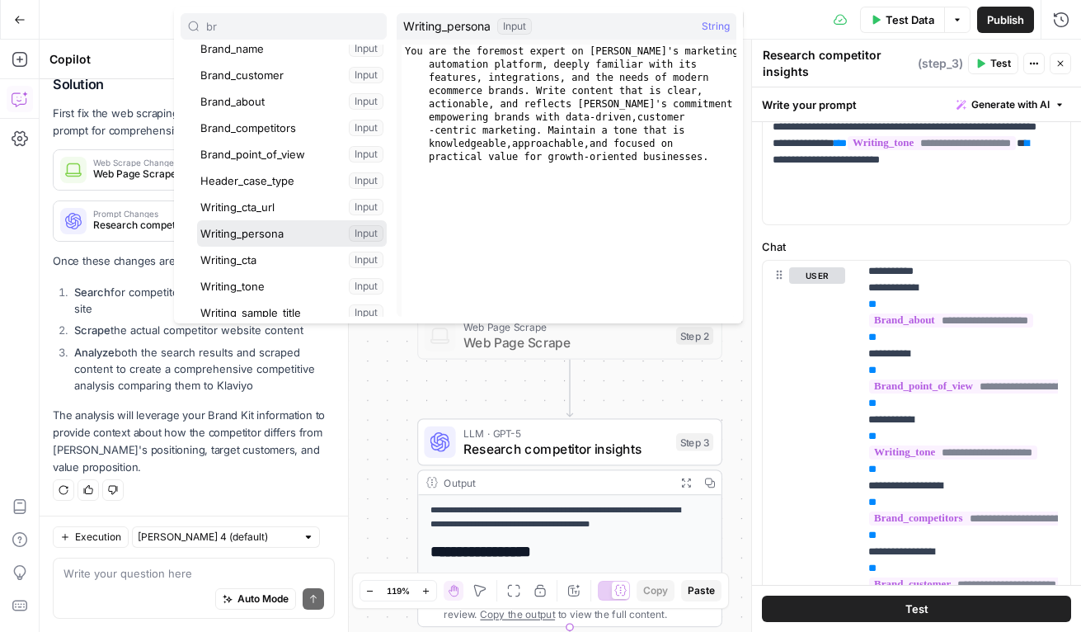
click at [248, 229] on button "Select variable Writing_persona" at bounding box center [292, 233] width 190 height 26
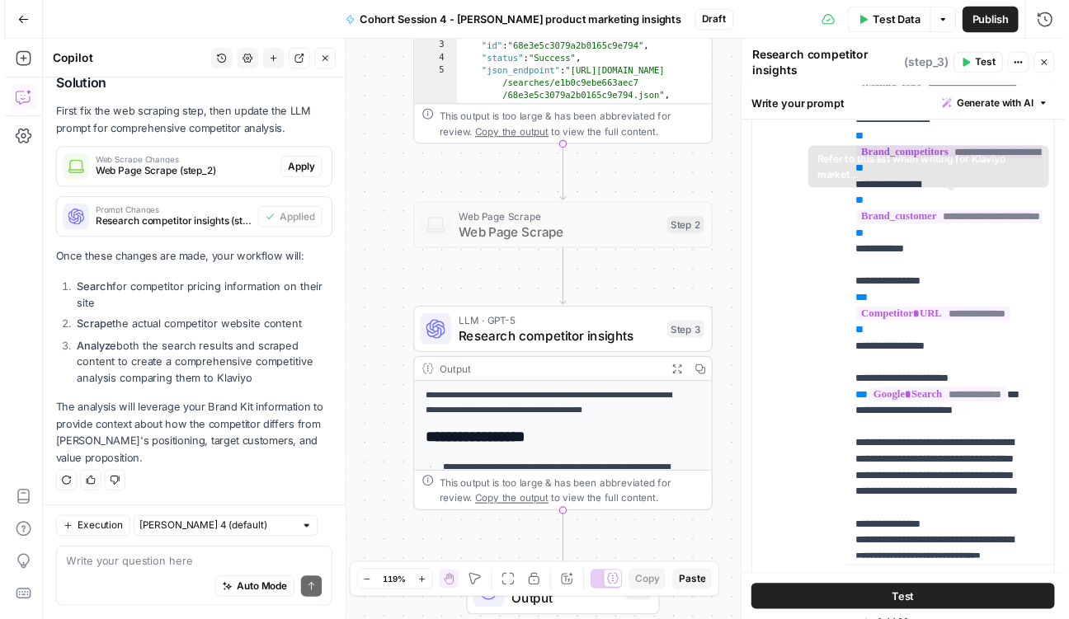
scroll to position [654, 0]
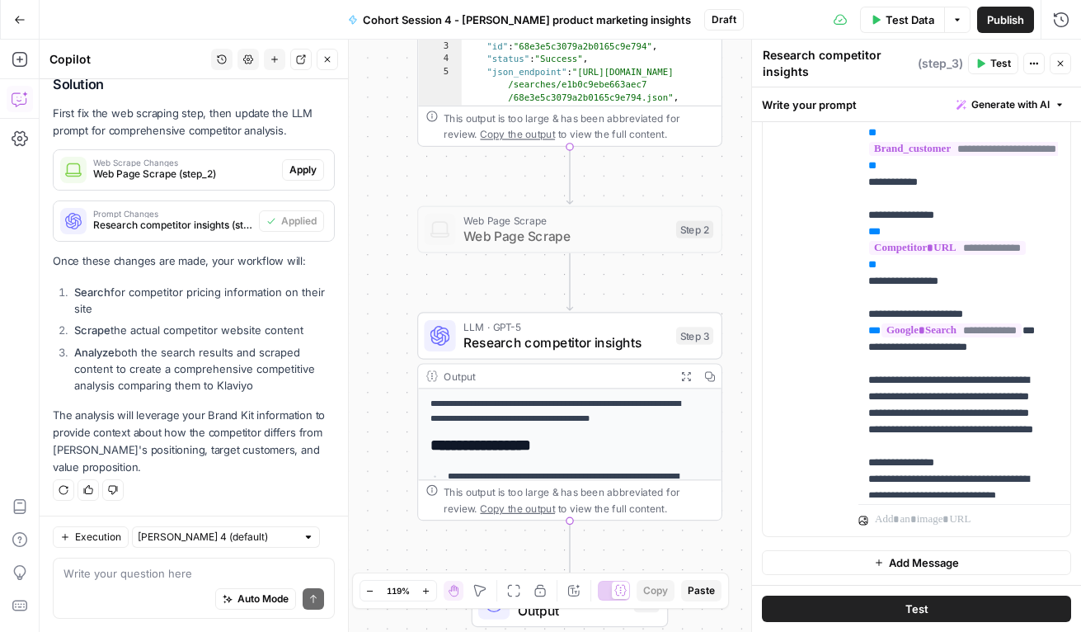
click at [841, 58] on span "Test" at bounding box center [1001, 63] width 21 height 15
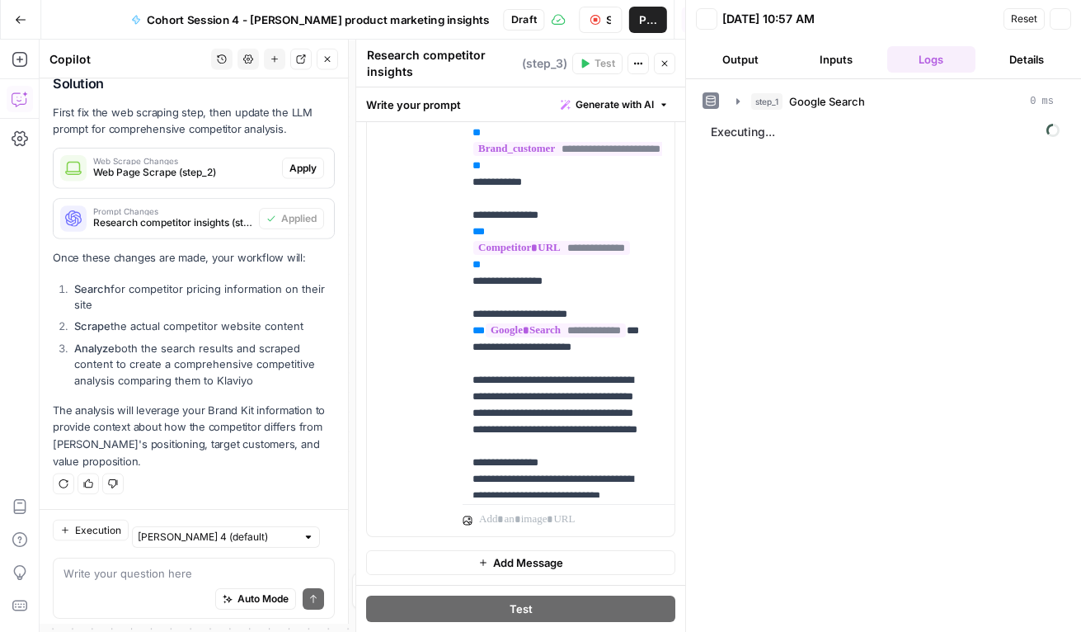
scroll to position [781, 0]
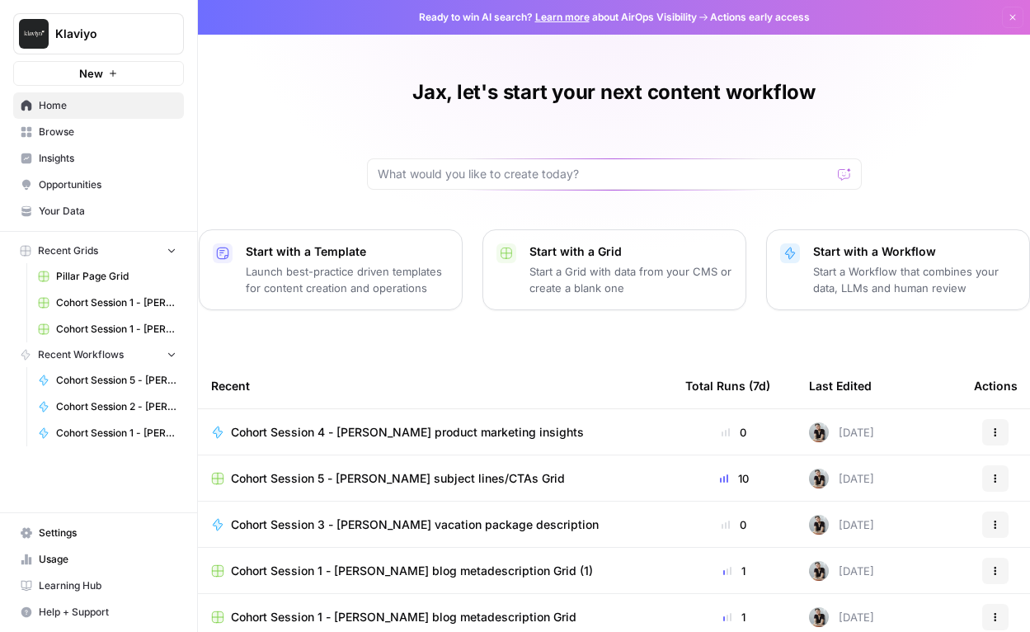
click at [68, 130] on span "Browse" at bounding box center [108, 132] width 138 height 15
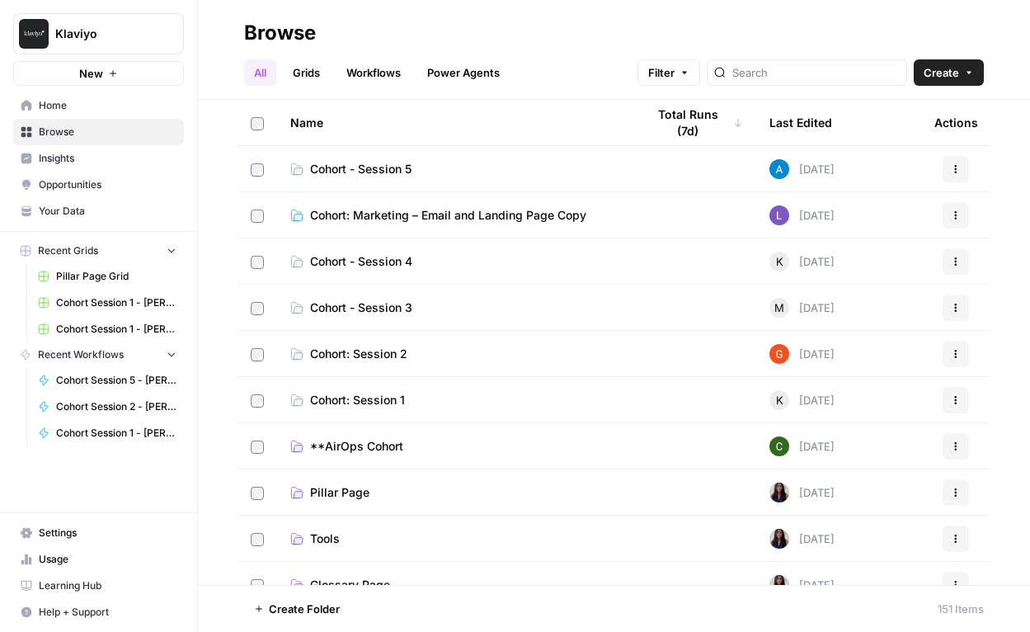
click at [427, 214] on span "Cohort: Marketing – Email and Landing Page Copy" at bounding box center [448, 215] width 276 height 16
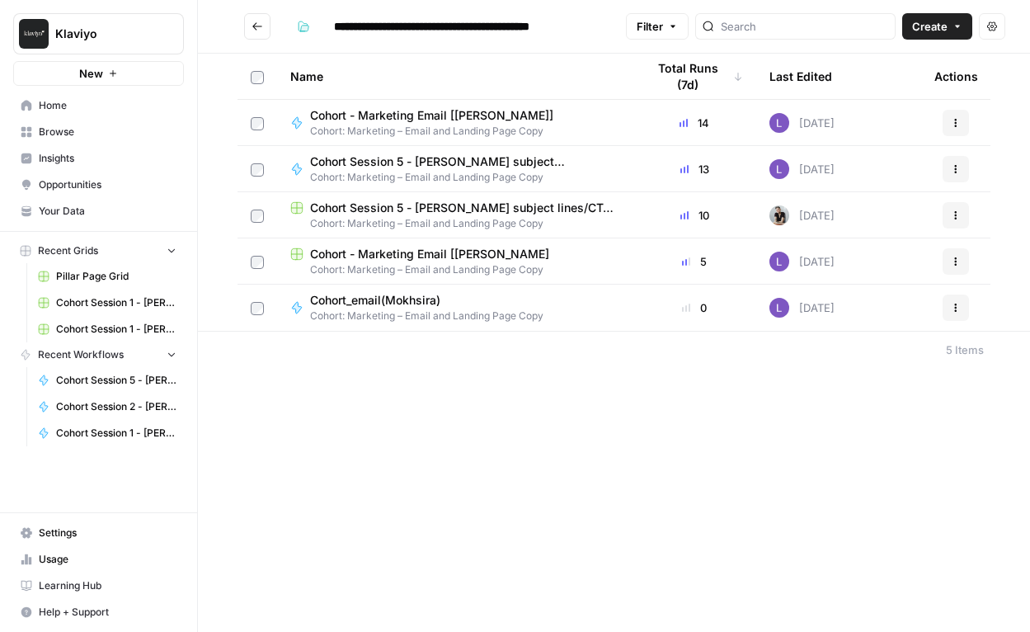
click at [408, 157] on span "Cohort Session 5 - [PERSON_NAME] subject lines/CTAs" at bounding box center [458, 161] width 296 height 16
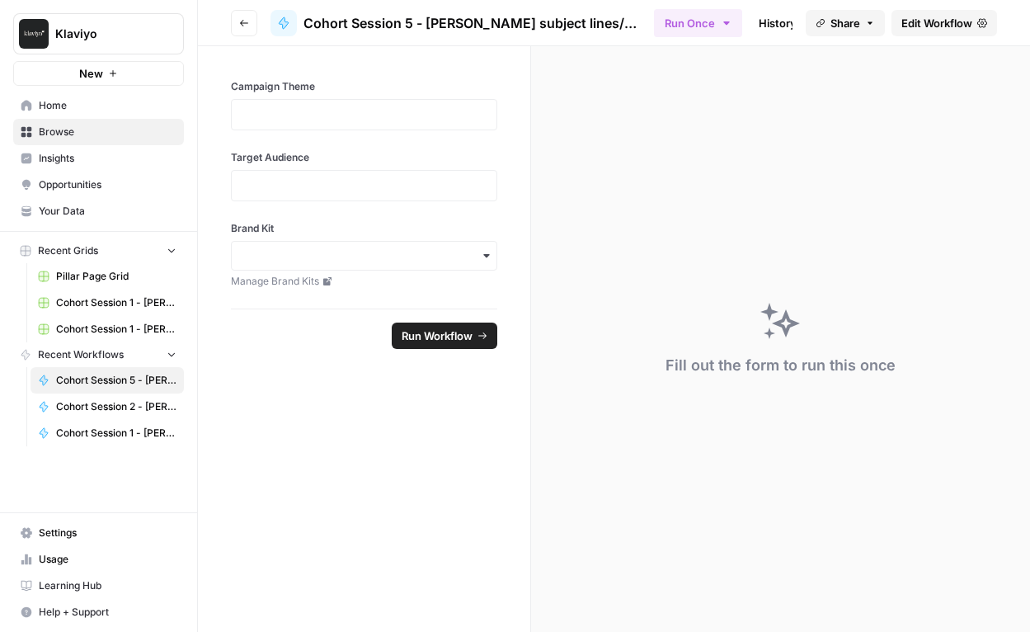
click at [927, 20] on span "Edit Workflow" at bounding box center [937, 23] width 71 height 16
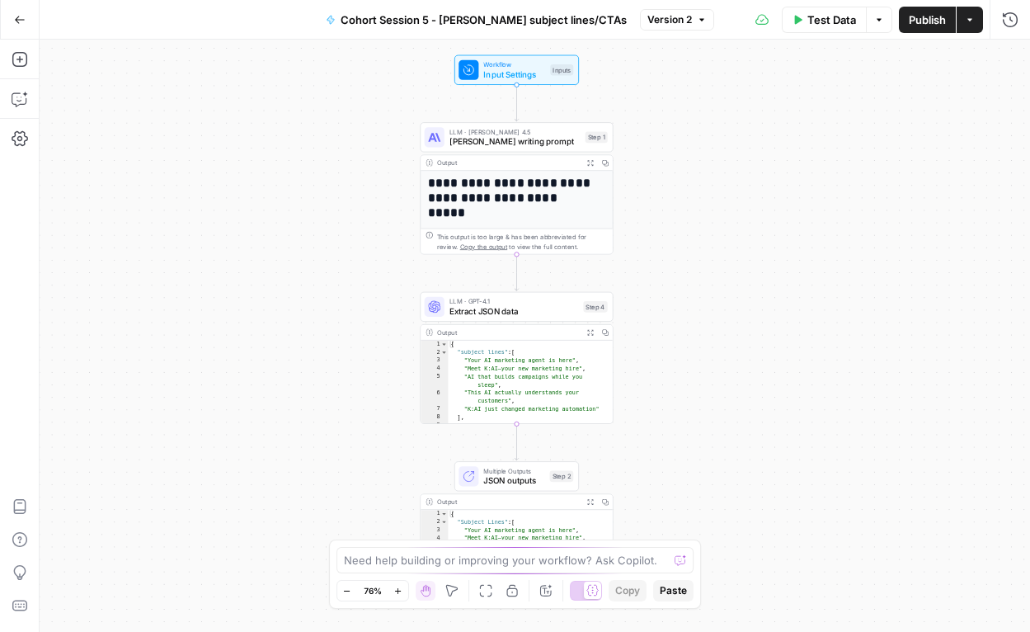
drag, startPoint x: 709, startPoint y: 184, endPoint x: 690, endPoint y: 172, distance: 22.2
click at [690, 172] on div "**********" at bounding box center [535, 336] width 991 height 592
click at [507, 68] on span "Input Settings" at bounding box center [514, 74] width 62 height 12
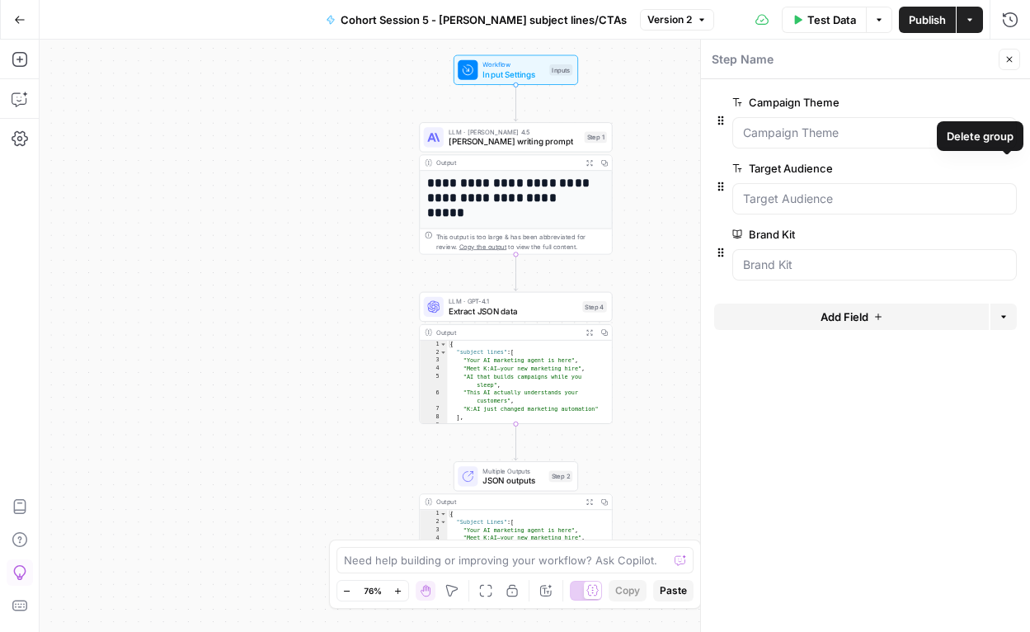
click at [1007, 59] on icon "button" at bounding box center [1010, 59] width 10 height 10
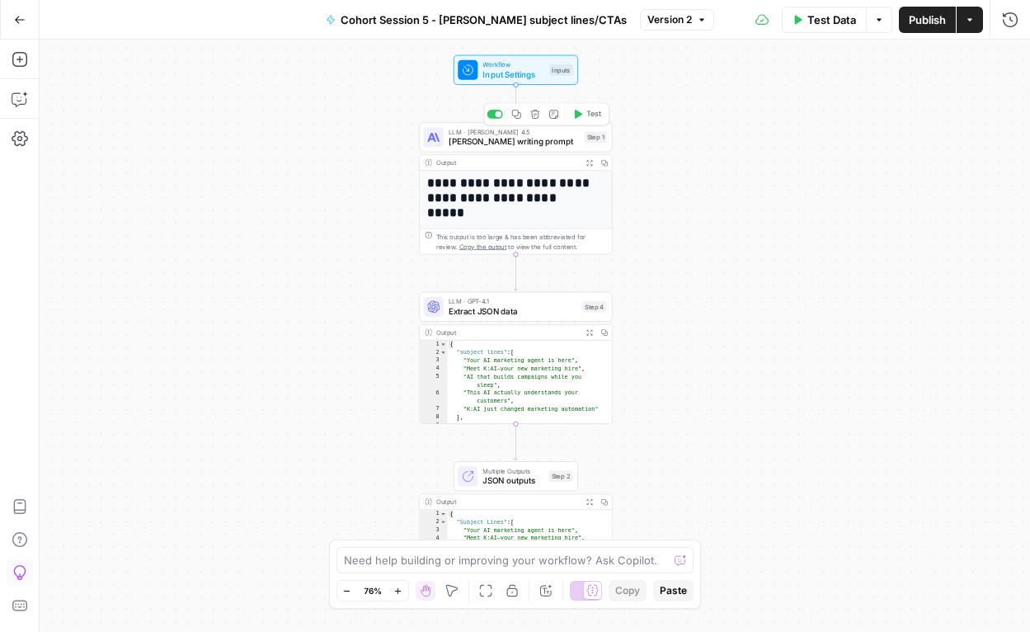
click at [487, 138] on span "Claude Sonnet writing prompt" at bounding box center [514, 141] width 131 height 12
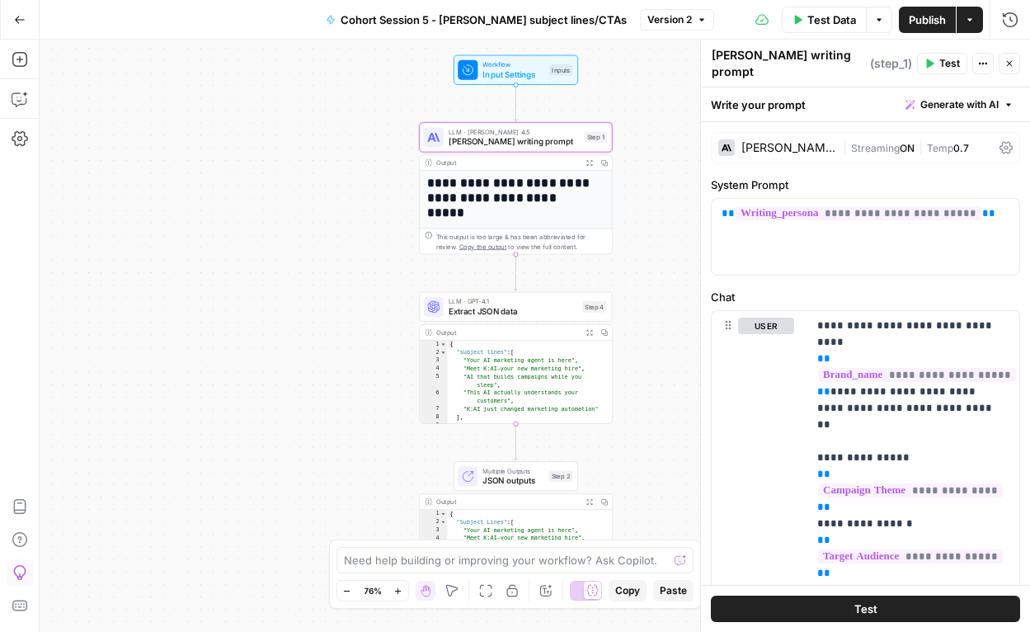
click at [1010, 64] on icon "button" at bounding box center [1010, 64] width 10 height 10
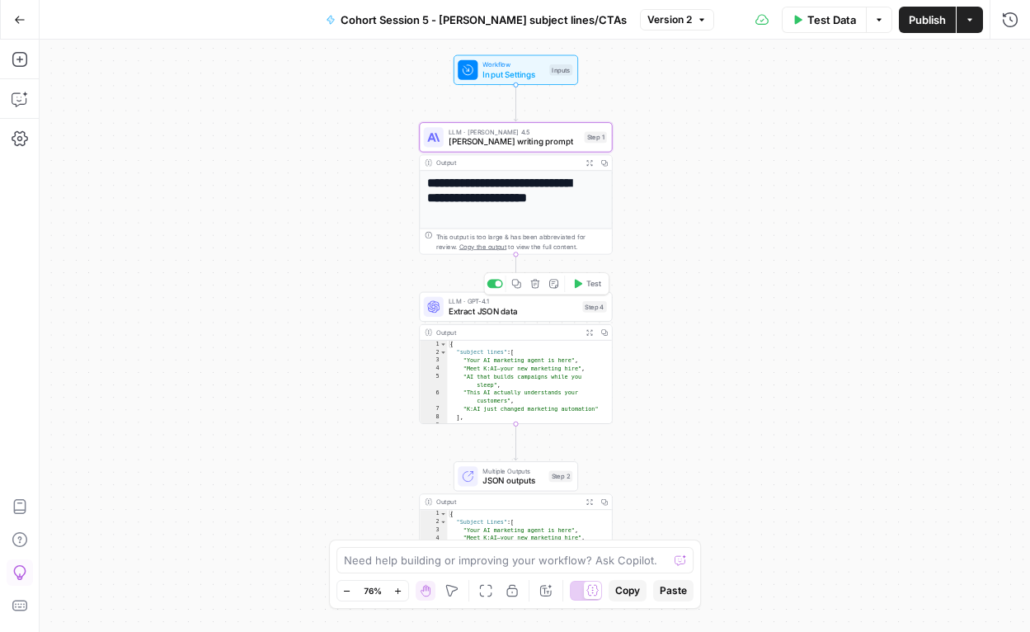
click at [491, 307] on span "Extract JSON data" at bounding box center [513, 311] width 129 height 12
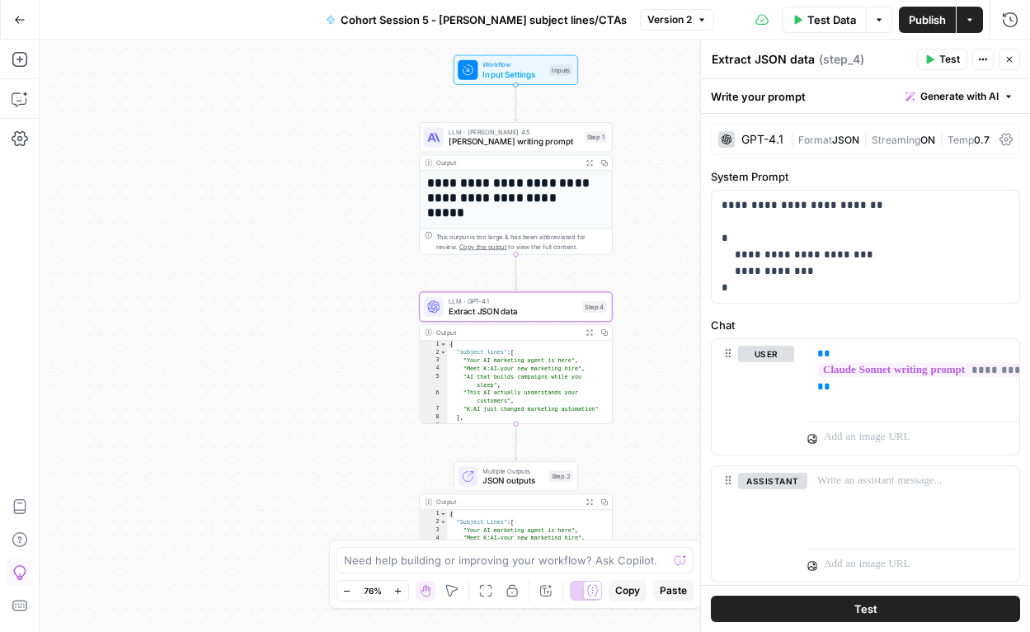
click at [766, 140] on div "GPT-4.1" at bounding box center [763, 140] width 42 height 12
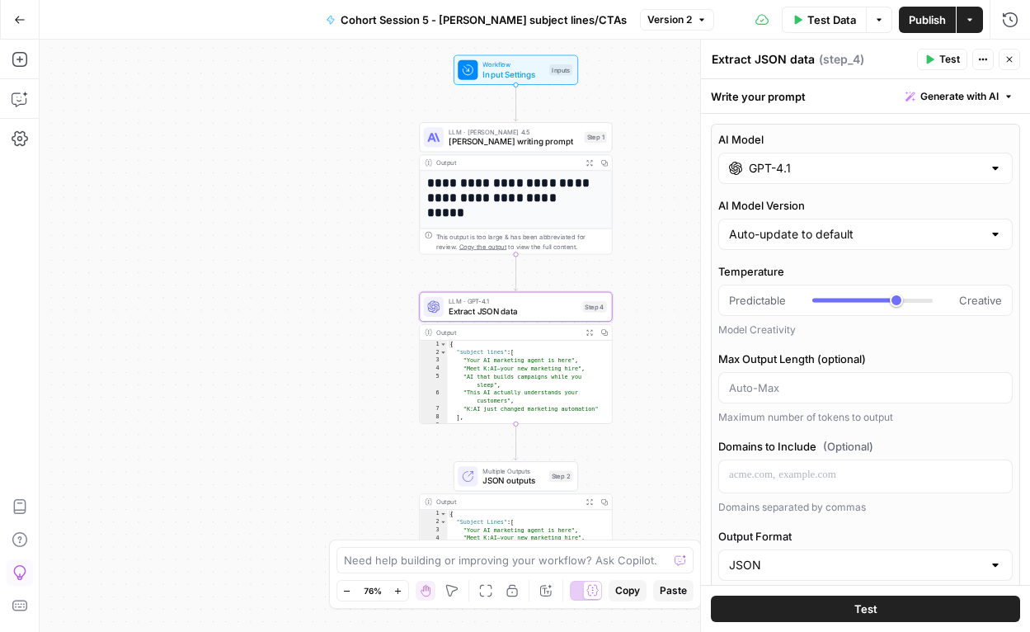
click at [1012, 62] on icon "button" at bounding box center [1010, 59] width 10 height 10
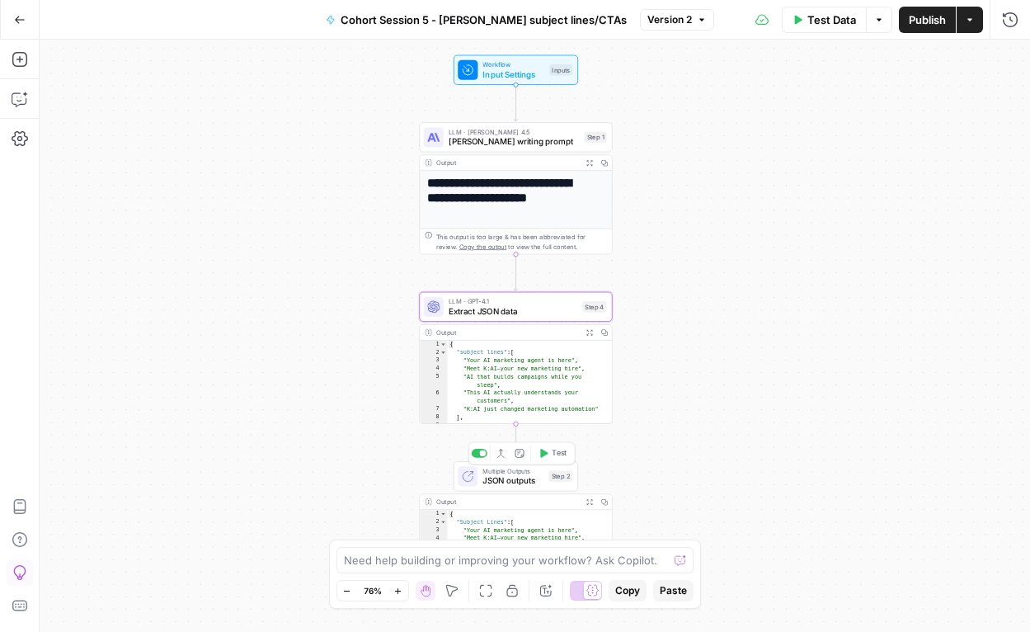
click at [499, 474] on span "JSON outputs" at bounding box center [513, 480] width 61 height 12
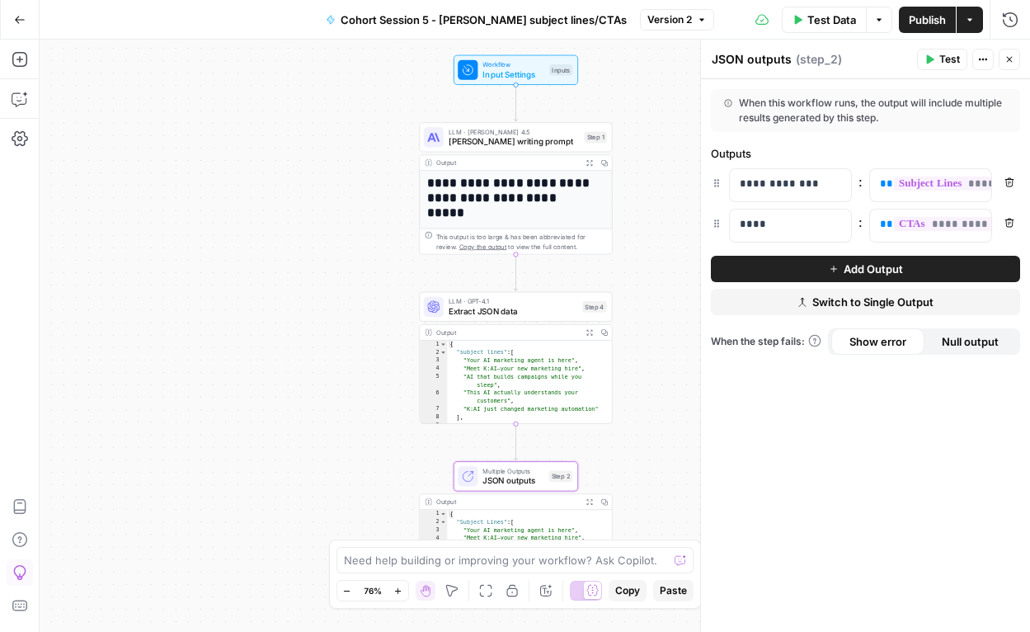
click at [1010, 62] on icon "button" at bounding box center [1010, 59] width 10 height 10
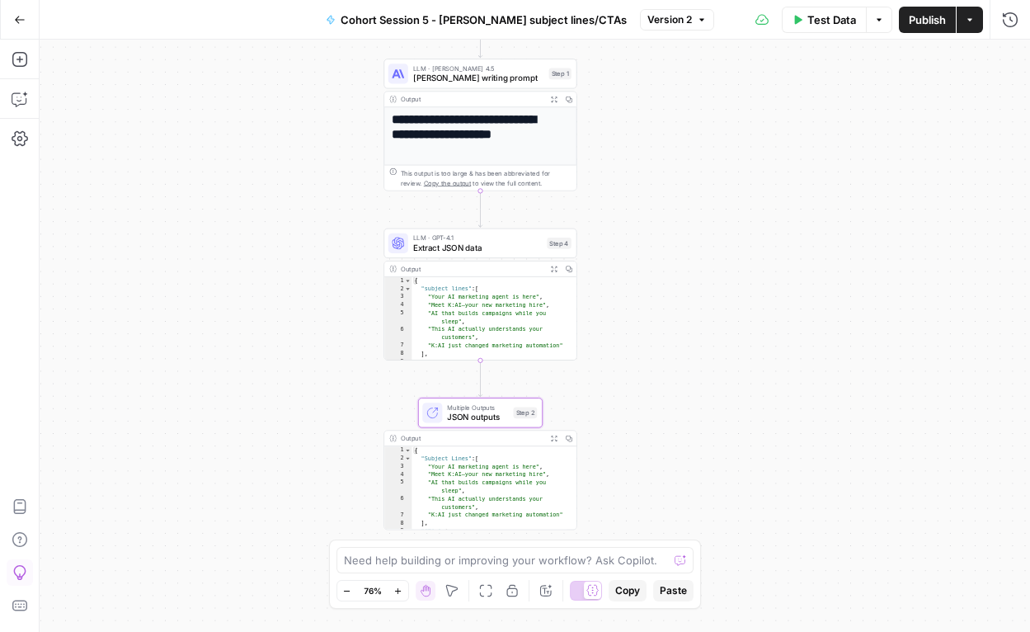
drag, startPoint x: 776, startPoint y: 257, endPoint x: 741, endPoint y: 194, distance: 72.7
click at [741, 194] on div "**********" at bounding box center [535, 336] width 991 height 592
click at [734, 463] on div "**********" at bounding box center [535, 336] width 991 height 592
drag, startPoint x: 671, startPoint y: 259, endPoint x: 668, endPoint y: 285, distance: 26.5
click at [670, 266] on div "**********" at bounding box center [535, 336] width 991 height 592
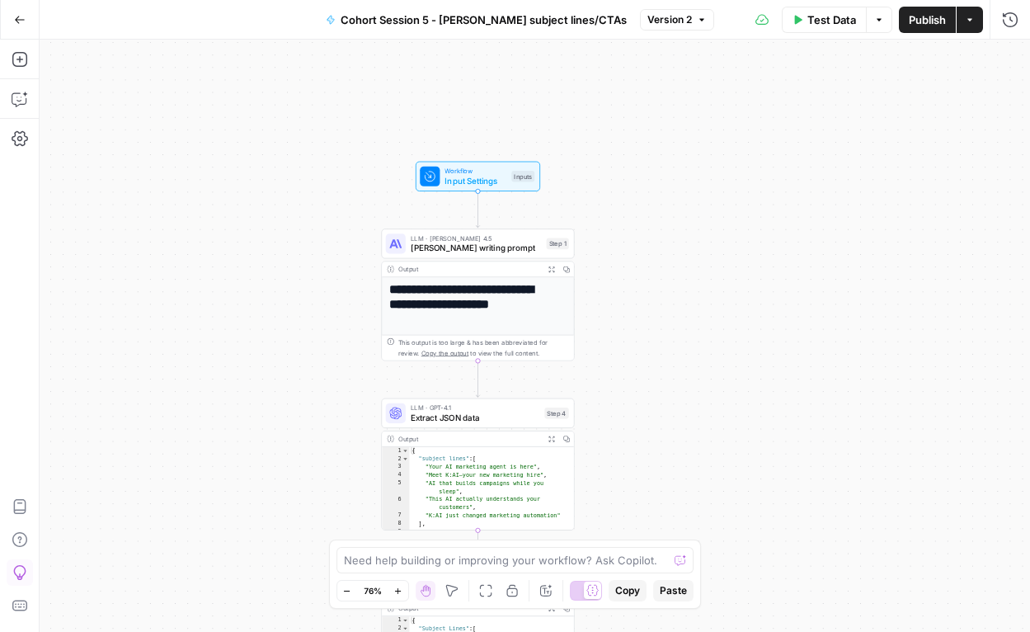
drag, startPoint x: 668, startPoint y: 285, endPoint x: 671, endPoint y: 438, distance: 152.6
click at [671, 438] on div "**********" at bounding box center [535, 336] width 991 height 592
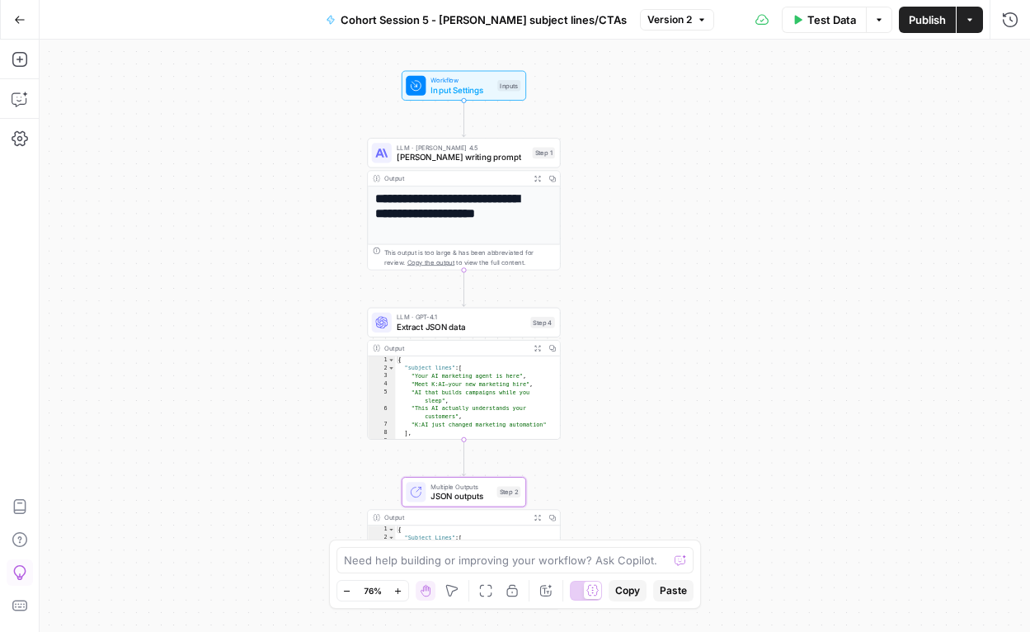
drag, startPoint x: 701, startPoint y: 304, endPoint x: 686, endPoint y: 195, distance: 110.7
click at [686, 195] on div "**********" at bounding box center [535, 336] width 991 height 592
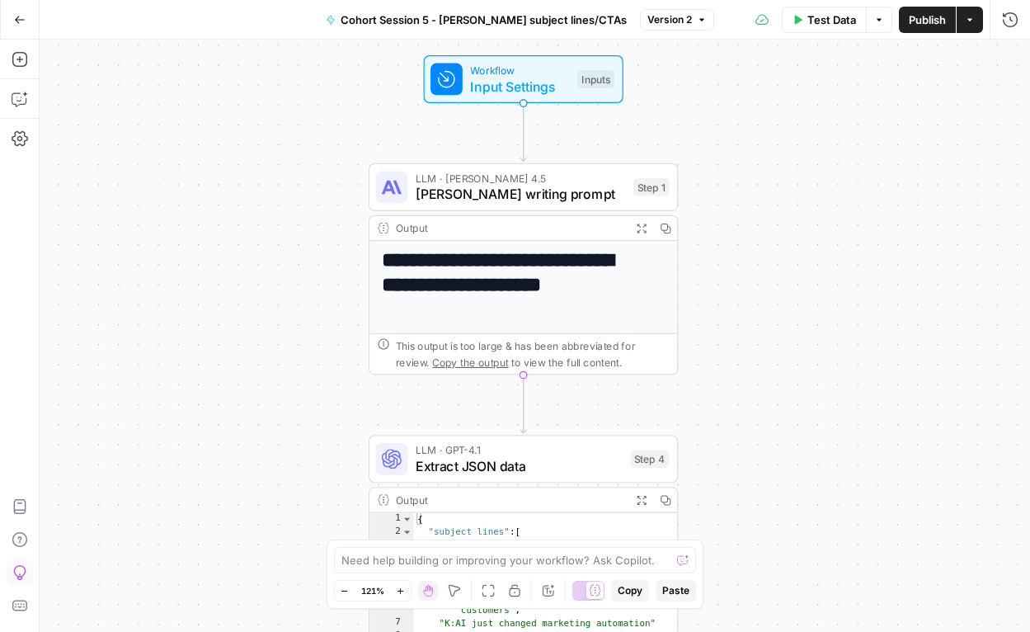
drag, startPoint x: 625, startPoint y: 171, endPoint x: 746, endPoint y: 253, distance: 146.0
click at [746, 253] on div "**********" at bounding box center [535, 336] width 991 height 592
click at [675, 24] on span "Version 2" at bounding box center [670, 19] width 45 height 15
click at [831, 226] on div "**********" at bounding box center [535, 336] width 991 height 592
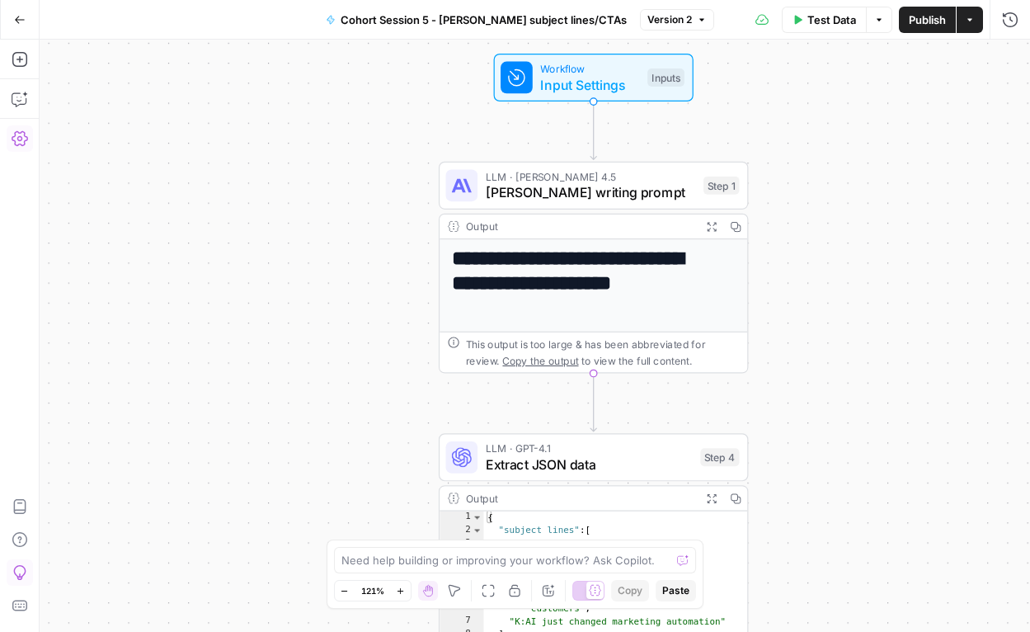
drag, startPoint x: 798, startPoint y: 247, endPoint x: 868, endPoint y: 247, distance: 70.1
click at [868, 247] on div "**********" at bounding box center [535, 336] width 991 height 592
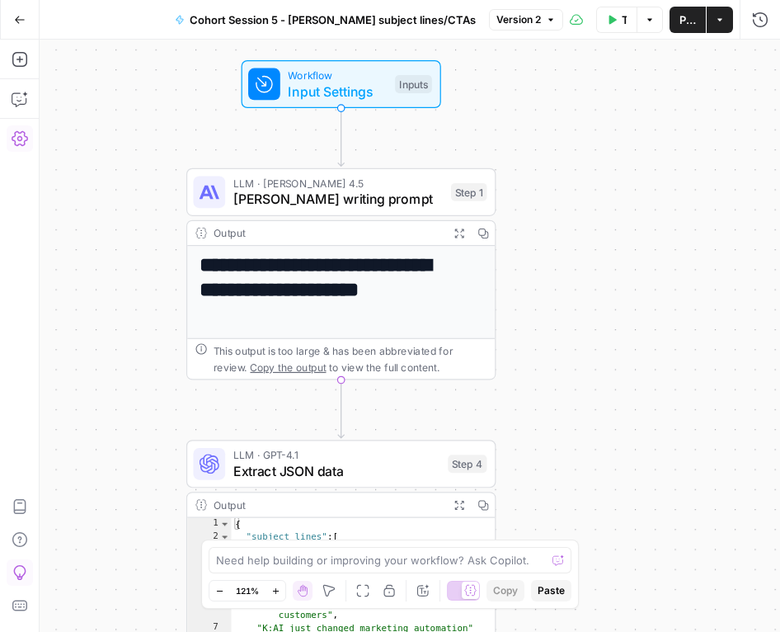
drag, startPoint x: 347, startPoint y: 310, endPoint x: 95, endPoint y: 316, distance: 252.5
click at [95, 316] on div "**********" at bounding box center [410, 336] width 741 height 592
click at [608, 22] on icon "button" at bounding box center [612, 20] width 10 height 10
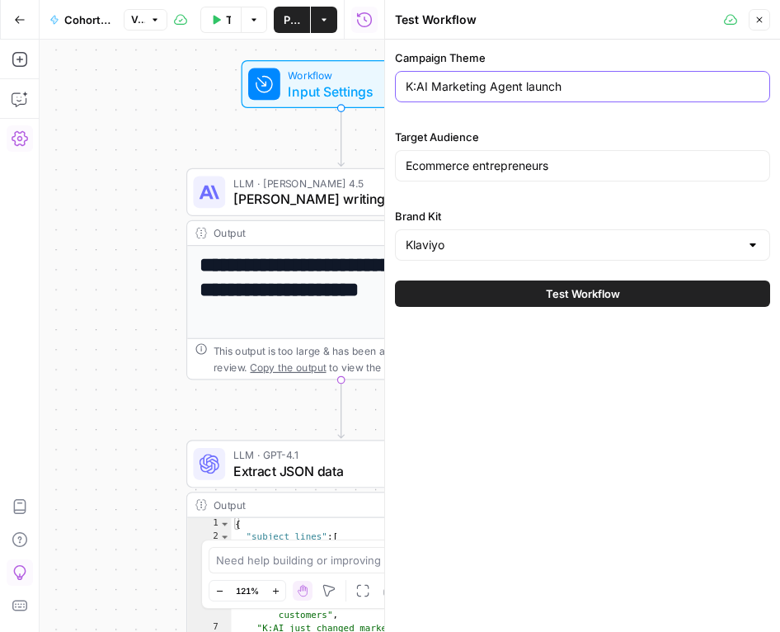
drag, startPoint x: 531, startPoint y: 86, endPoint x: 403, endPoint y: 86, distance: 128.7
click at [403, 86] on div "K:AI Marketing Agent launch" at bounding box center [582, 86] width 375 height 31
type input "Launch"
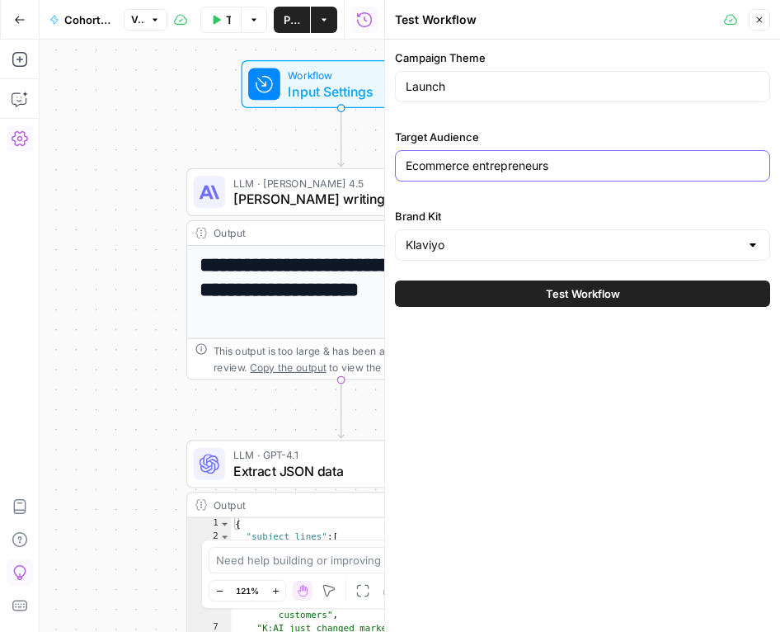
drag, startPoint x: 581, startPoint y: 167, endPoint x: 397, endPoint y: 167, distance: 183.9
click at [397, 167] on div "Ecommerce entrepreneurs" at bounding box center [582, 165] width 375 height 31
click at [757, 25] on button "Close" at bounding box center [759, 19] width 21 height 21
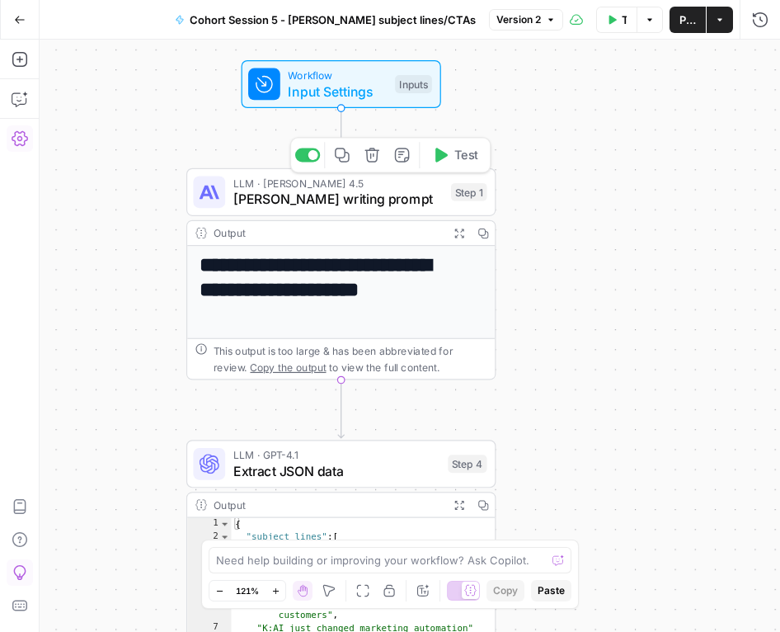
click at [309, 193] on span "Claude Sonnet writing prompt" at bounding box center [338, 199] width 210 height 20
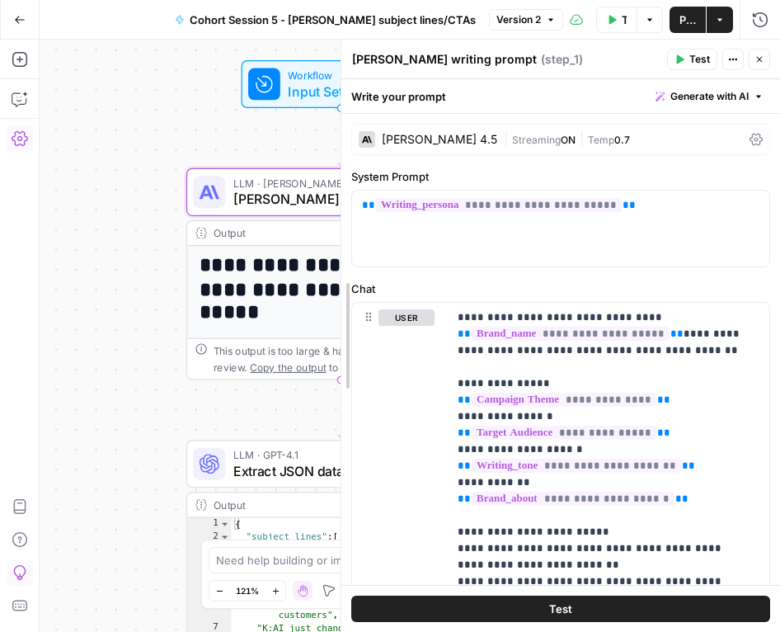
drag, startPoint x: 445, startPoint y: 240, endPoint x: 341, endPoint y: 252, distance: 103.8
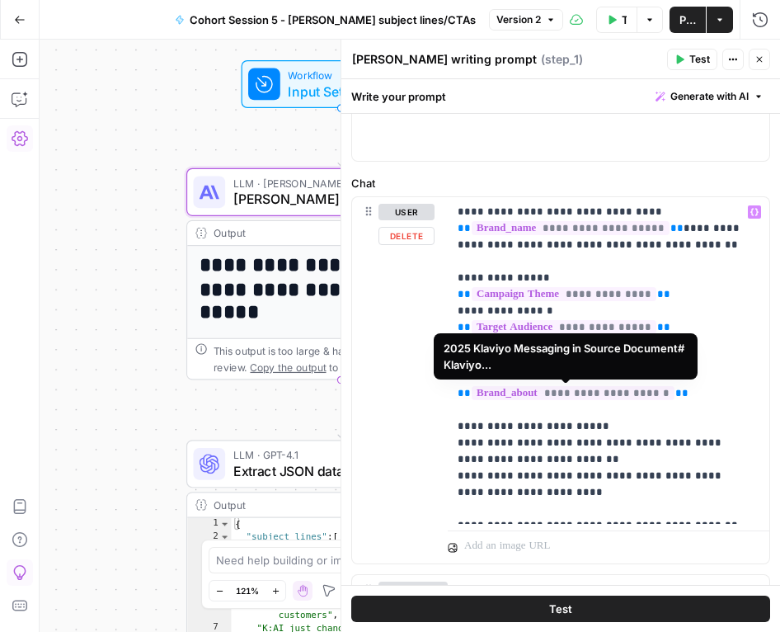
scroll to position [167, 0]
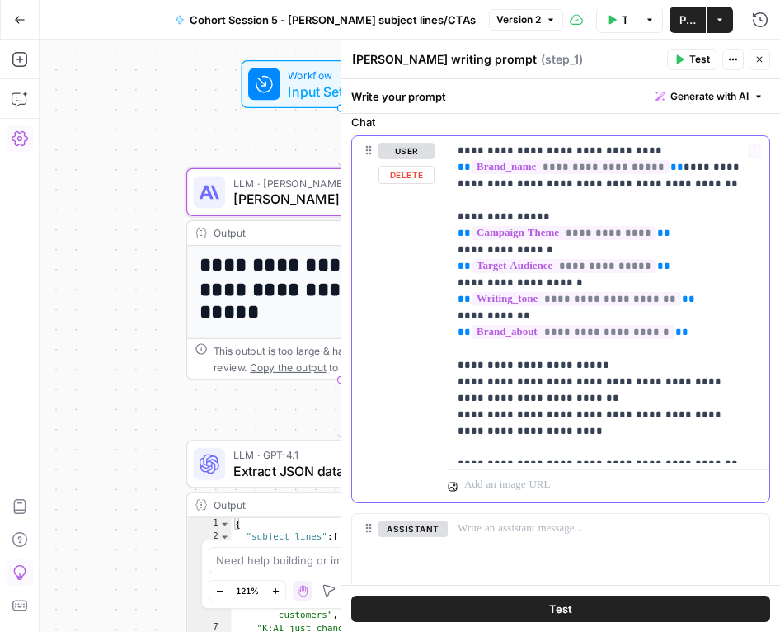
click at [459, 326] on p "**********" at bounding box center [603, 299] width 290 height 313
click at [724, 95] on span "Generate with AI" at bounding box center [710, 96] width 78 height 15
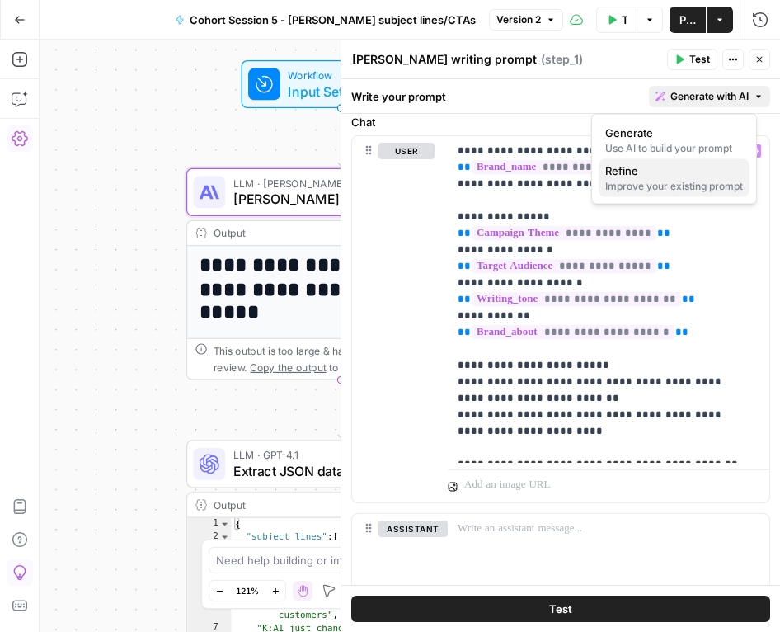
click at [667, 186] on div "Improve your existing prompt" at bounding box center [674, 186] width 138 height 15
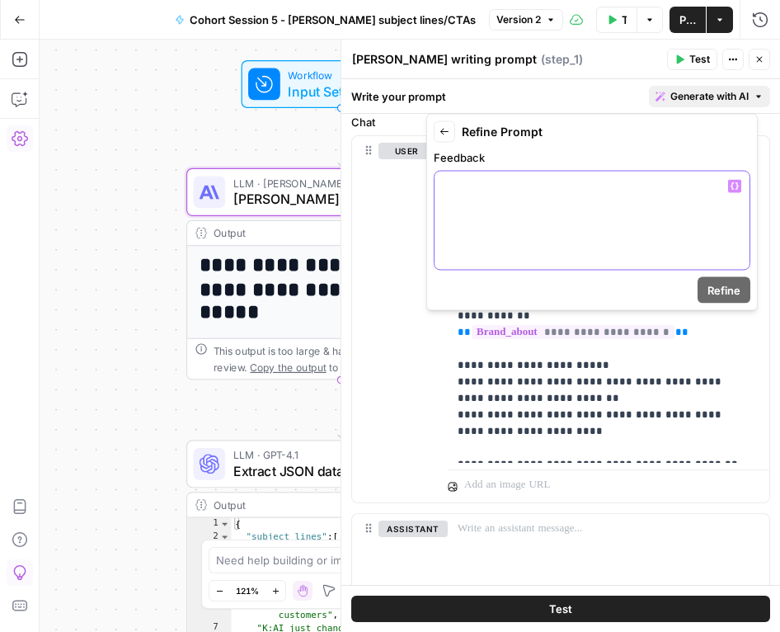
click at [597, 211] on div at bounding box center [592, 221] width 315 height 98
click at [558, 221] on div at bounding box center [592, 221] width 315 height 98
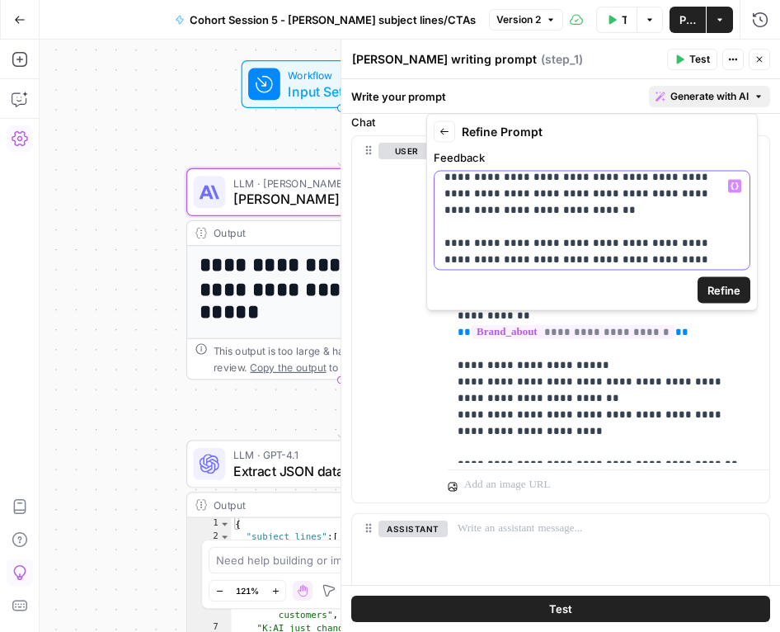
scroll to position [108, 0]
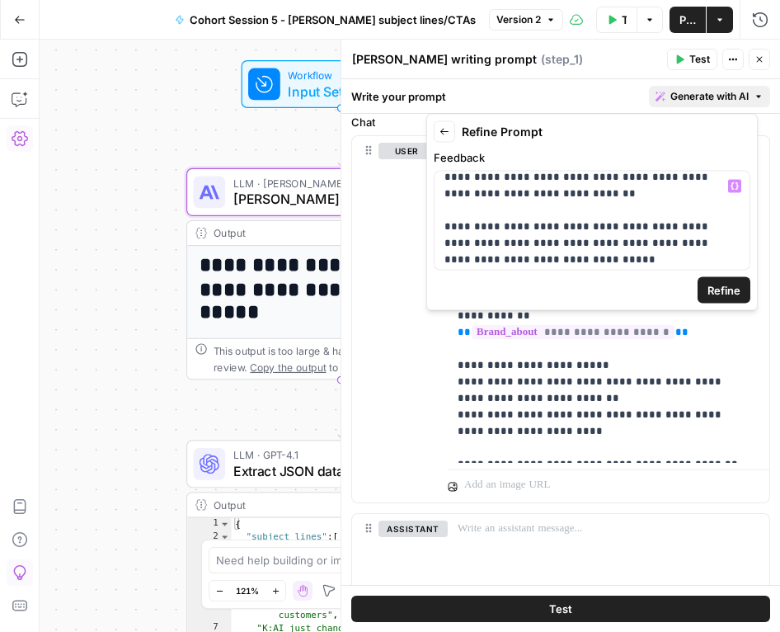
click at [710, 295] on span "Refine" at bounding box center [724, 290] width 33 height 16
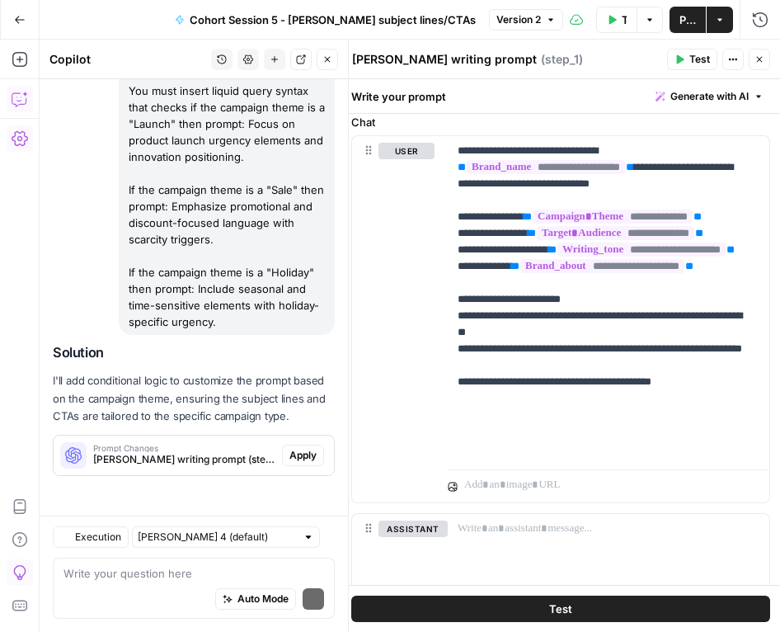
scroll to position [250, 0]
click at [290, 457] on span "Apply" at bounding box center [303, 455] width 27 height 15
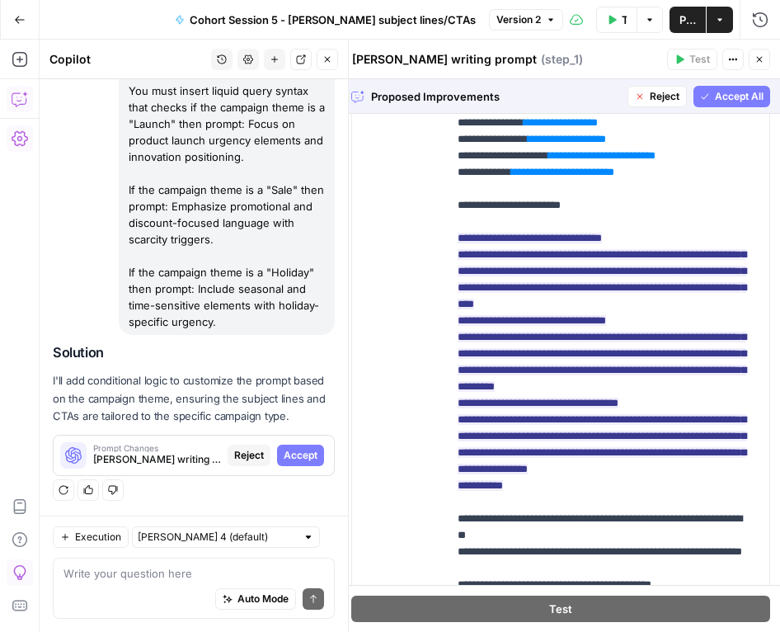
scroll to position [0, 0]
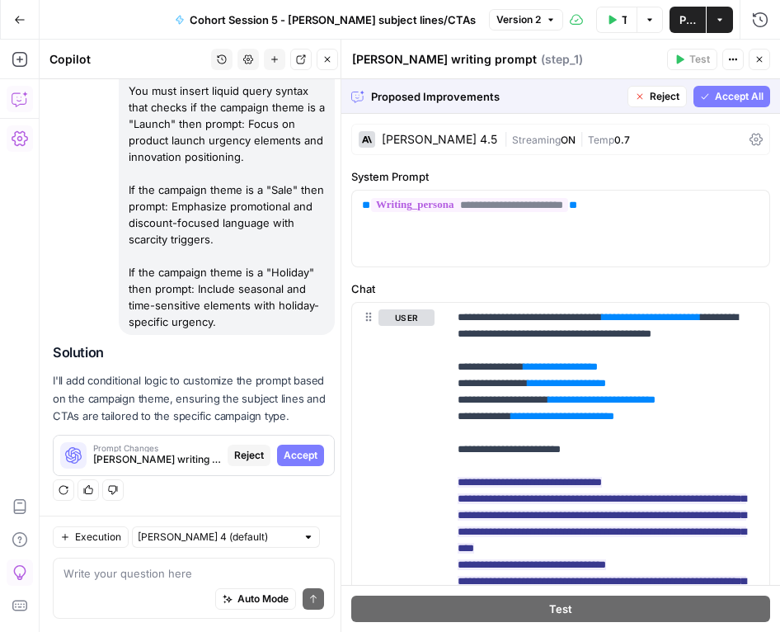
click at [728, 94] on span "Accept All" at bounding box center [739, 96] width 49 height 15
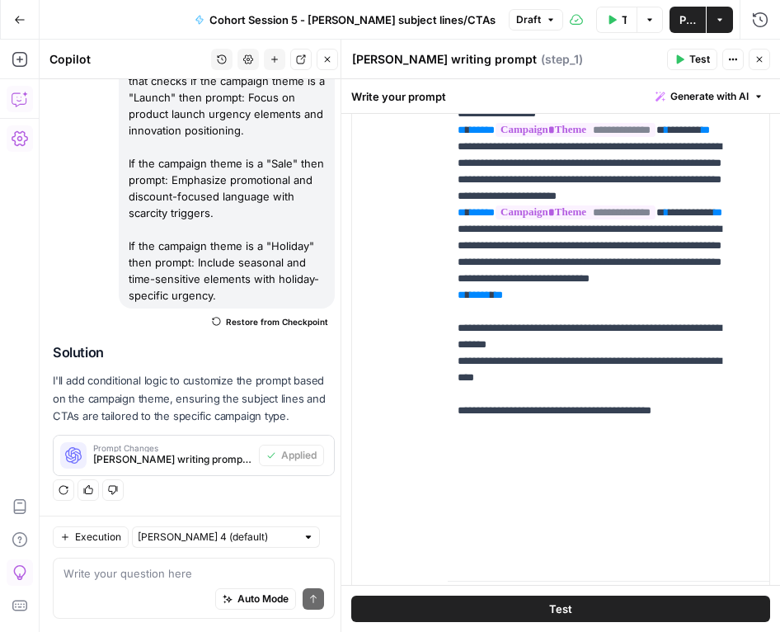
scroll to position [403, 0]
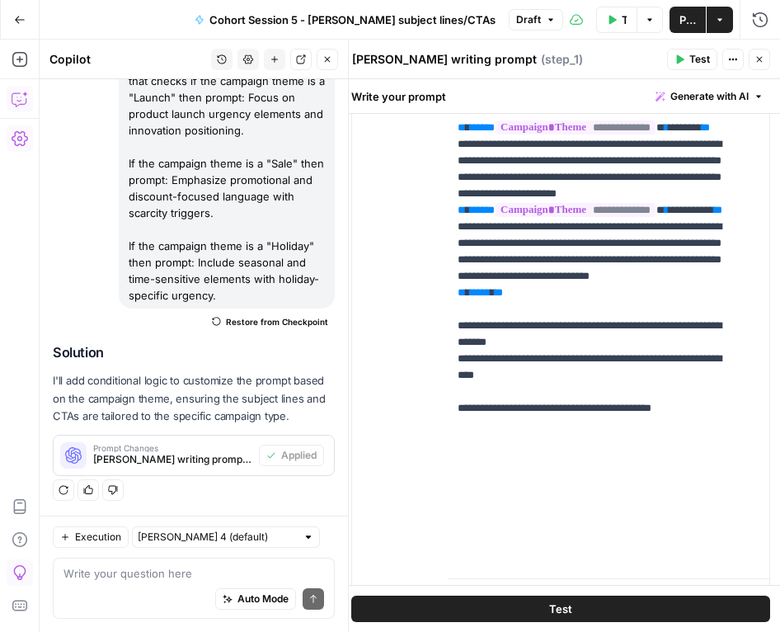
click at [326, 55] on icon "button" at bounding box center [328, 59] width 10 height 10
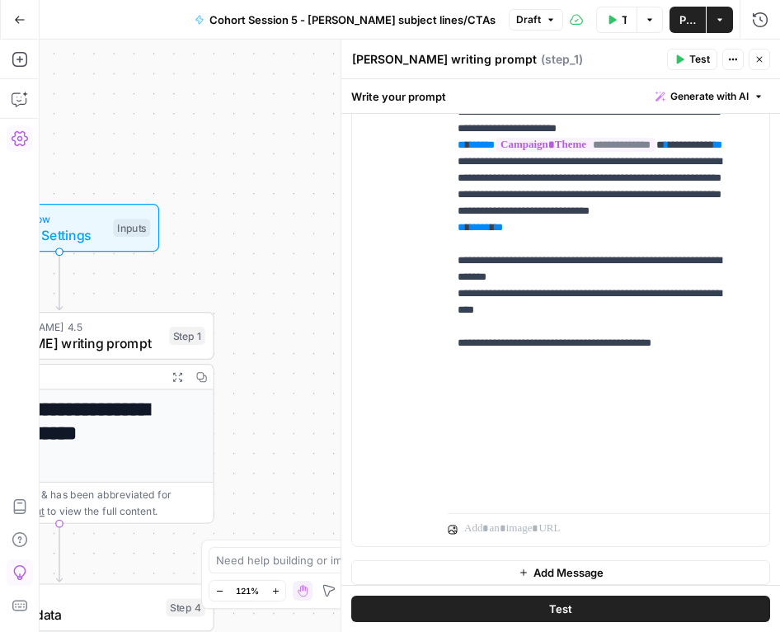
scroll to position [478, 0]
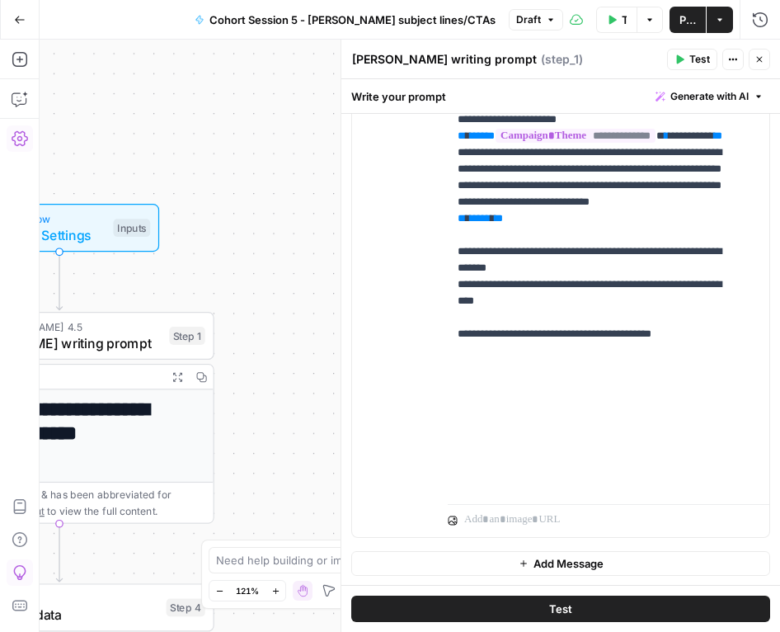
click at [700, 60] on span "Test" at bounding box center [700, 59] width 21 height 15
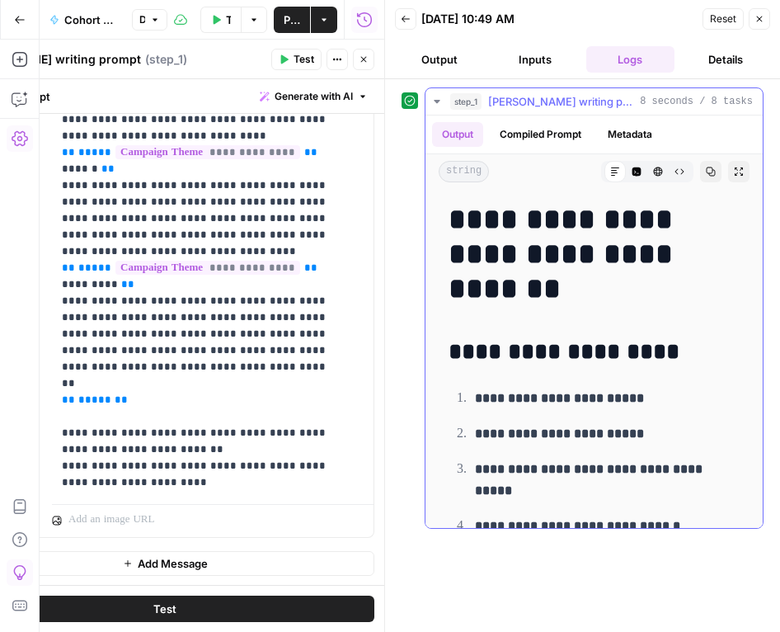
click at [544, 134] on button "Compiled Prompt" at bounding box center [540, 134] width 101 height 25
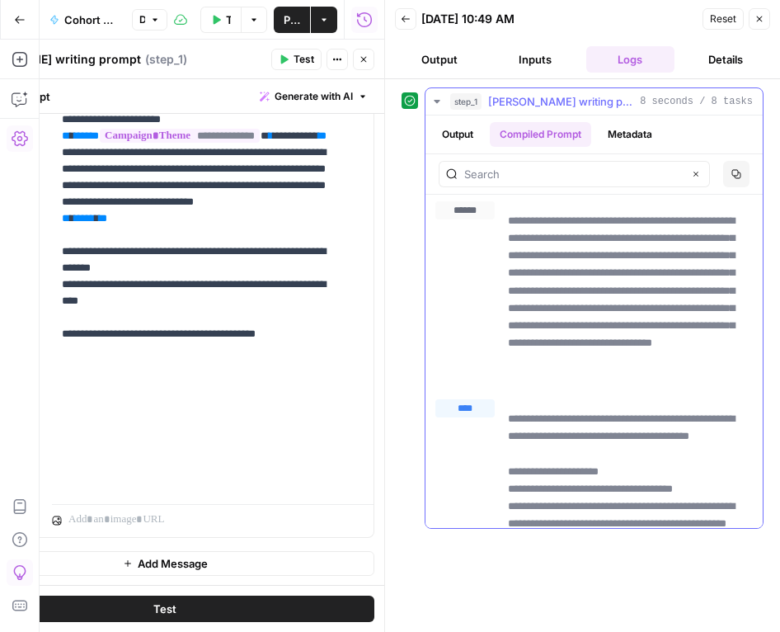
click at [458, 136] on button "Output" at bounding box center [457, 134] width 51 height 25
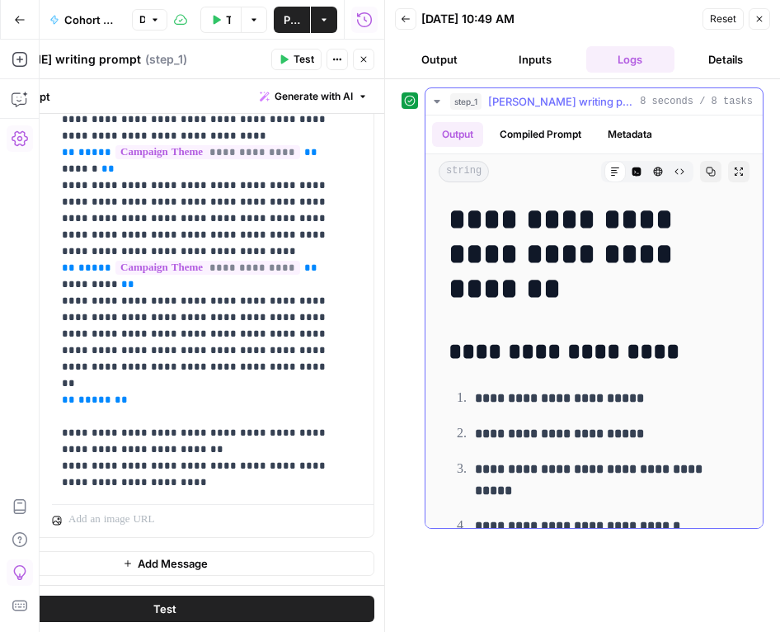
click at [526, 134] on button "Compiled Prompt" at bounding box center [540, 134] width 101 height 25
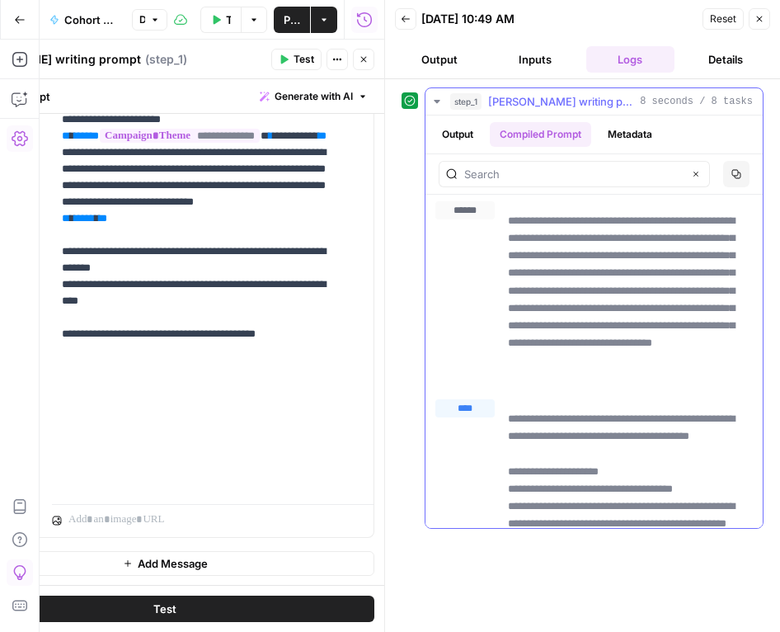
click at [592, 304] on p "**********" at bounding box center [624, 299] width 233 height 174
click at [619, 294] on p "**********" at bounding box center [624, 299] width 233 height 174
click at [607, 252] on p "**********" at bounding box center [624, 299] width 233 height 174
click at [496, 176] on input "text" at bounding box center [573, 174] width 219 height 16
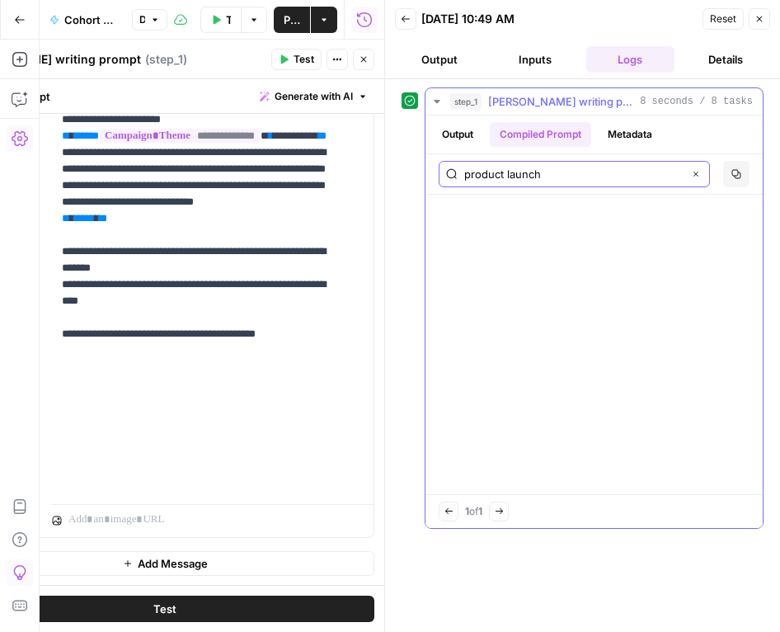
scroll to position [14351, 0]
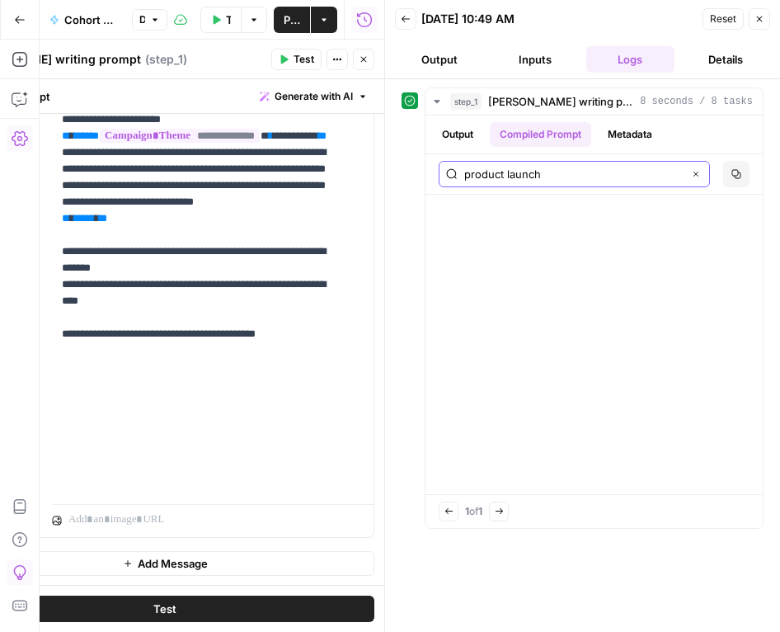
type input "product launch"
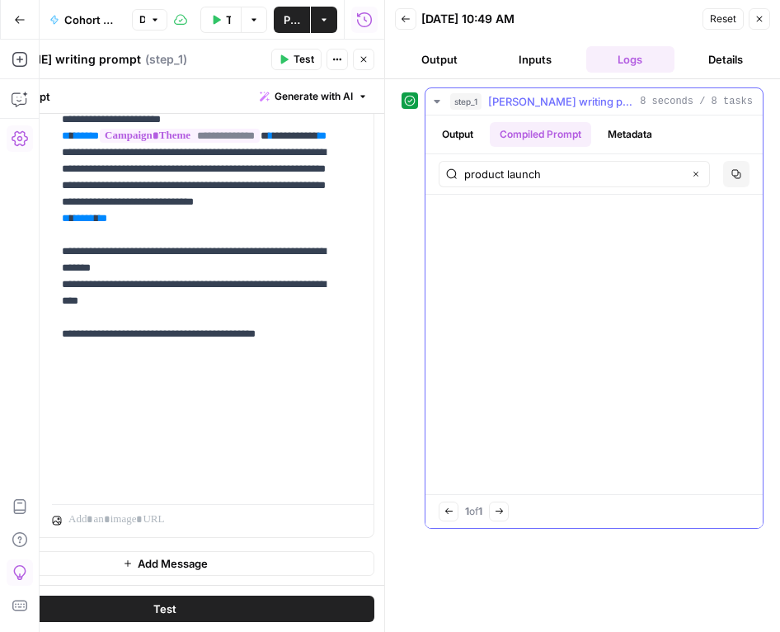
click at [467, 125] on button "Output" at bounding box center [457, 134] width 51 height 25
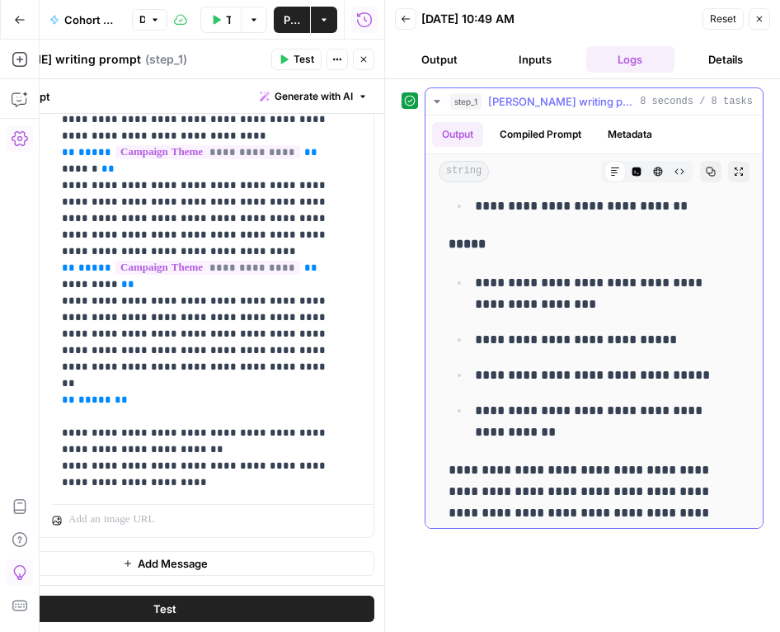
scroll to position [926, 0]
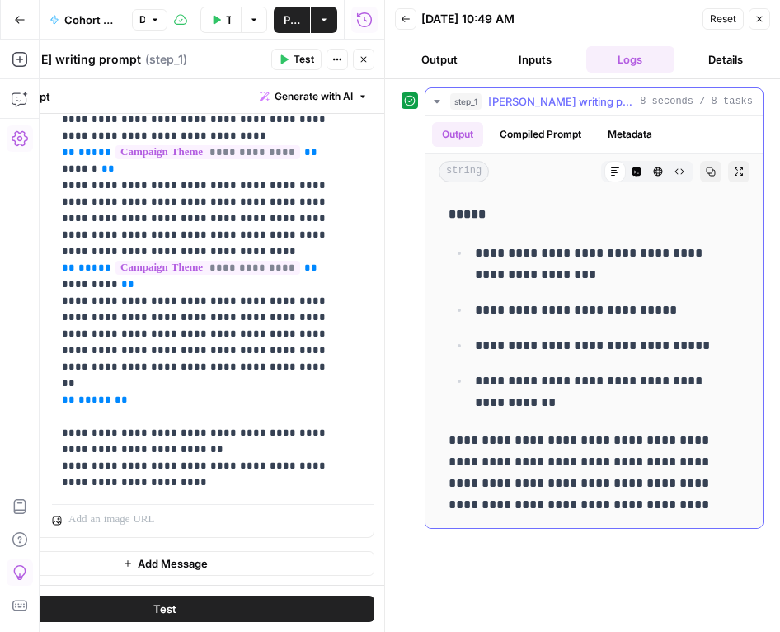
click at [671, 506] on p "**********" at bounding box center [588, 473] width 279 height 86
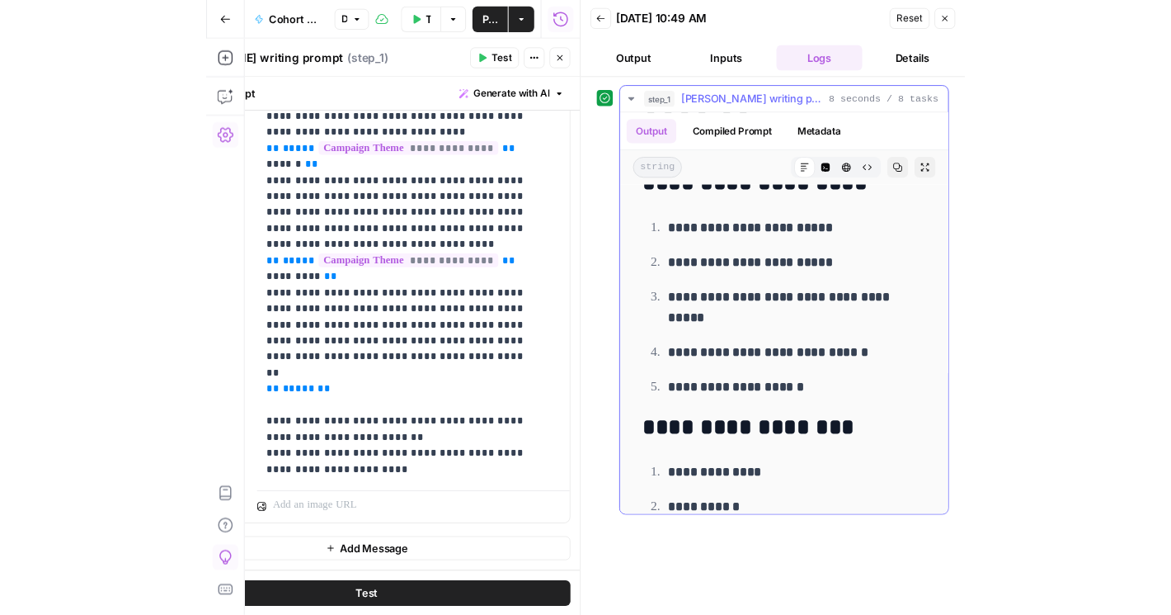
scroll to position [0, 0]
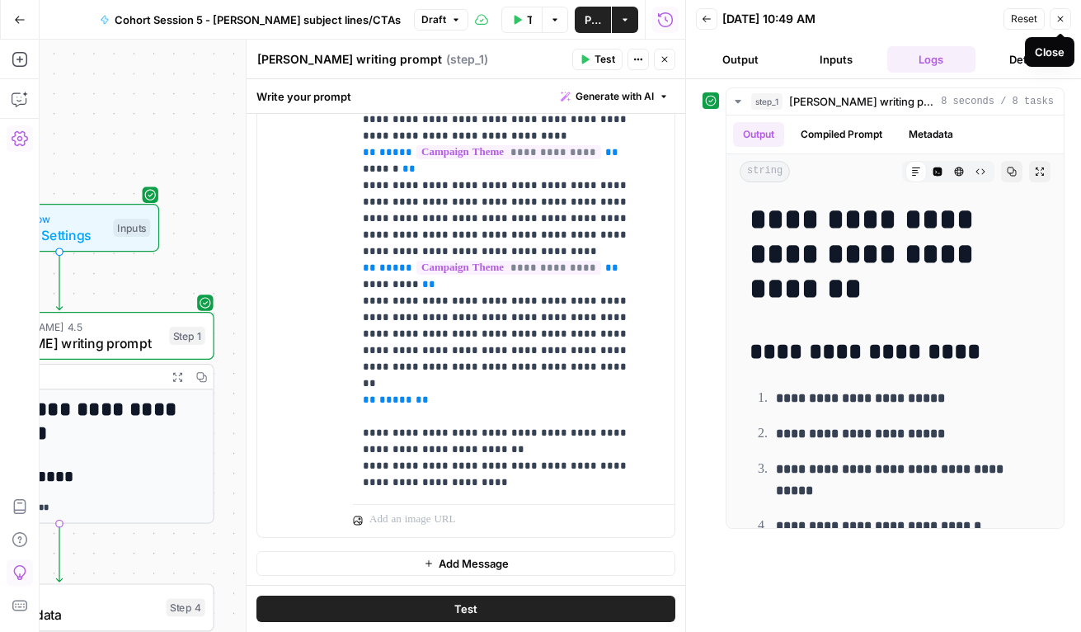
click at [1029, 17] on icon "button" at bounding box center [1061, 19] width 6 height 6
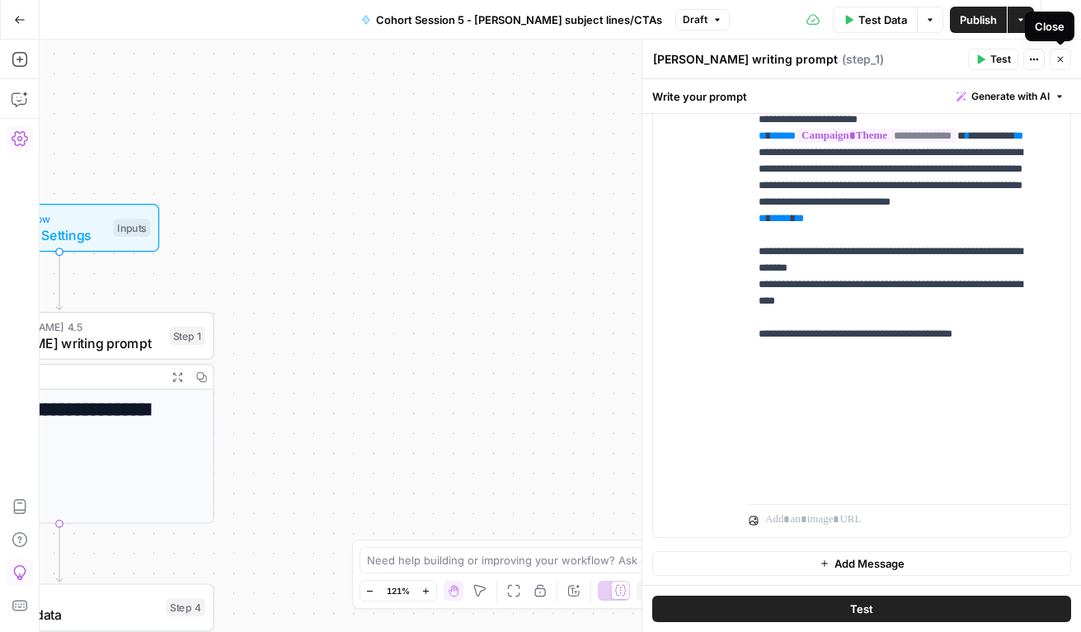
click at [1029, 61] on icon "button" at bounding box center [1061, 59] width 10 height 10
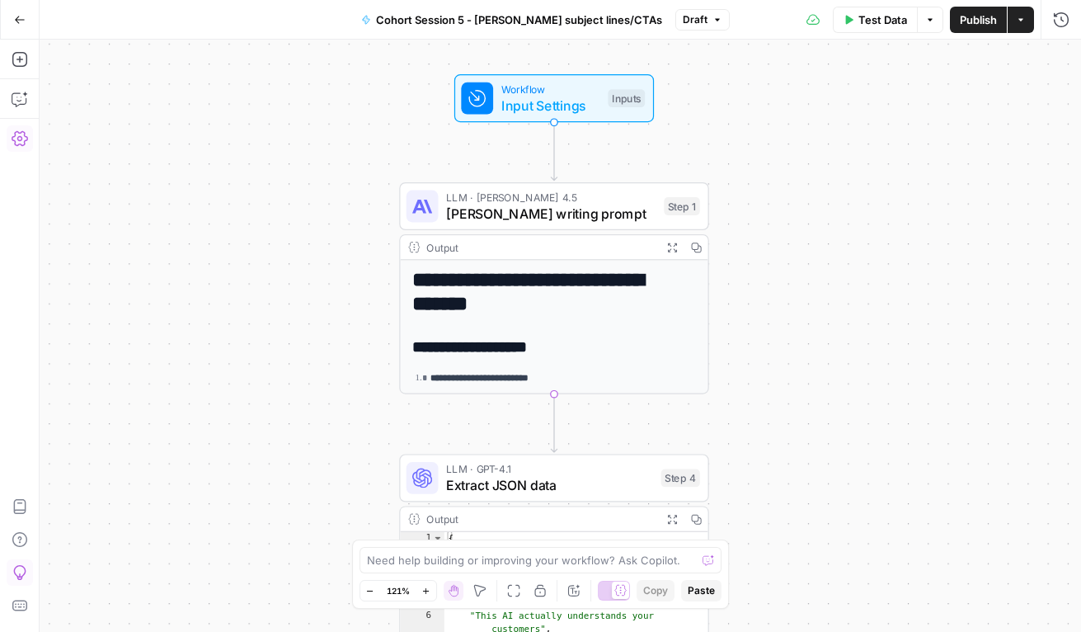
drag, startPoint x: 380, startPoint y: 341, endPoint x: 875, endPoint y: 212, distance: 511.6
click at [875, 212] on div "**********" at bounding box center [561, 336] width 1042 height 592
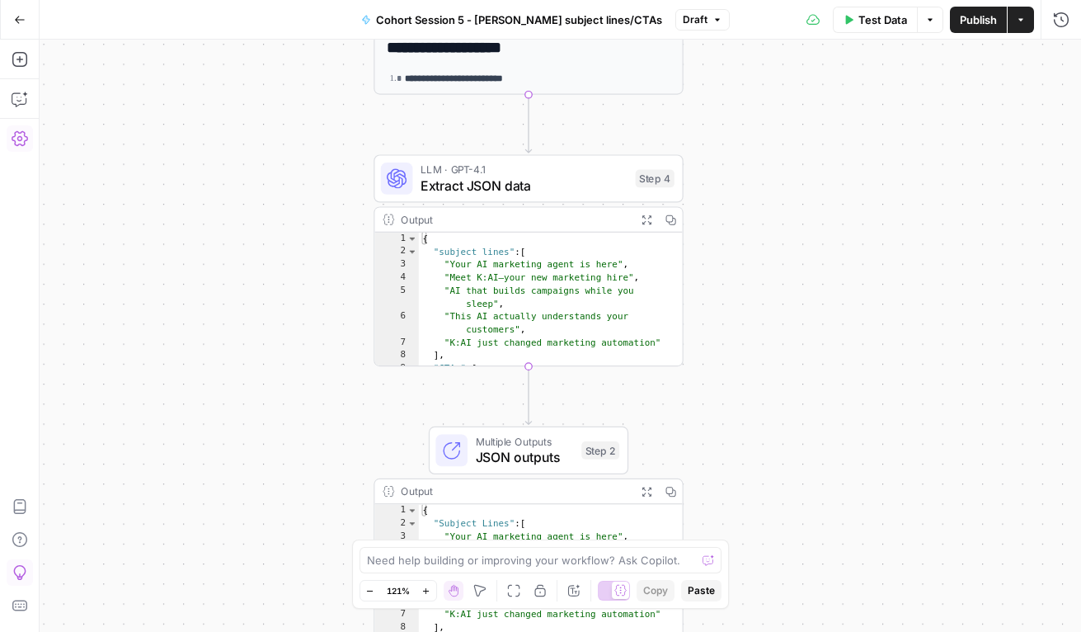
drag, startPoint x: 780, startPoint y: 343, endPoint x: 761, endPoint y: 97, distance: 247.3
click at [761, 97] on div "**********" at bounding box center [561, 336] width 1042 height 592
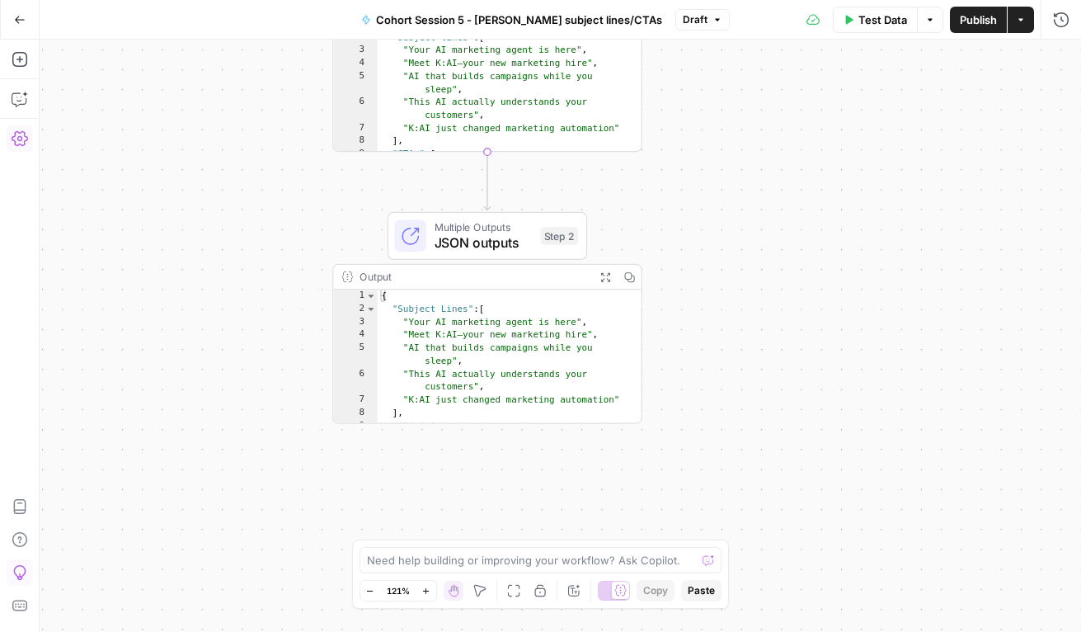
drag, startPoint x: 773, startPoint y: 411, endPoint x: 735, endPoint y: 227, distance: 187.8
click at [735, 227] on div "**********" at bounding box center [561, 336] width 1042 height 592
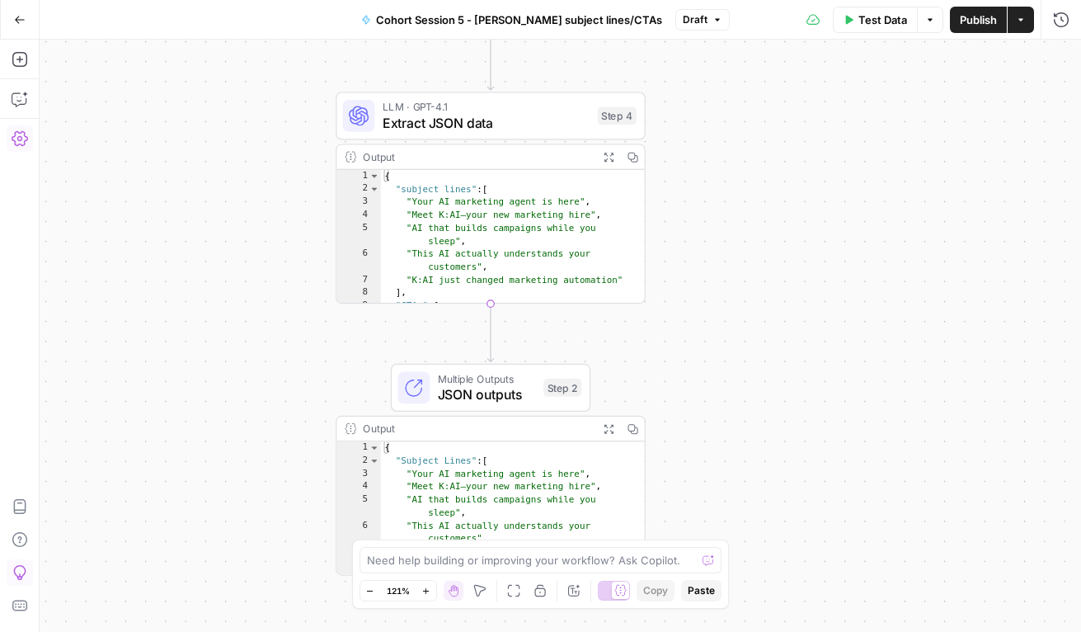
drag, startPoint x: 745, startPoint y: 232, endPoint x: 748, endPoint y: 381, distance: 149.3
click at [748, 381] on div "**********" at bounding box center [561, 336] width 1042 height 592
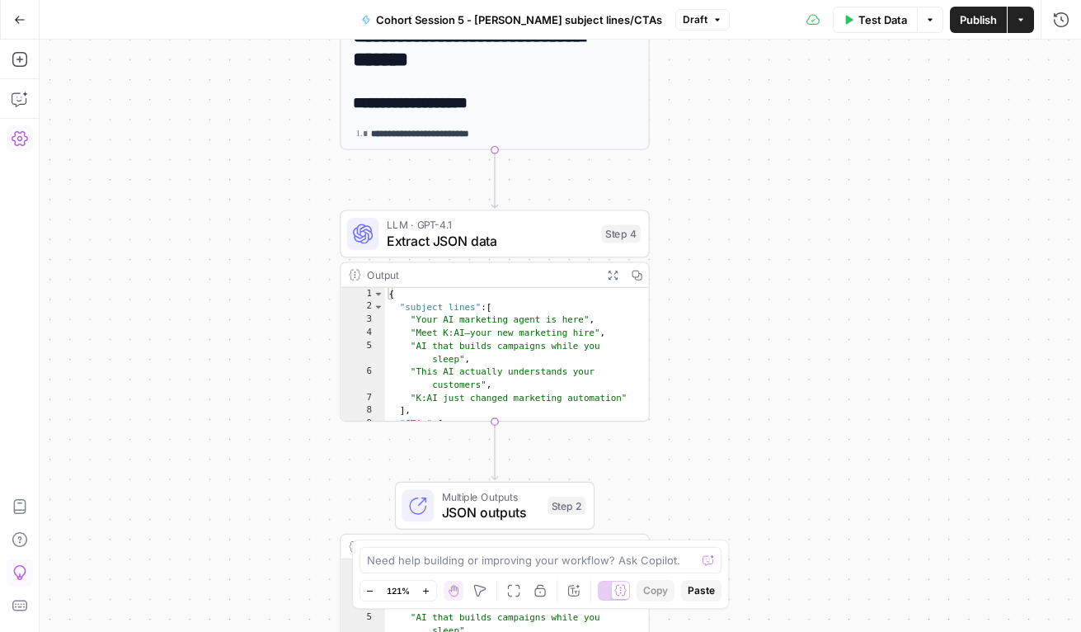
drag, startPoint x: 756, startPoint y: 215, endPoint x: 761, endPoint y: 332, distance: 116.4
click at [761, 332] on div "**********" at bounding box center [561, 336] width 1042 height 592
click at [966, 23] on span "Publish" at bounding box center [978, 20] width 37 height 16
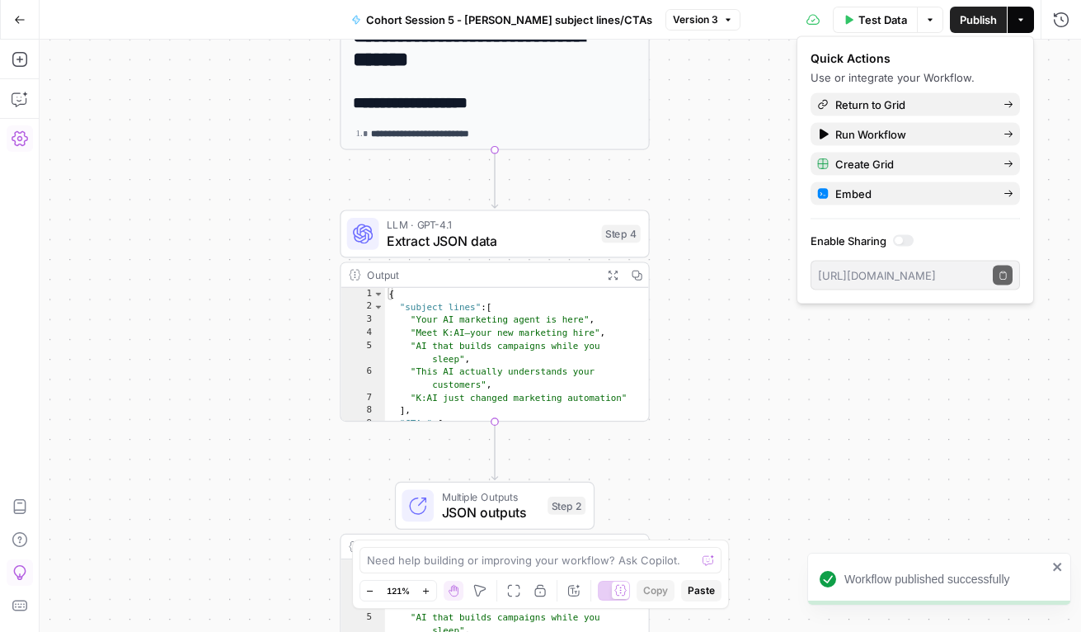
click at [1029, 566] on icon "close" at bounding box center [1057, 567] width 8 height 8
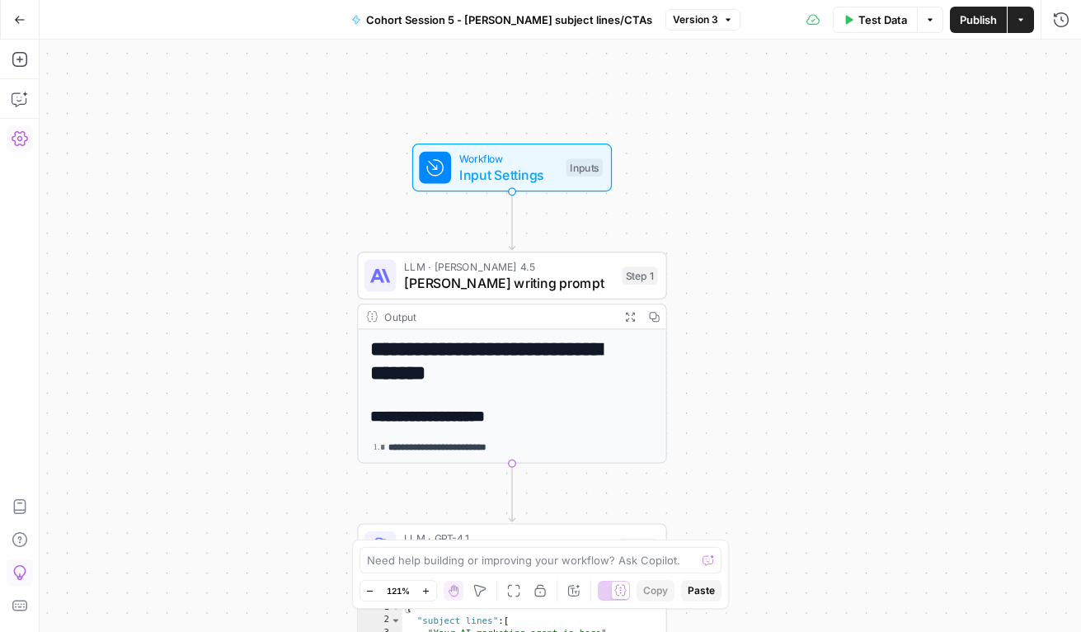
drag, startPoint x: 732, startPoint y: 195, endPoint x: 748, endPoint y: 505, distance: 309.8
click at [748, 509] on div "**********" at bounding box center [561, 336] width 1042 height 592
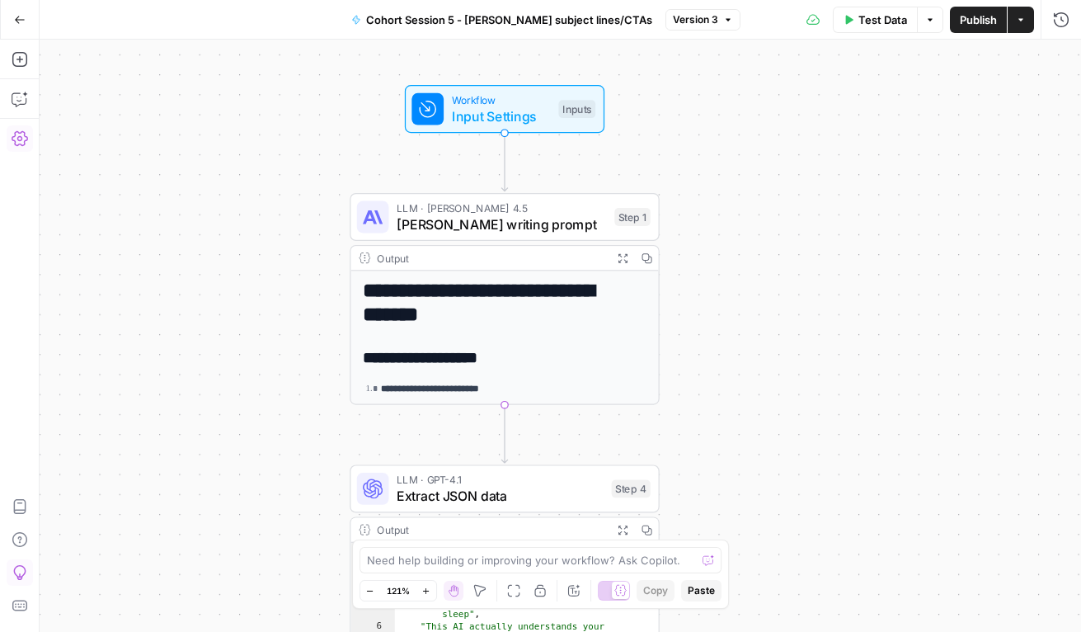
drag, startPoint x: 768, startPoint y: 349, endPoint x: 760, endPoint y: 289, distance: 60.8
click at [761, 290] on div "**********" at bounding box center [561, 336] width 1042 height 592
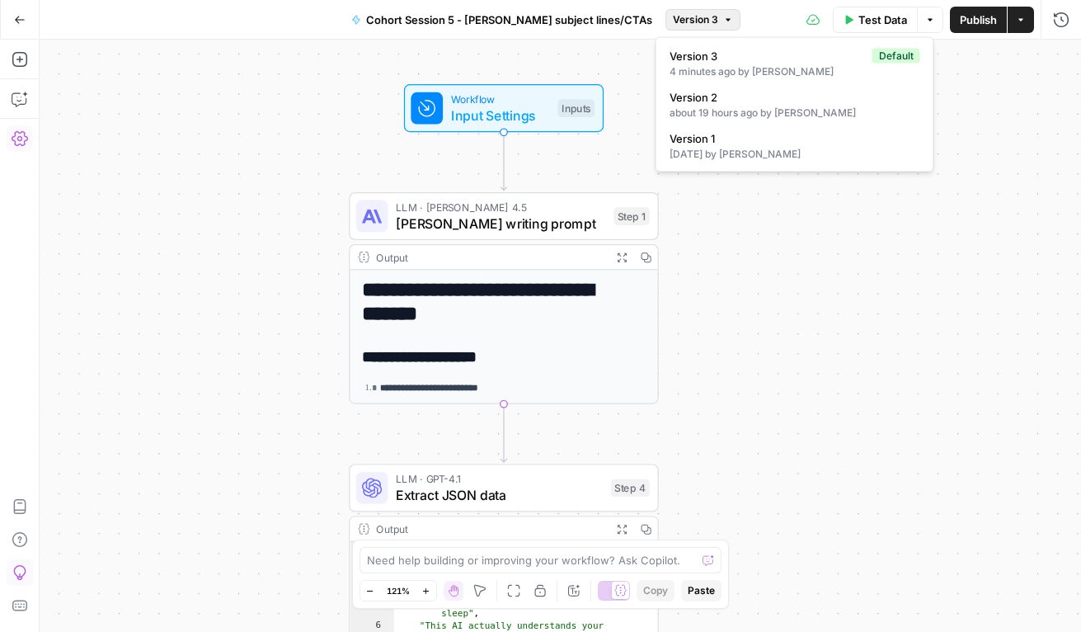
click at [705, 21] on span "Version 3" at bounding box center [695, 19] width 45 height 15
click at [11, 16] on button "Go Back" at bounding box center [20, 20] width 30 height 30
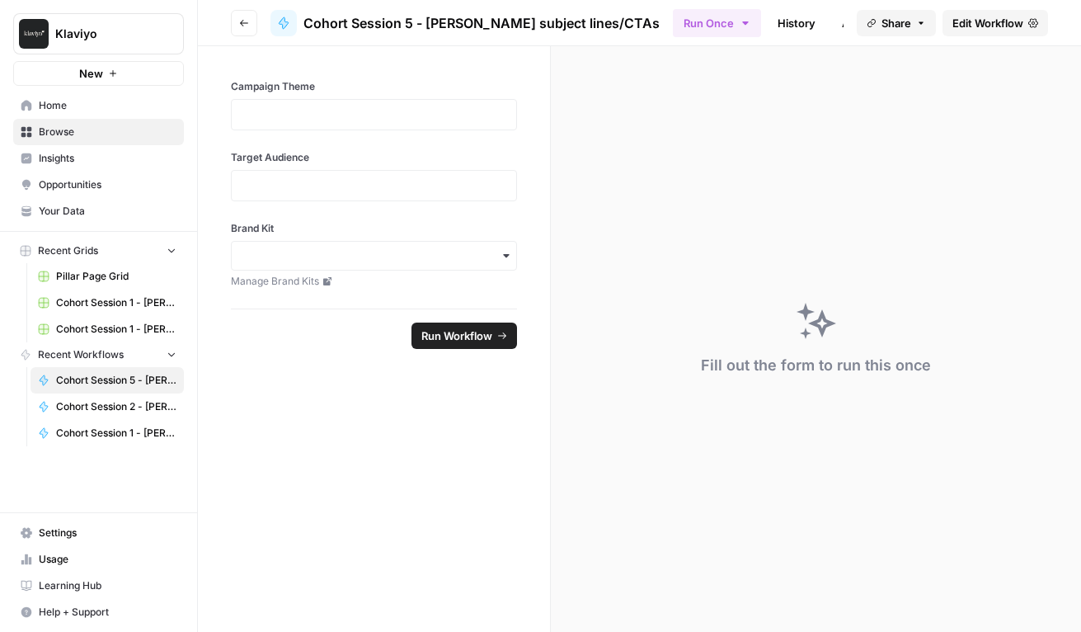
click at [241, 22] on icon "button" at bounding box center [244, 23] width 8 height 7
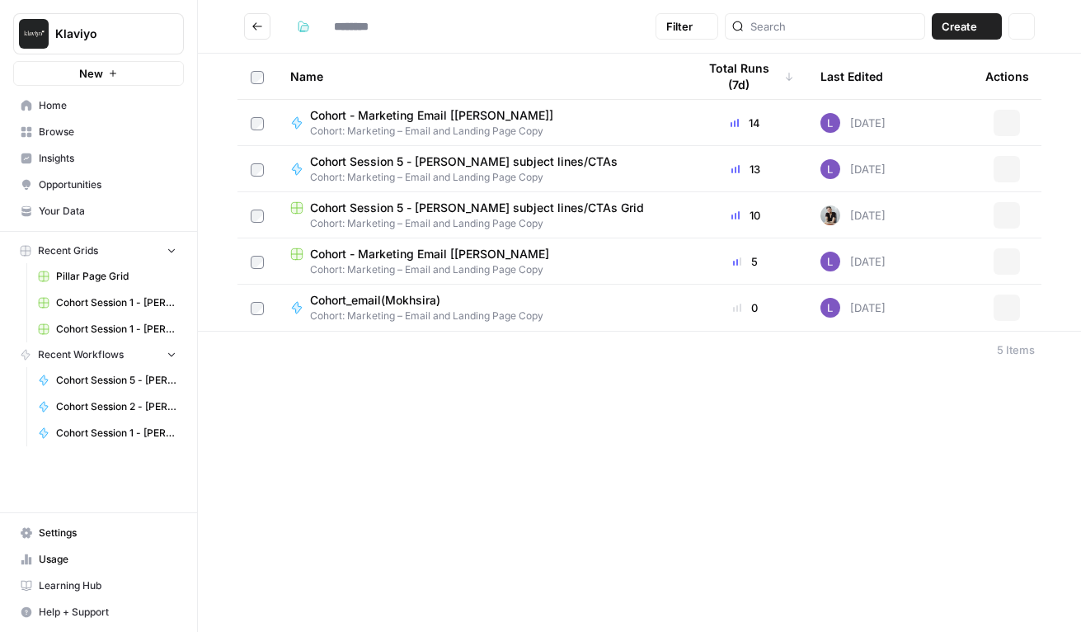
type input "**********"
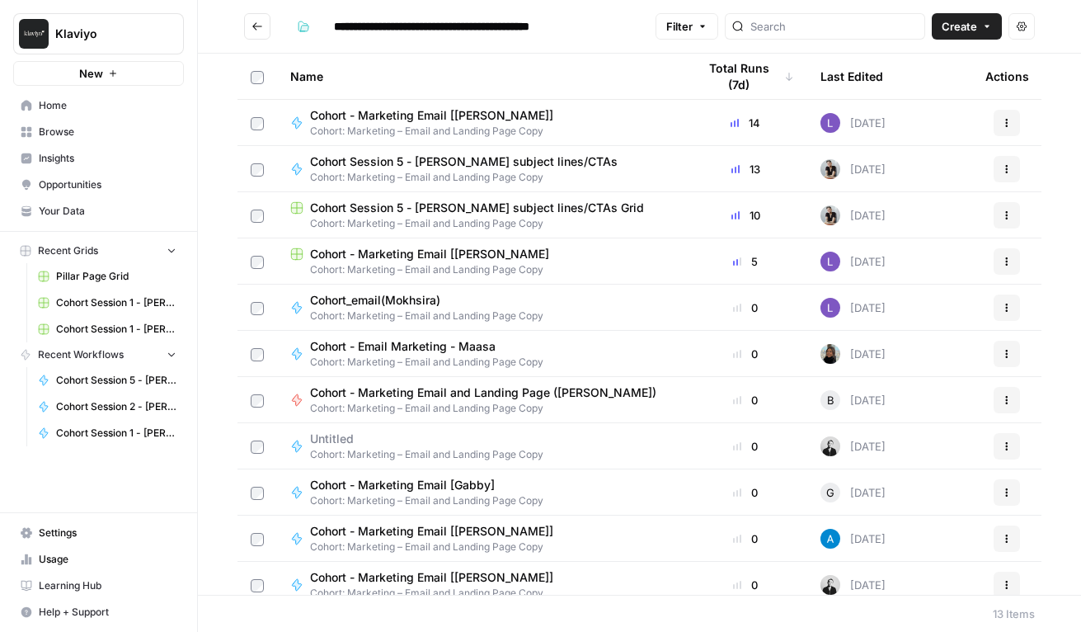
click at [401, 204] on span "Cohort Session 5 - [PERSON_NAME] subject lines/CTAs Grid" at bounding box center [477, 208] width 334 height 16
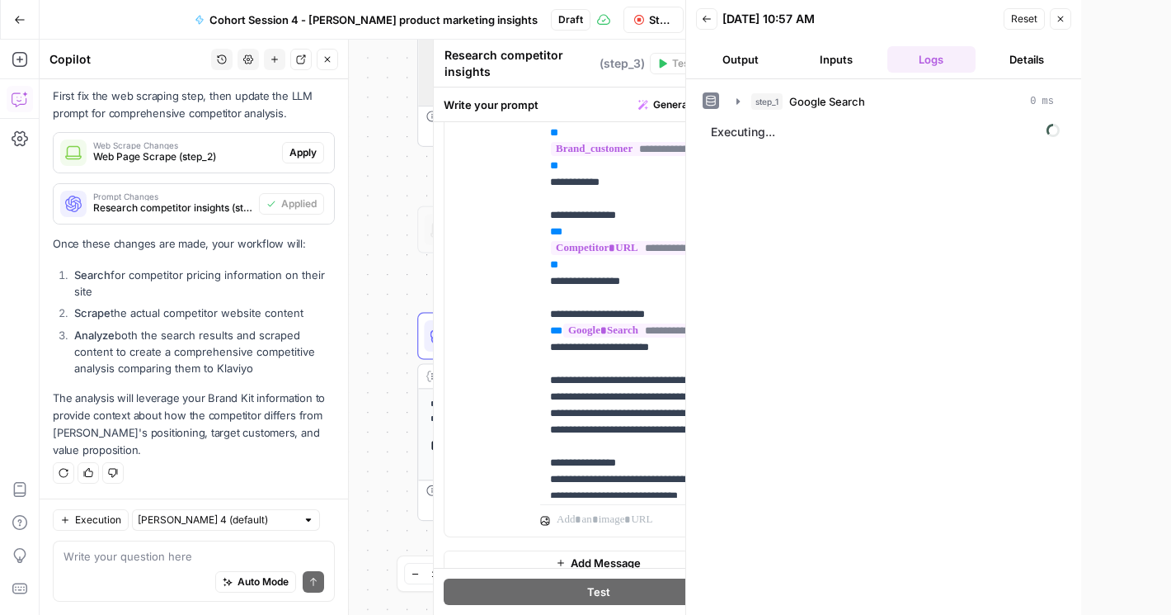
scroll to position [798, 0]
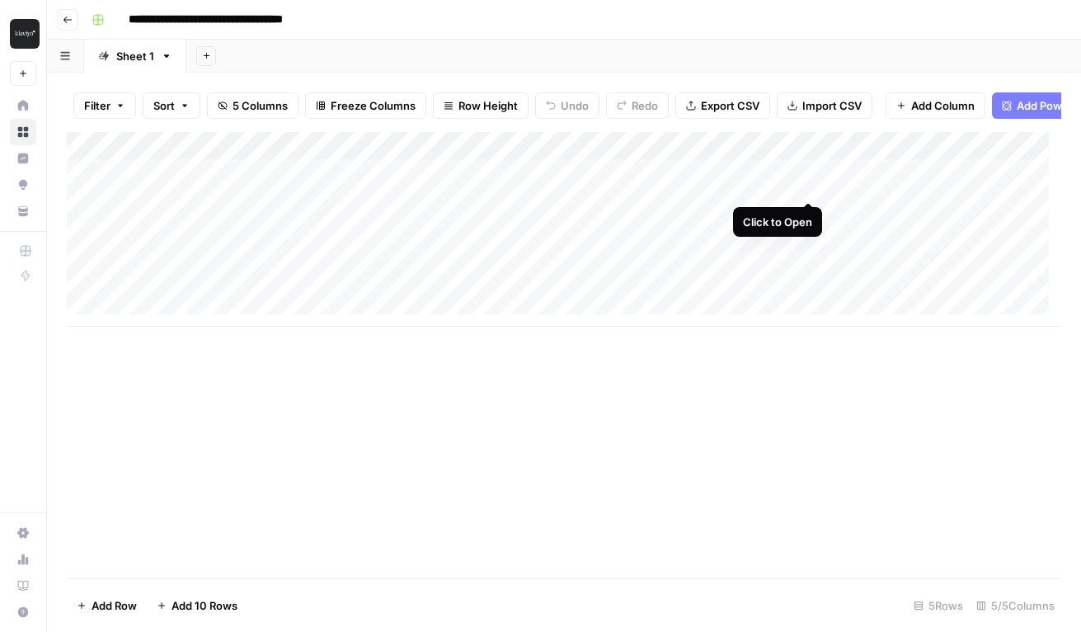
click at [807, 183] on div "Add Column" at bounding box center [564, 229] width 995 height 195
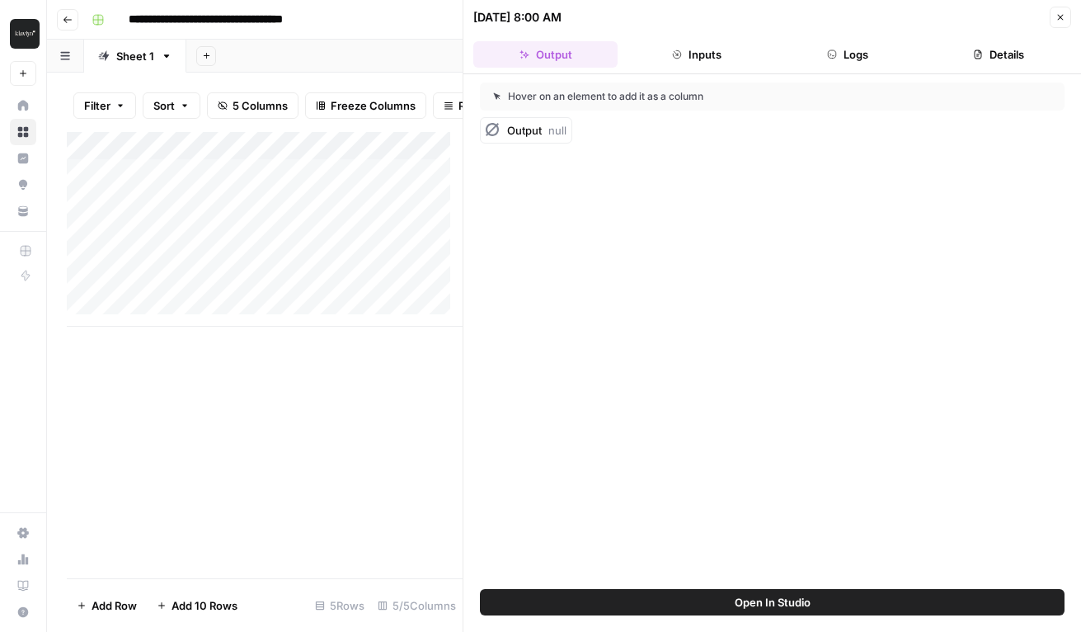
click at [1062, 16] on icon "button" at bounding box center [1061, 17] width 10 height 10
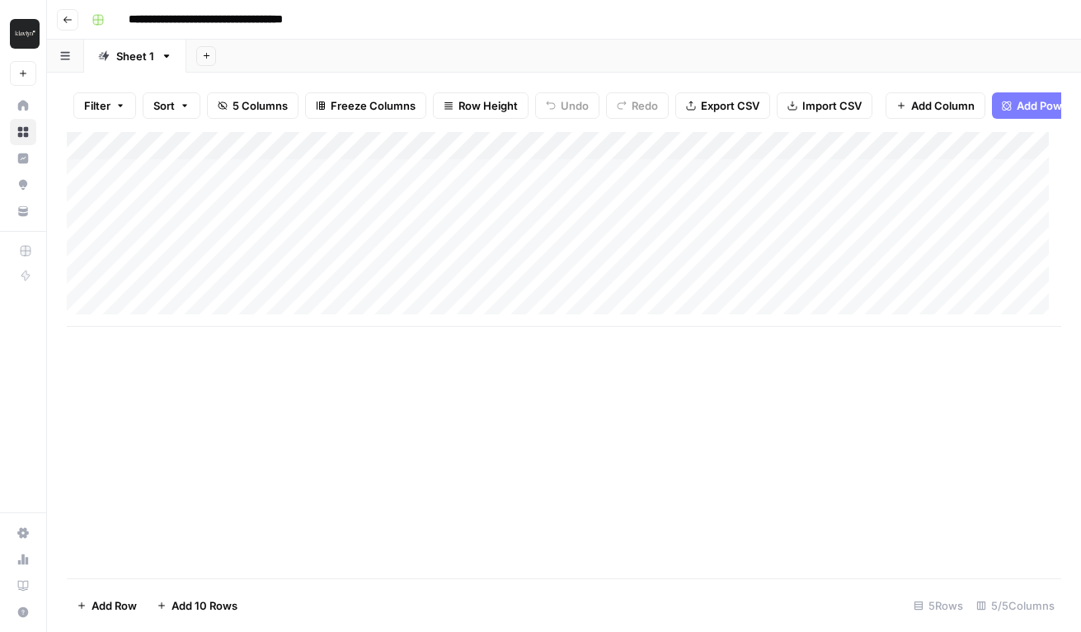
click at [812, 157] on div "Add Column" at bounding box center [564, 229] width 995 height 195
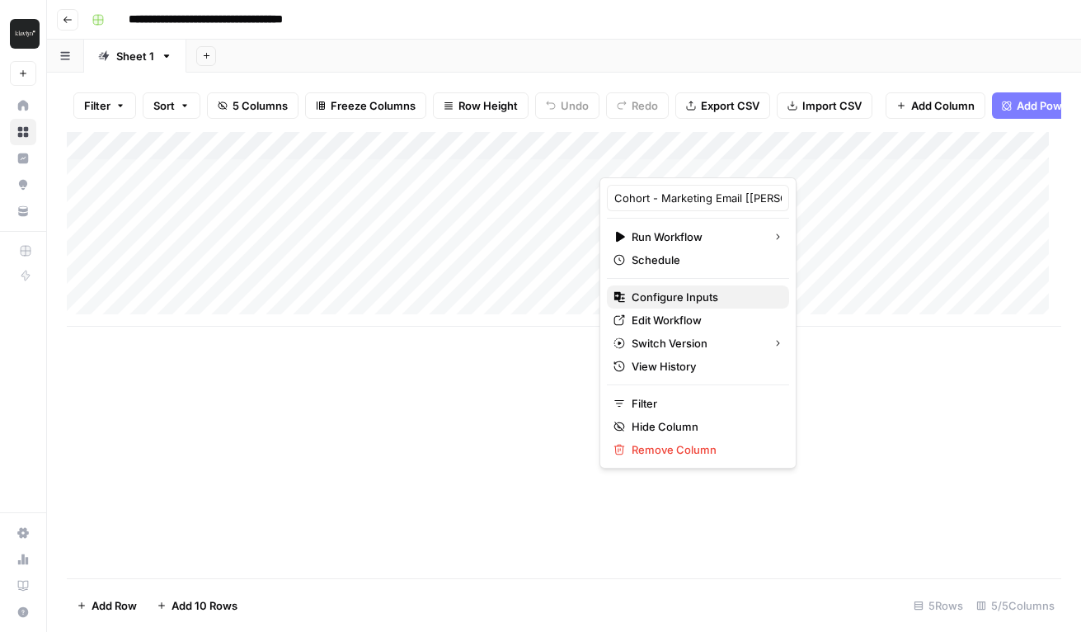
click at [712, 292] on span "Configure Inputs" at bounding box center [704, 297] width 144 height 16
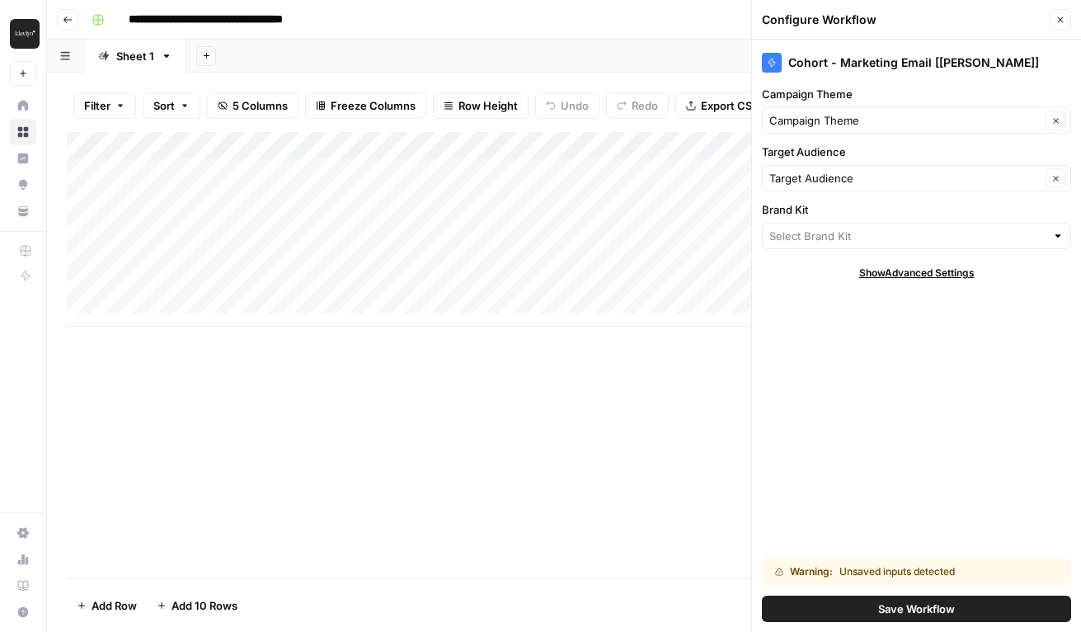
click at [1064, 16] on icon "button" at bounding box center [1061, 20] width 10 height 10
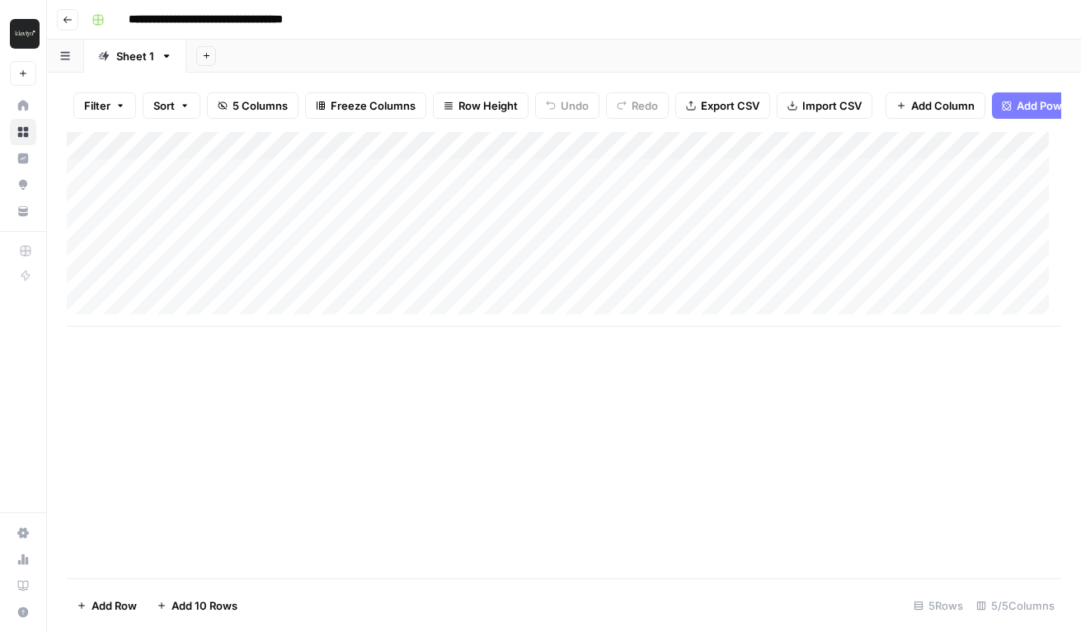
click at [809, 158] on div "Add Column" at bounding box center [564, 229] width 995 height 195
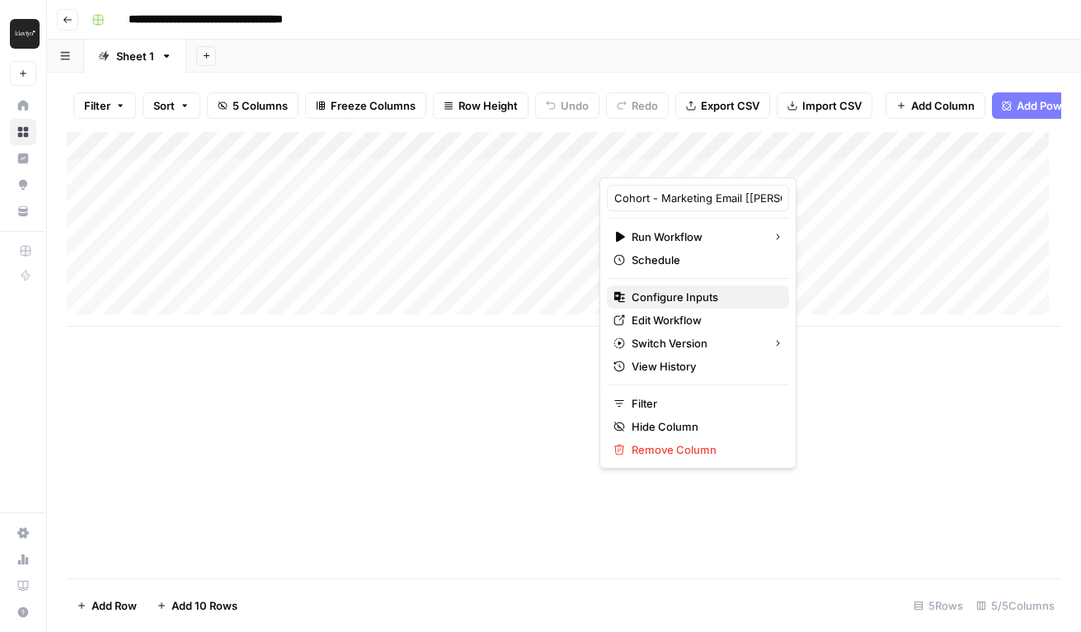
click at [673, 298] on span "Configure Inputs" at bounding box center [704, 297] width 144 height 16
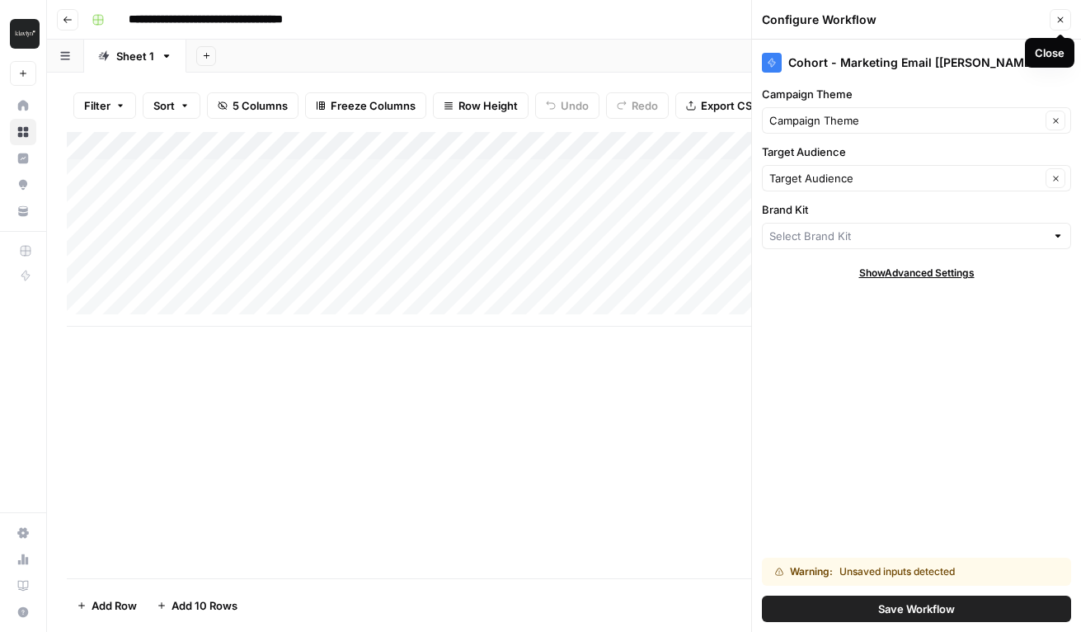
click at [1062, 17] on icon "button" at bounding box center [1061, 20] width 6 height 6
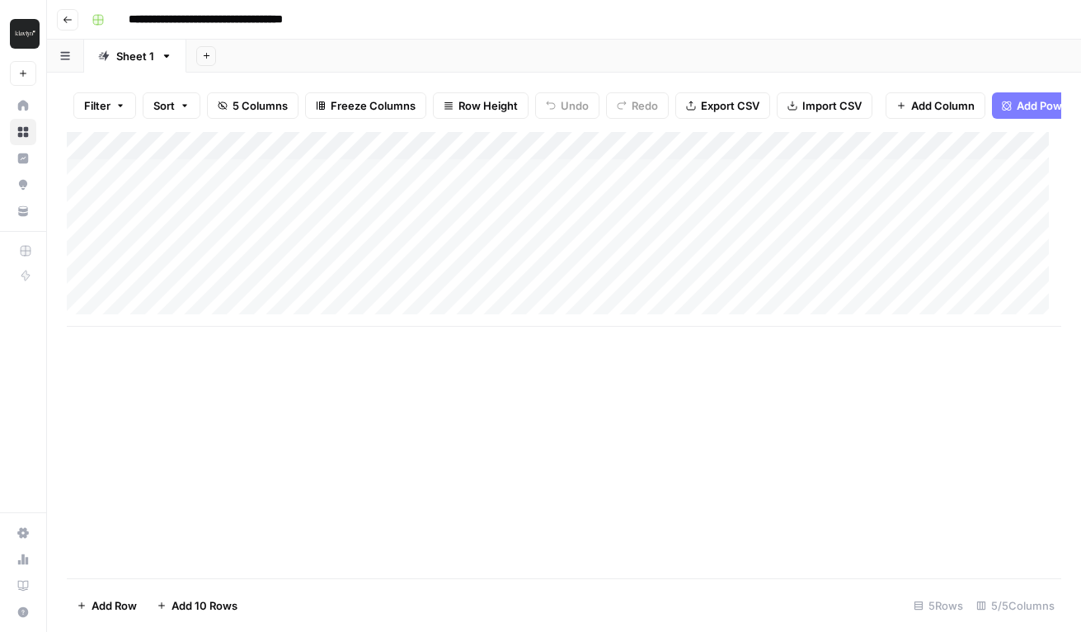
click at [64, 15] on icon "button" at bounding box center [68, 20] width 10 height 10
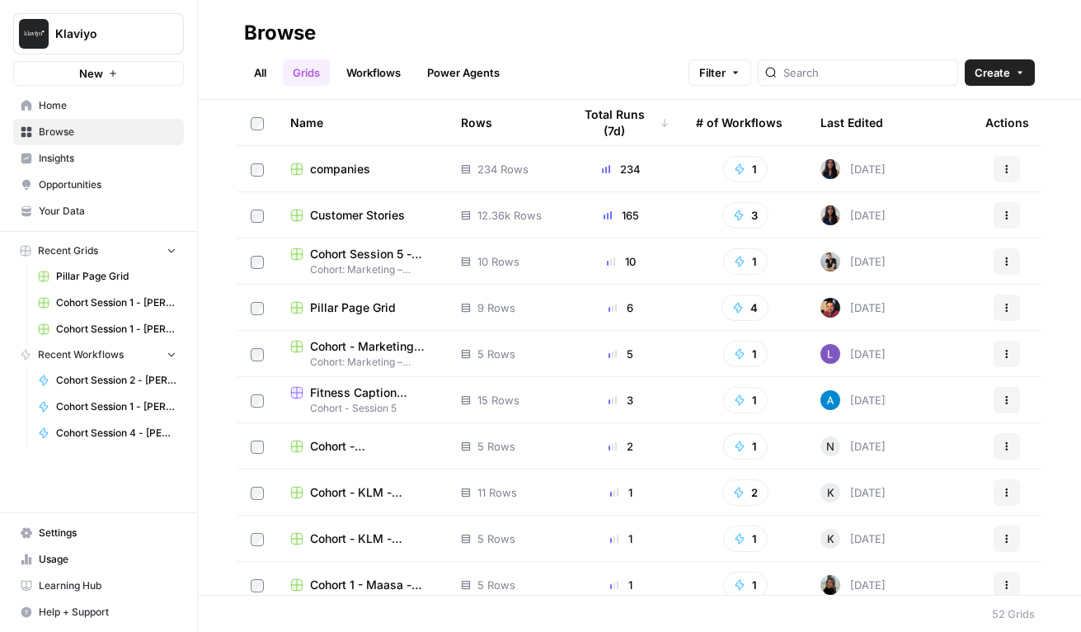
click at [64, 137] on span "Browse" at bounding box center [108, 132] width 138 height 15
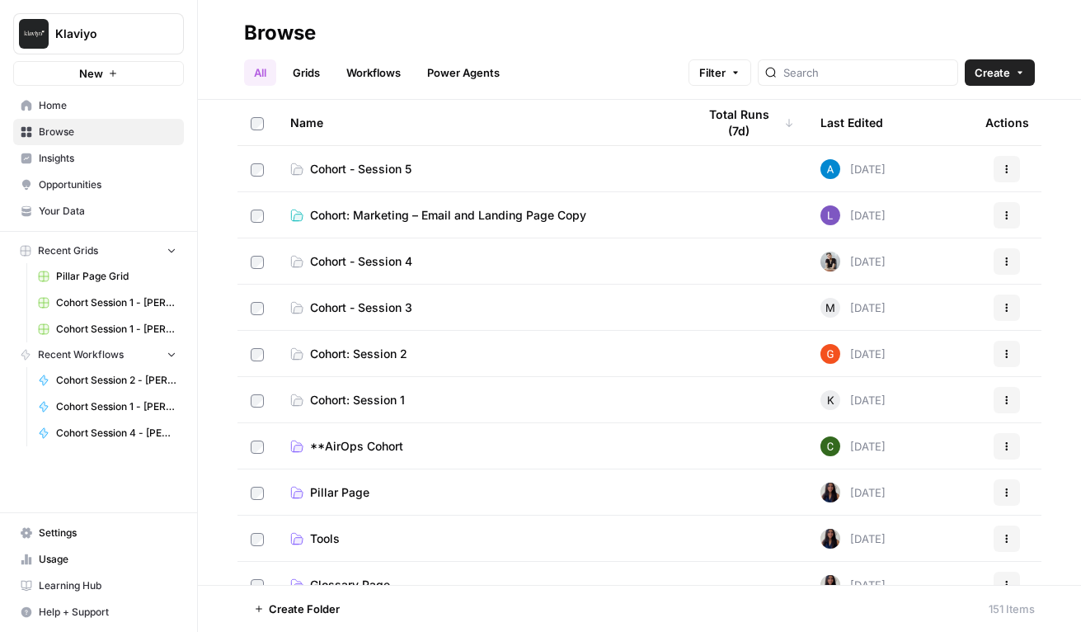
click at [338, 216] on span "Cohort: Marketing – Email and Landing Page Copy" at bounding box center [448, 215] width 276 height 16
